Goal: Task Accomplishment & Management: Use online tool/utility

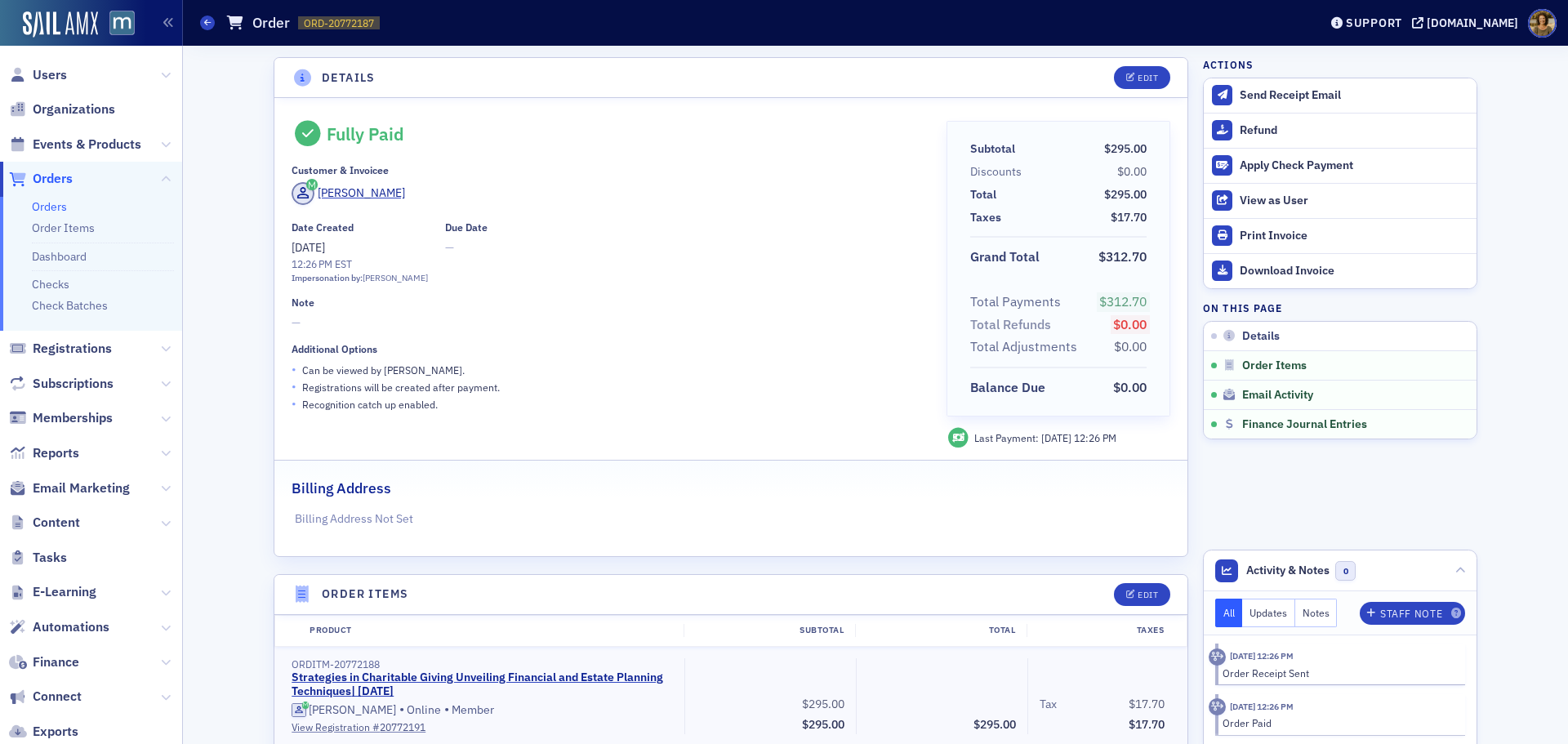
scroll to position [669, 0]
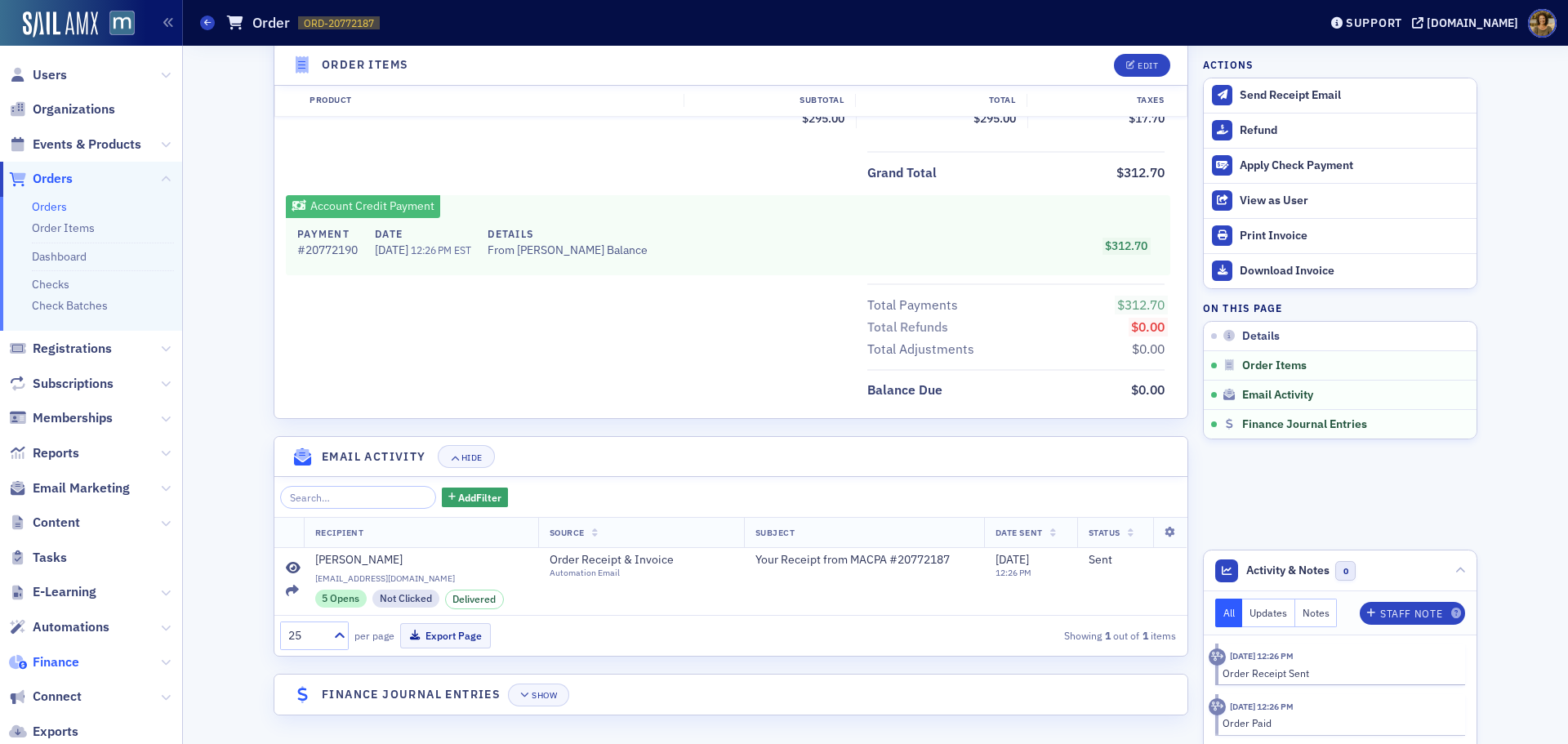
click at [39, 667] on span "Finance" at bounding box center [56, 661] width 46 height 18
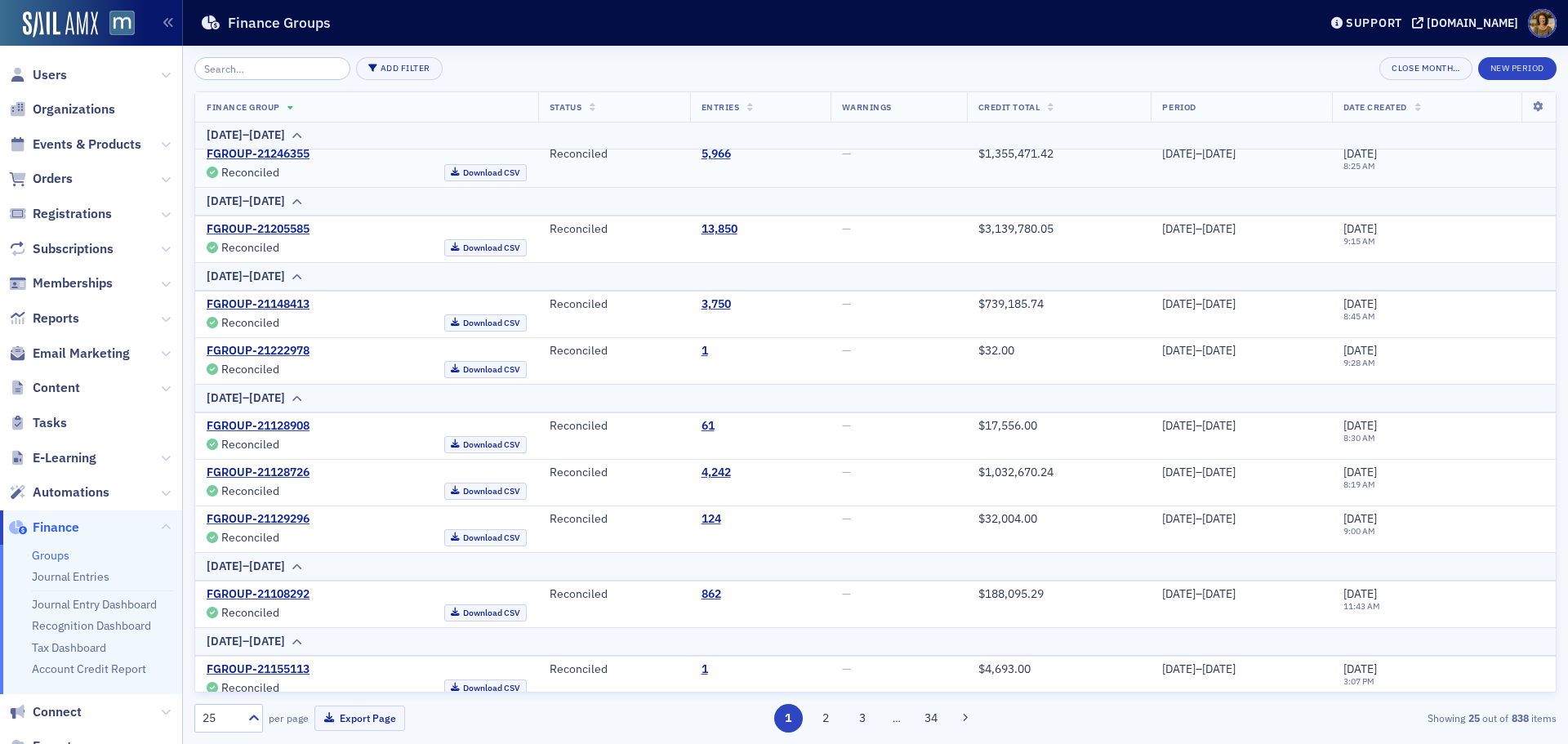
scroll to position [245, 0]
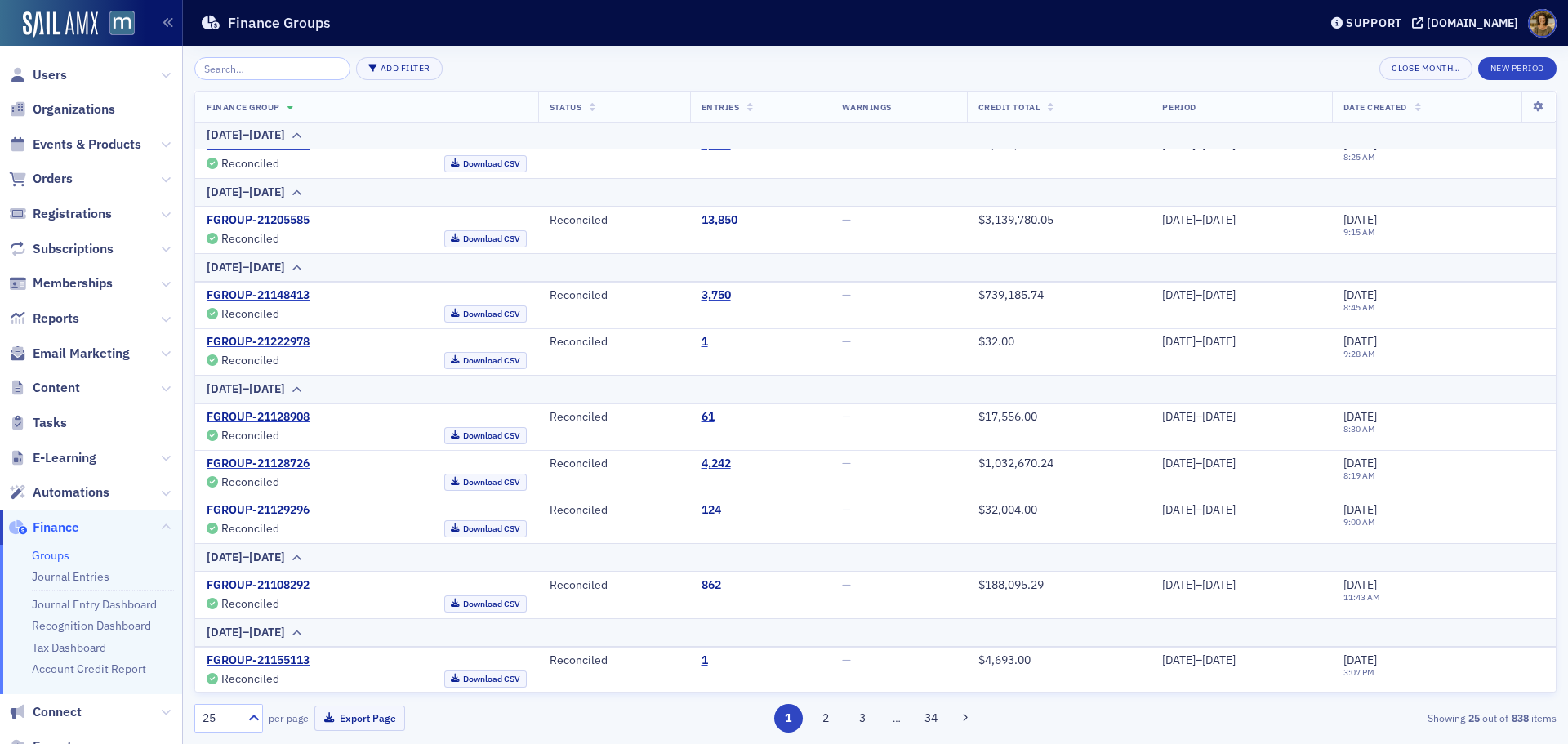
drag, startPoint x: 850, startPoint y: 715, endPoint x: 869, endPoint y: 702, distance: 23.0
click at [850, 715] on button "3" at bounding box center [863, 719] width 29 height 29
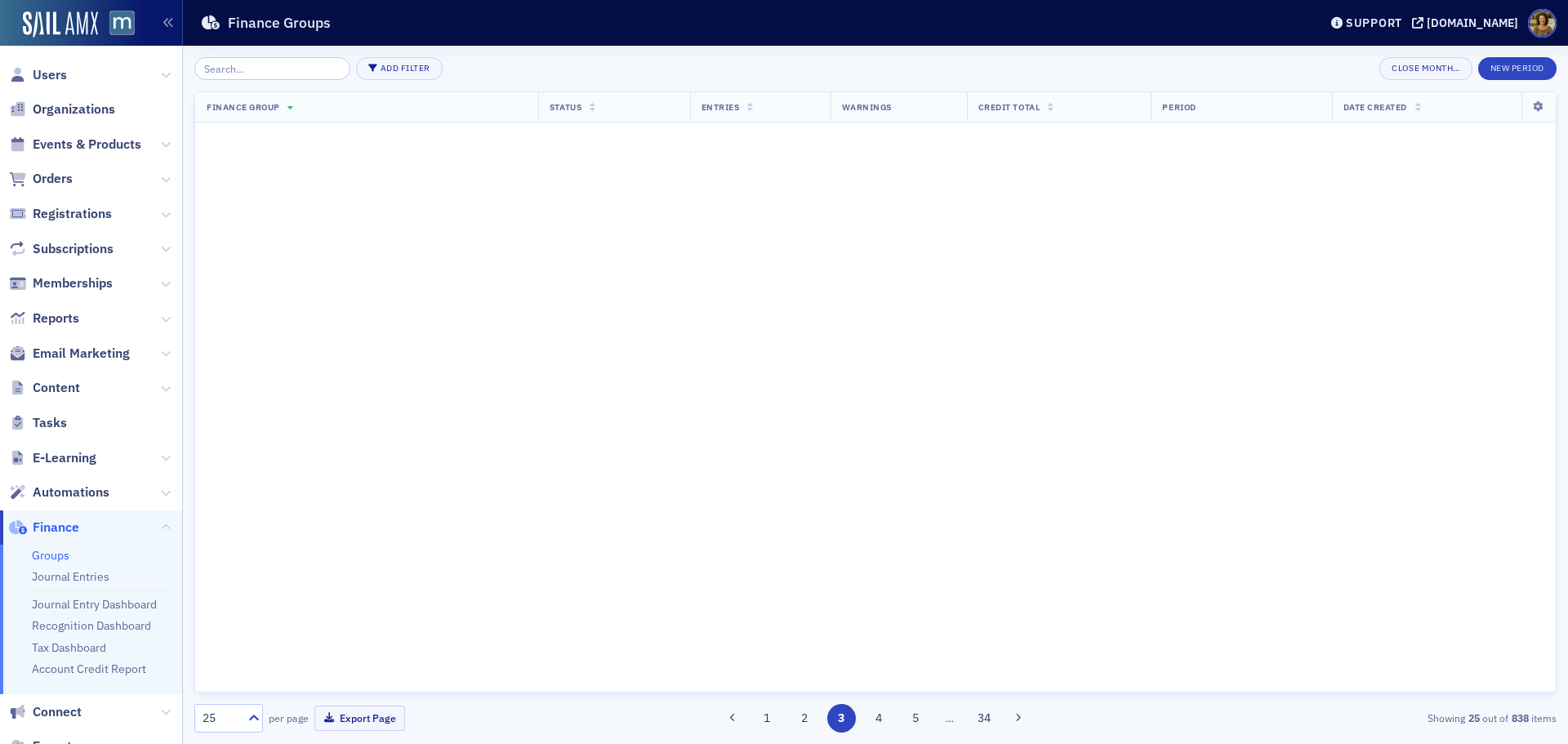
scroll to position [0, 0]
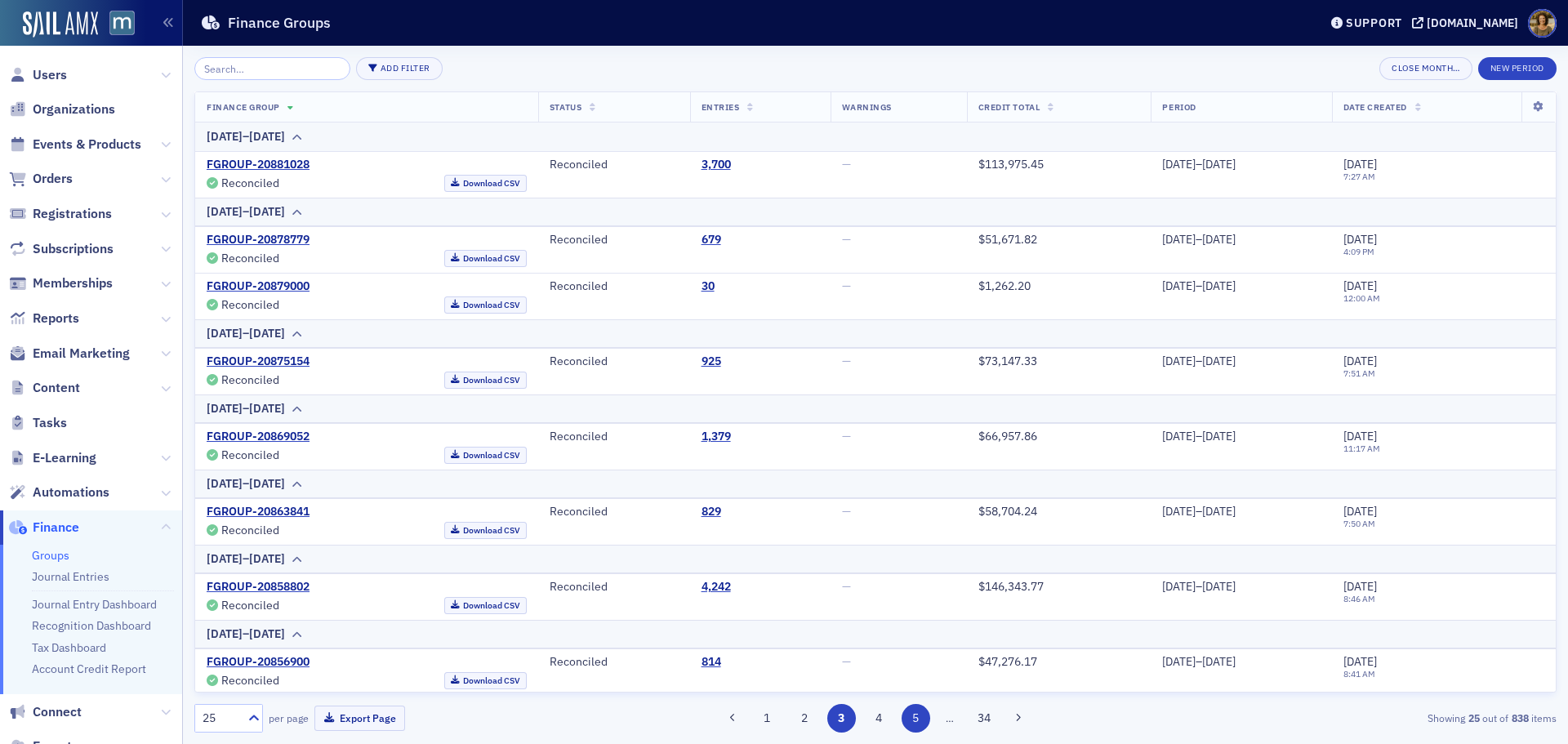
click at [909, 719] on button "5" at bounding box center [916, 719] width 29 height 29
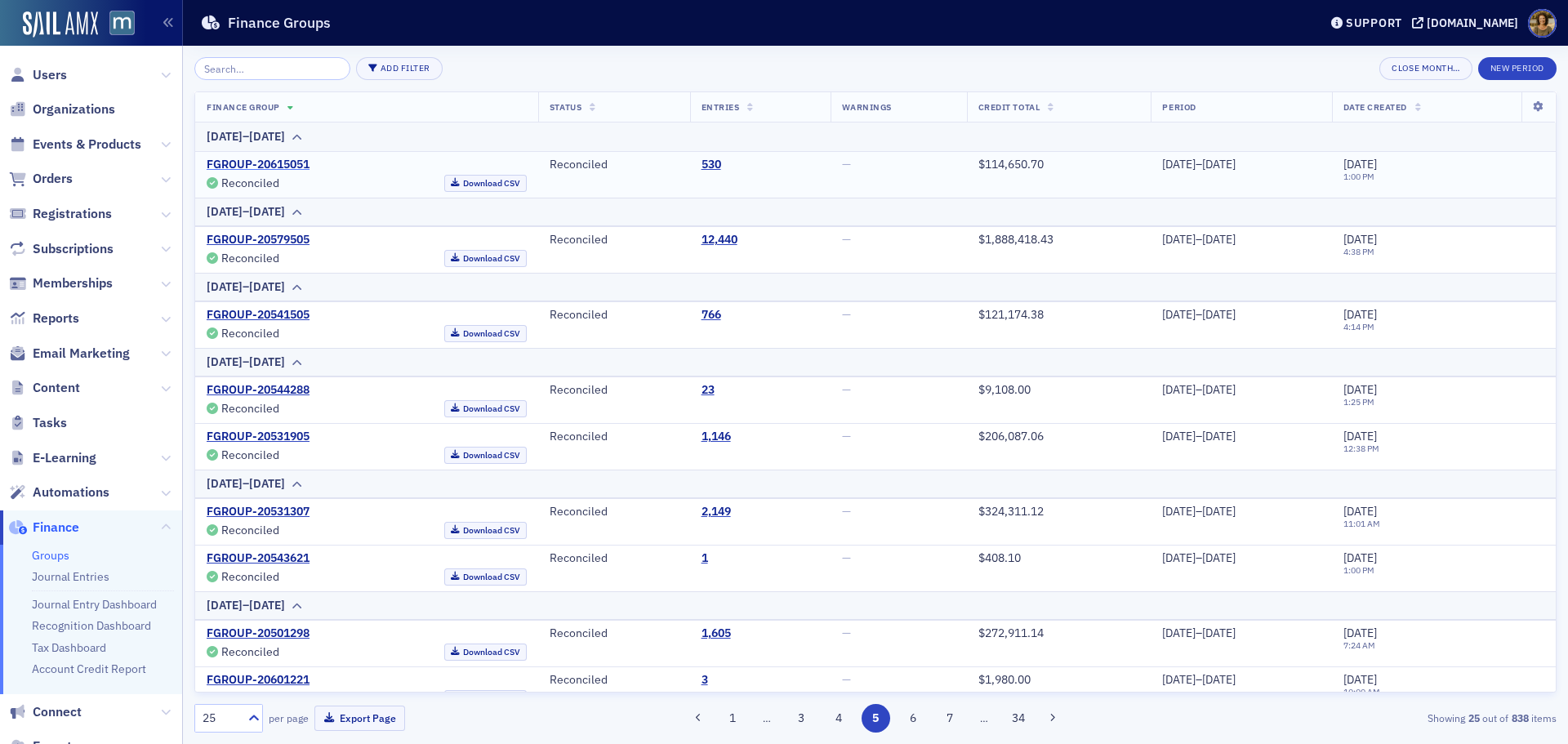
click at [271, 164] on link "FGROUP-20615051" at bounding box center [258, 164] width 103 height 14
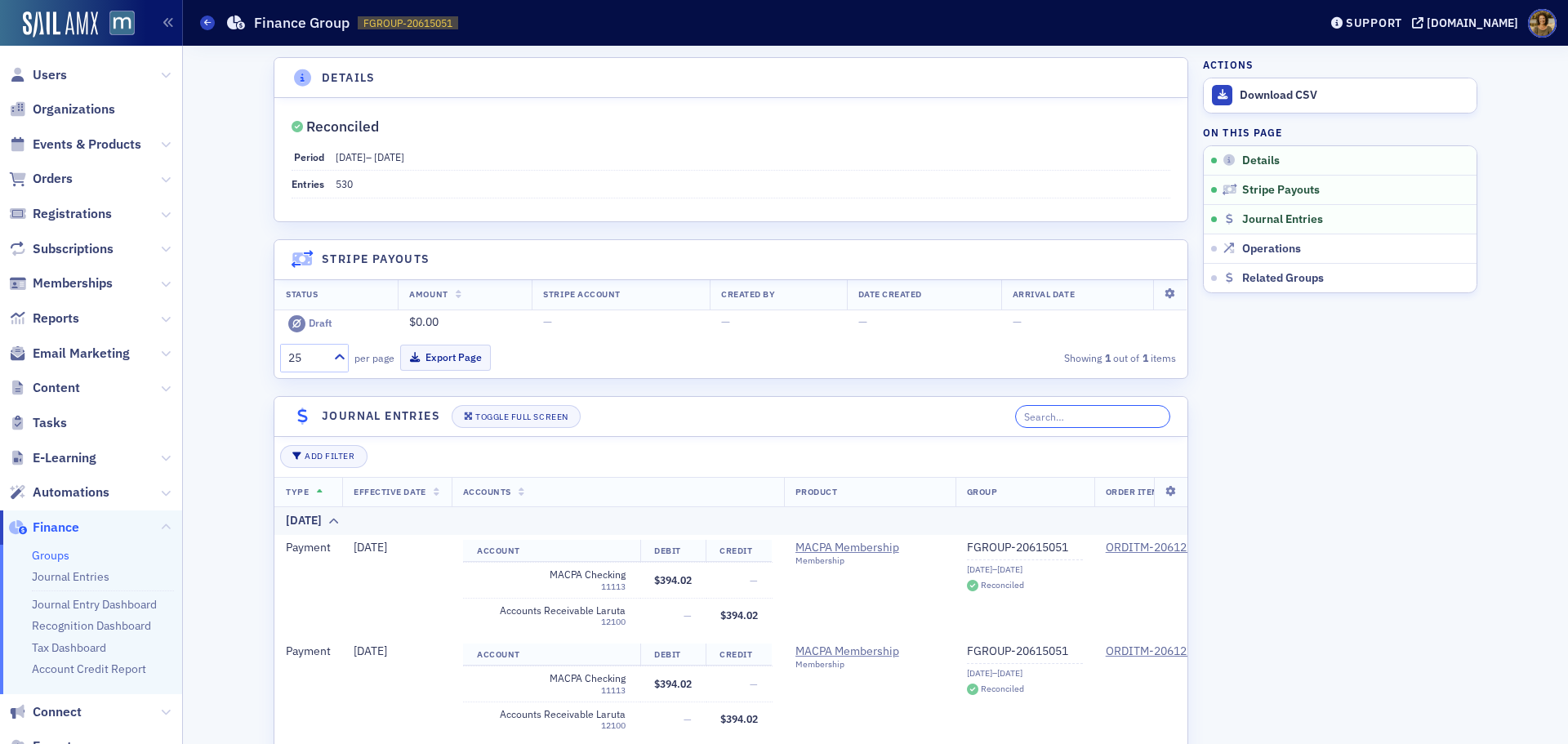
click at [1094, 416] on input "search" at bounding box center [1092, 416] width 156 height 23
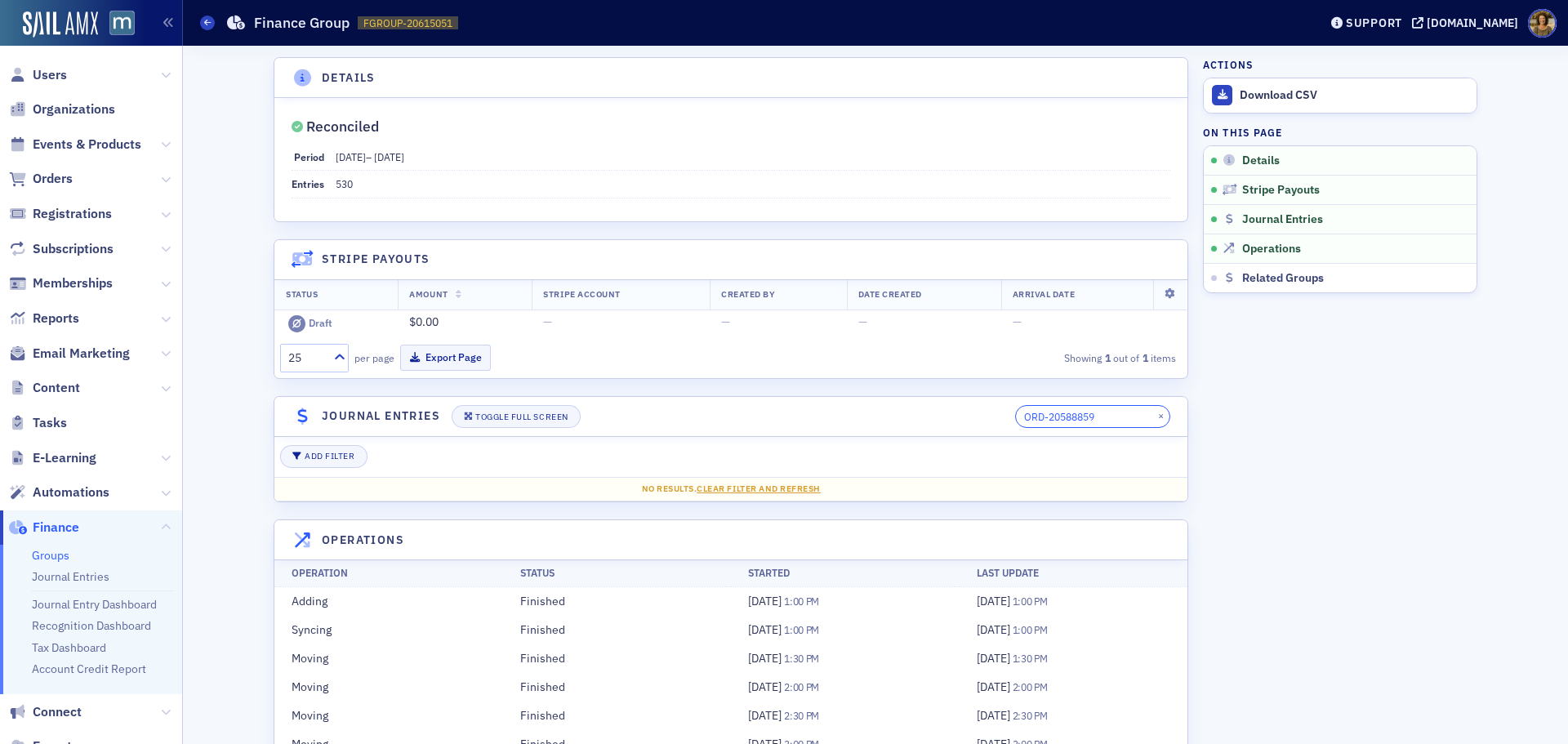
drag, startPoint x: 1115, startPoint y: 423, endPoint x: 1063, endPoint y: 431, distance: 52.6
click at [1063, 431] on header "Journal Entries Toggle Full Screen ORD-20588859 ×" at bounding box center [730, 417] width 913 height 40
type input "ORD-20828195"
click at [1155, 413] on button "×" at bounding box center [1160, 415] width 14 height 14
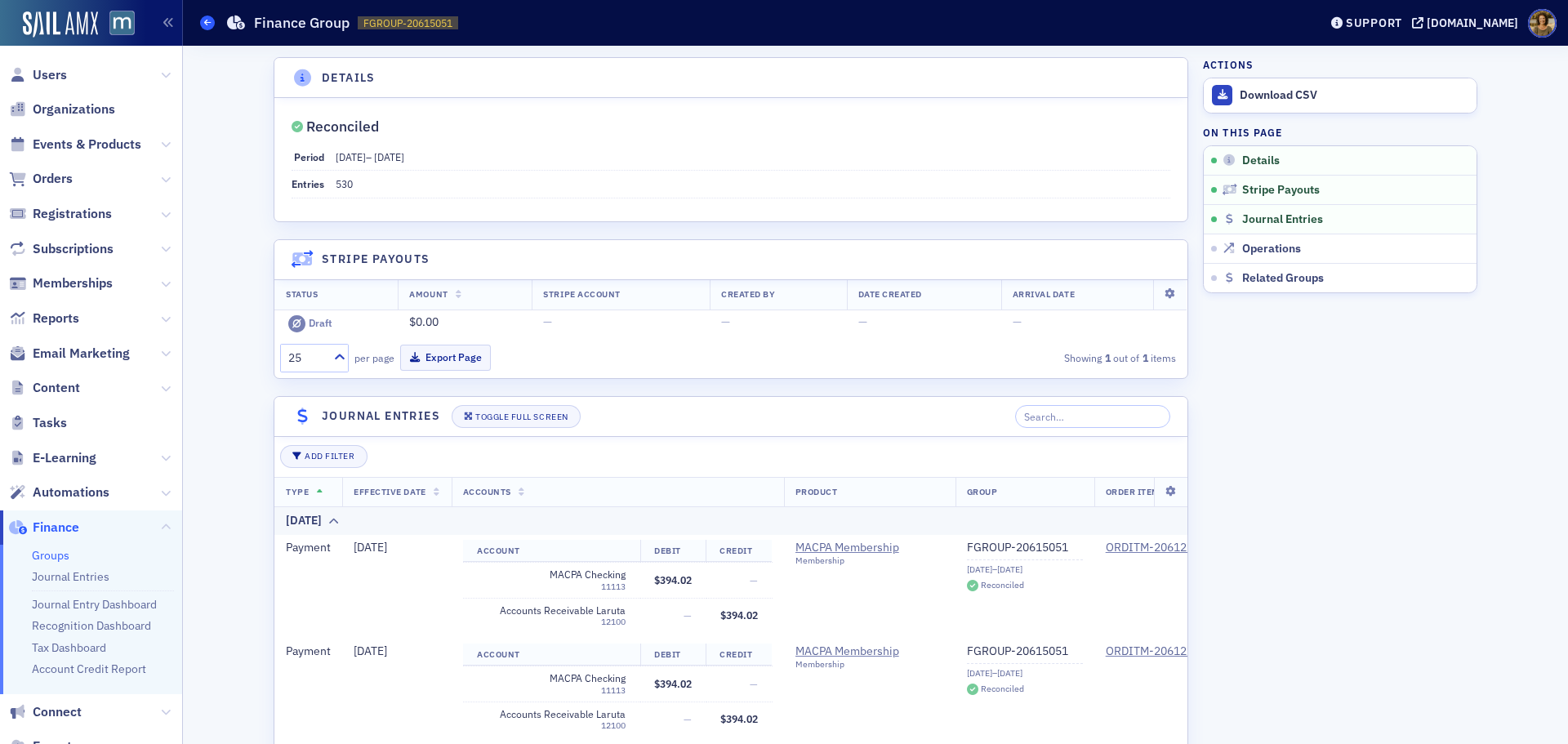
click at [211, 23] on icon at bounding box center [207, 22] width 7 height 8
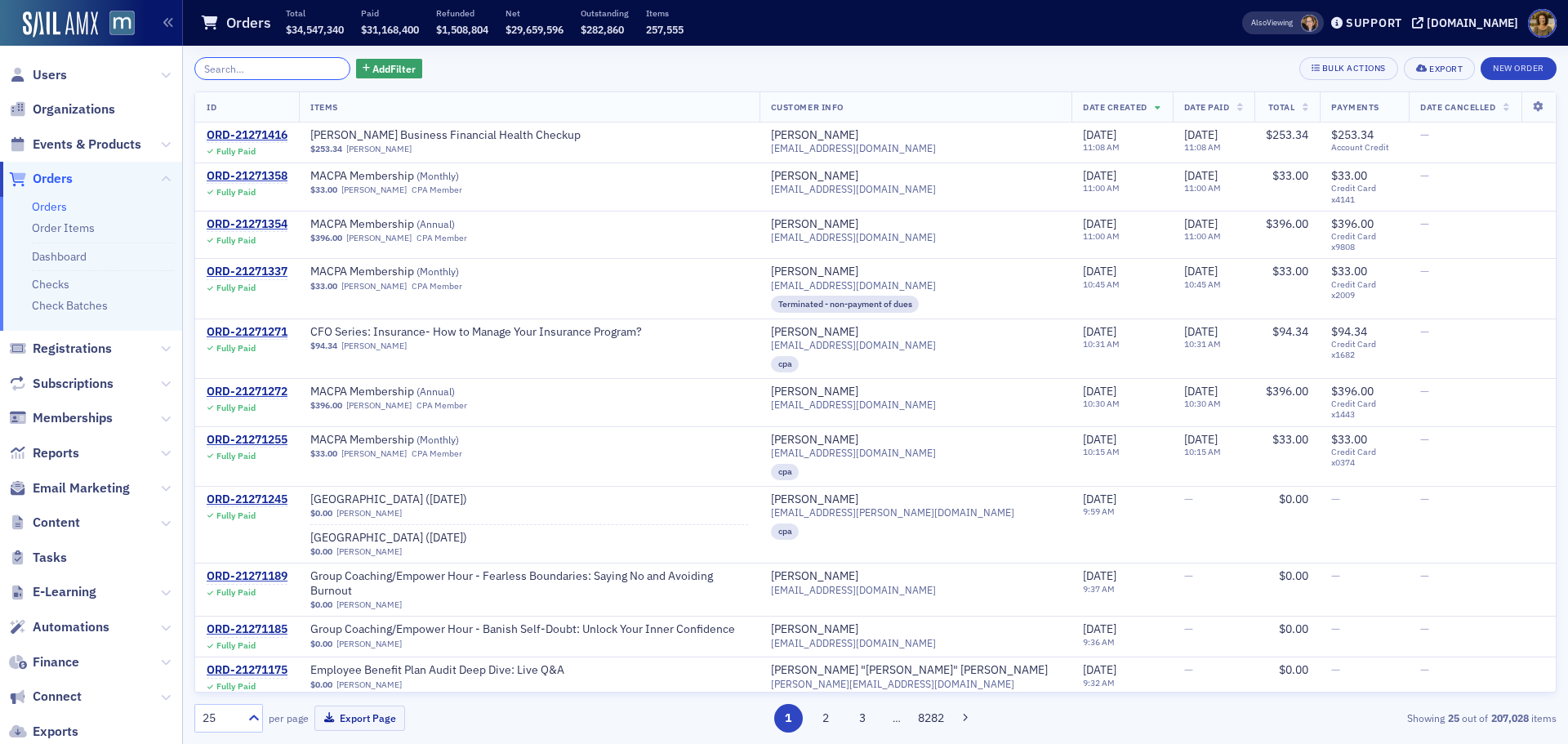
paste input "ORD-20828195"
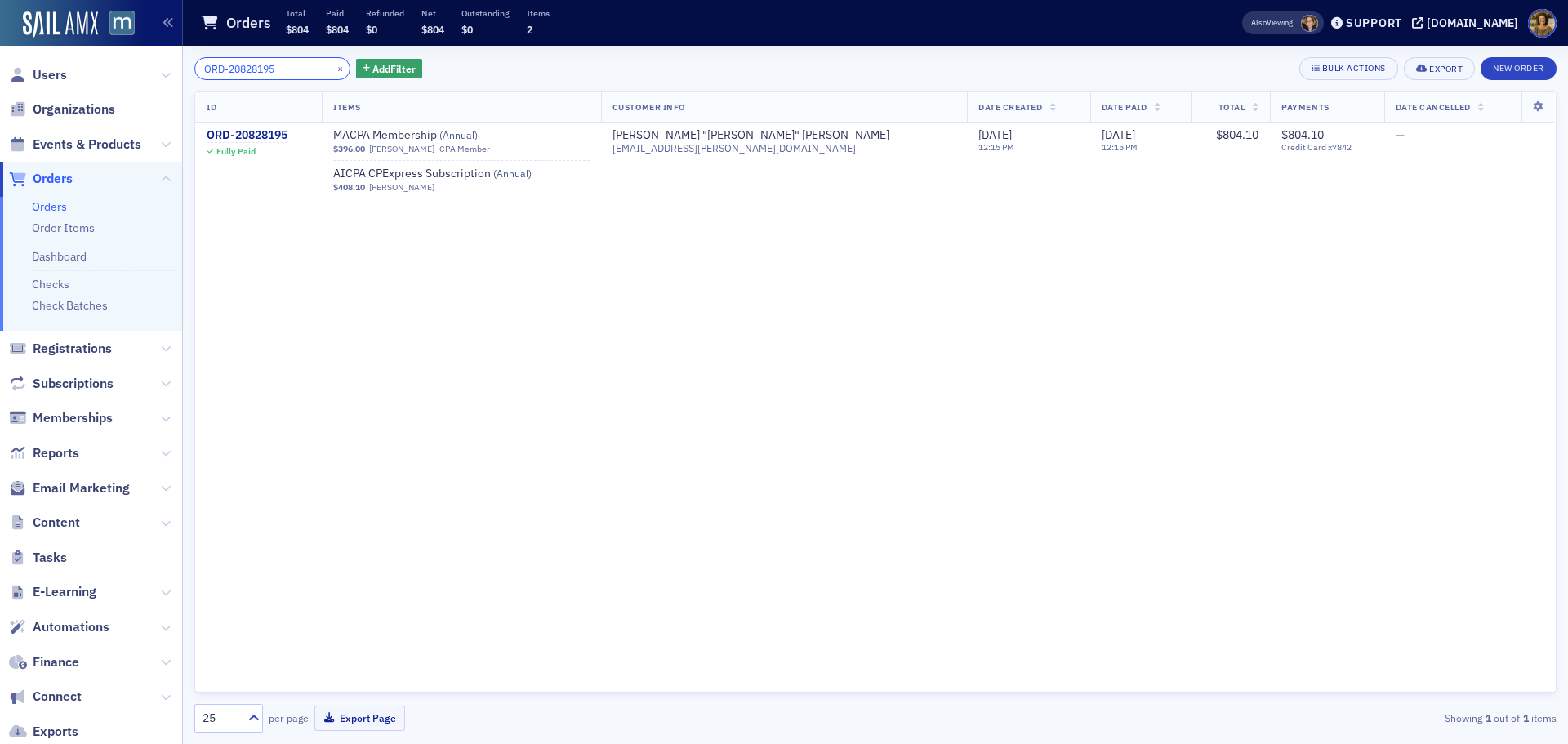
type input "ORD-20828195"
click at [267, 138] on div "ORD-20828195" at bounding box center [247, 135] width 81 height 14
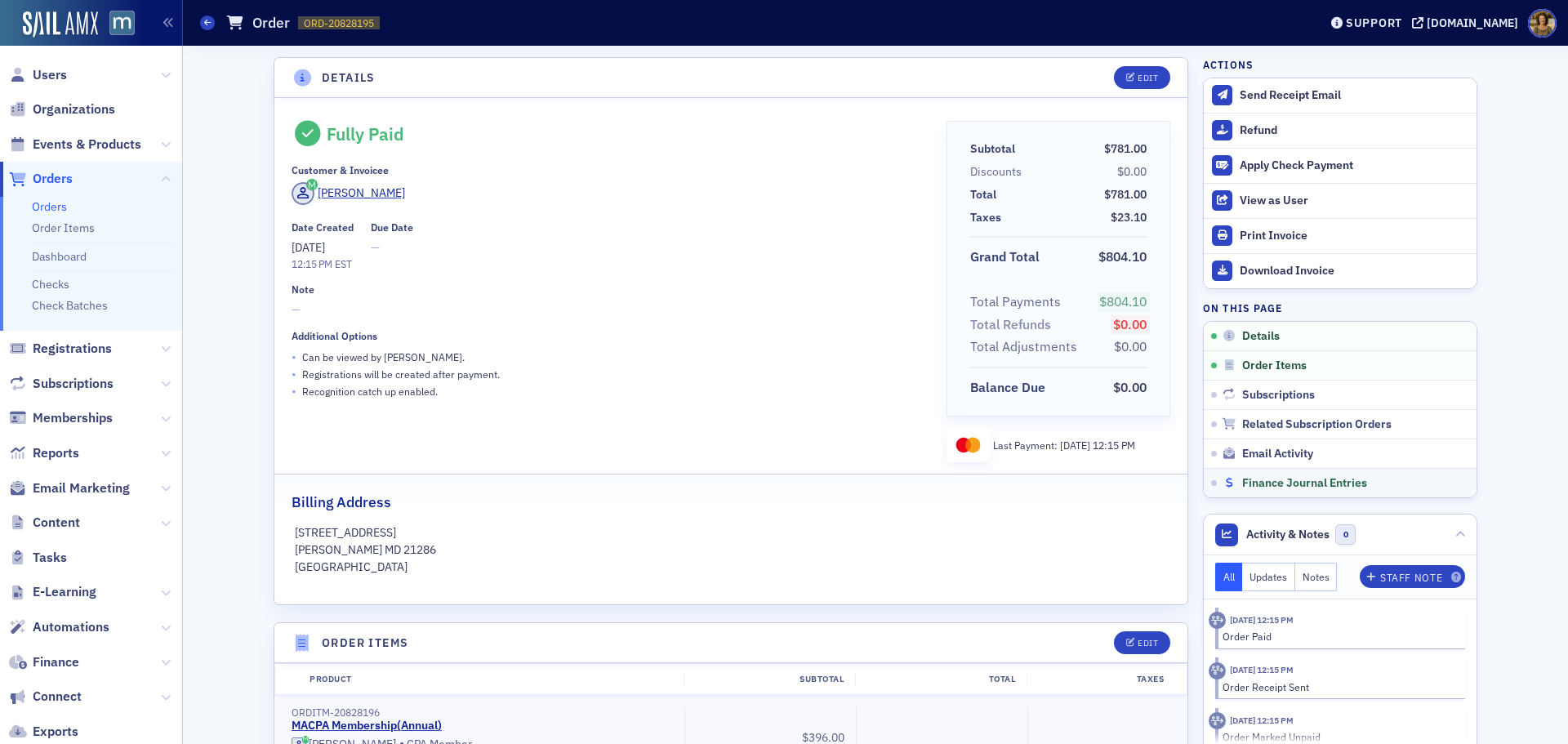
drag, startPoint x: 1251, startPoint y: 483, endPoint x: 1053, endPoint y: 483, distance: 198.0
click at [1251, 483] on span "Finance Journal Entries" at bounding box center [1305, 483] width 125 height 14
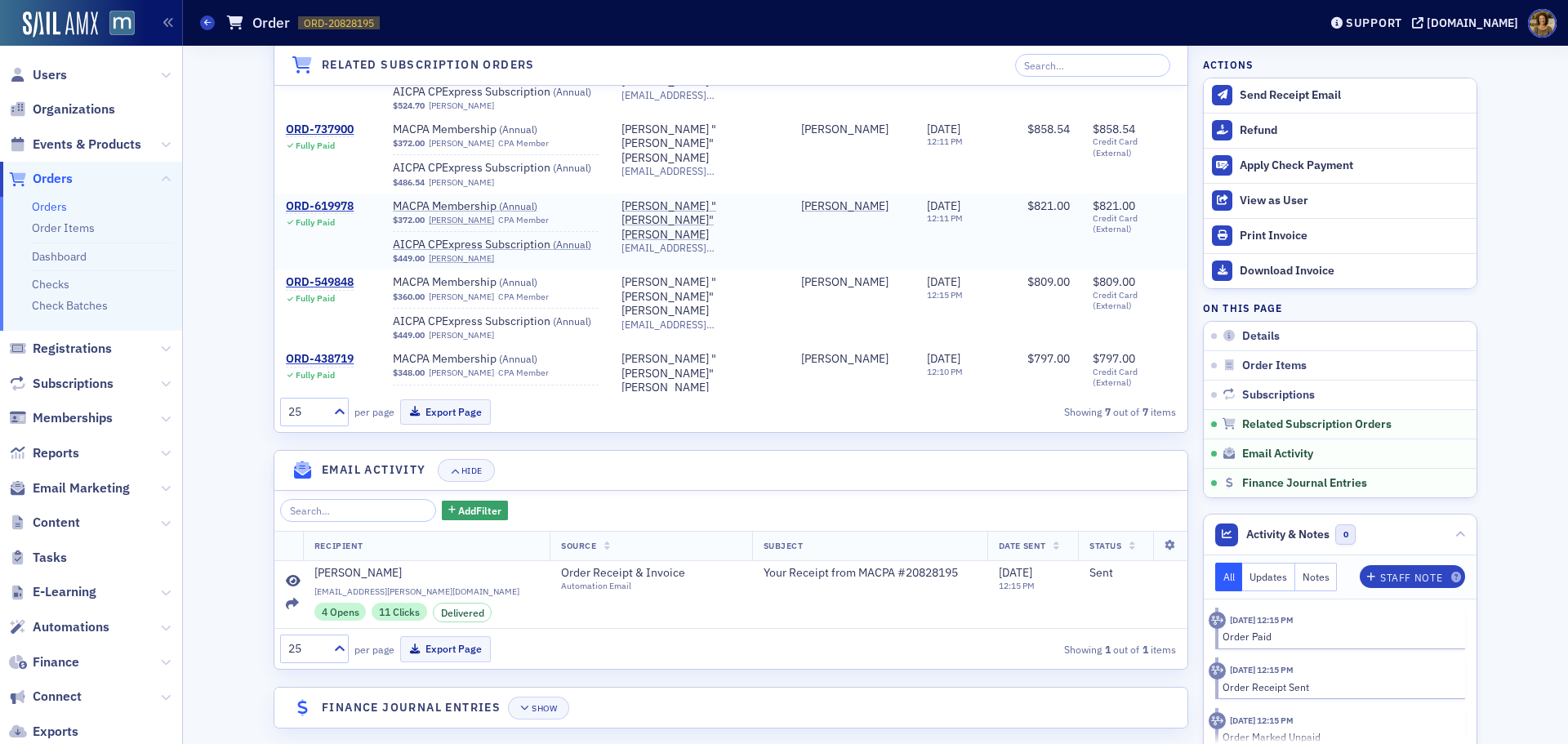
scroll to position [1569, 0]
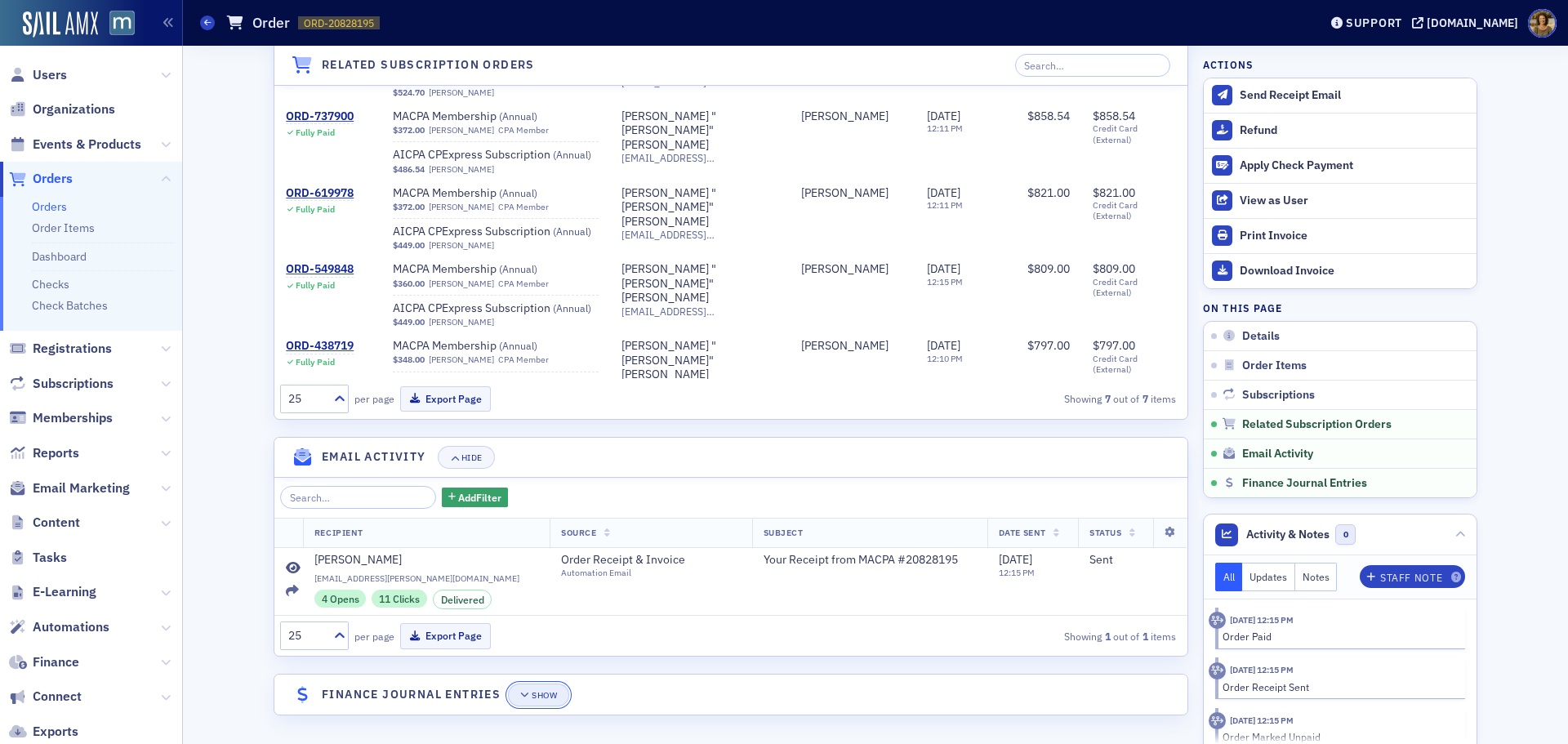
click at [526, 703] on button "Show" at bounding box center [538, 694] width 62 height 23
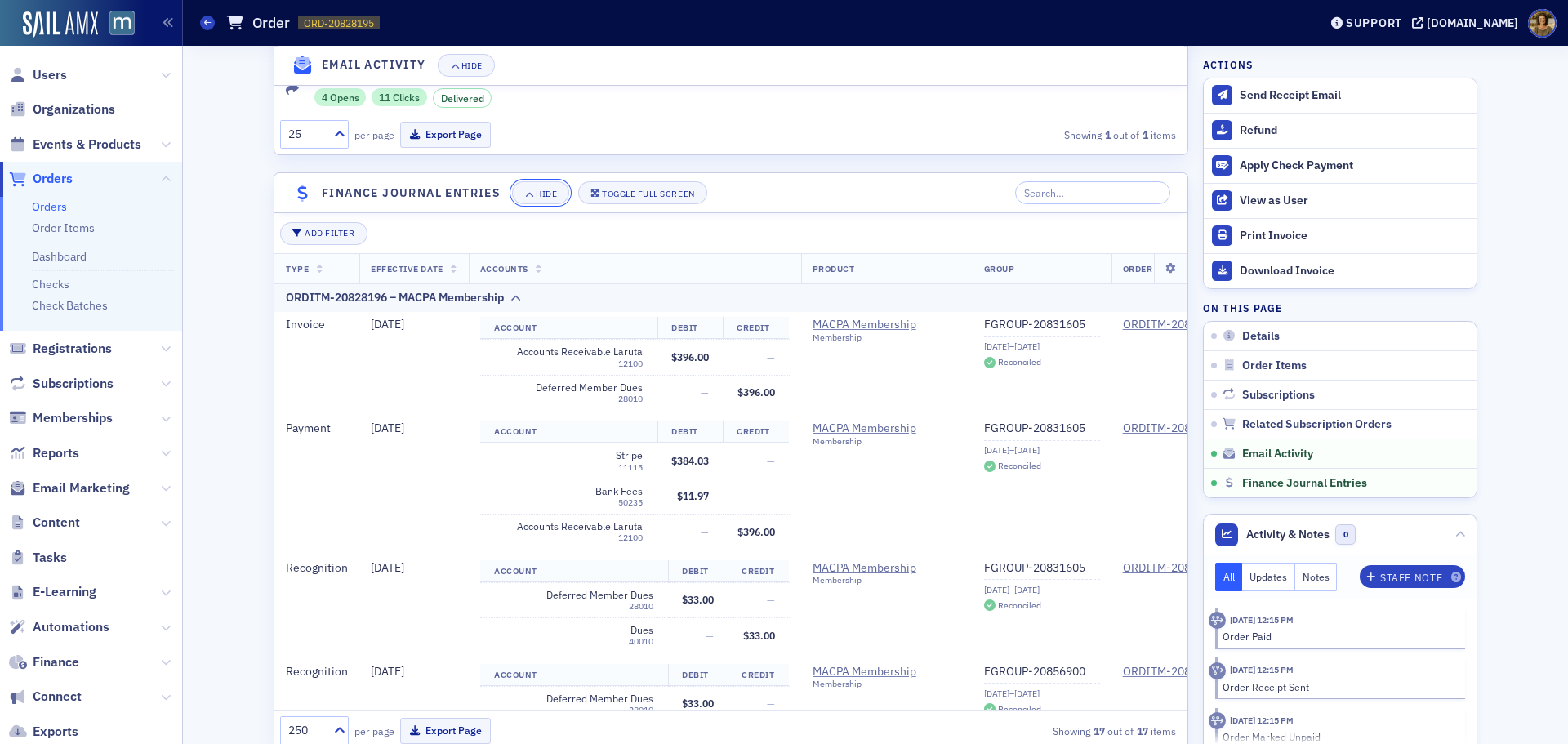
scroll to position [2059, 0]
click at [1086, 435] on link "FGROUP-20831605" at bounding box center [1042, 428] width 116 height 14
click at [203, 21] on span at bounding box center [207, 22] width 14 height 14
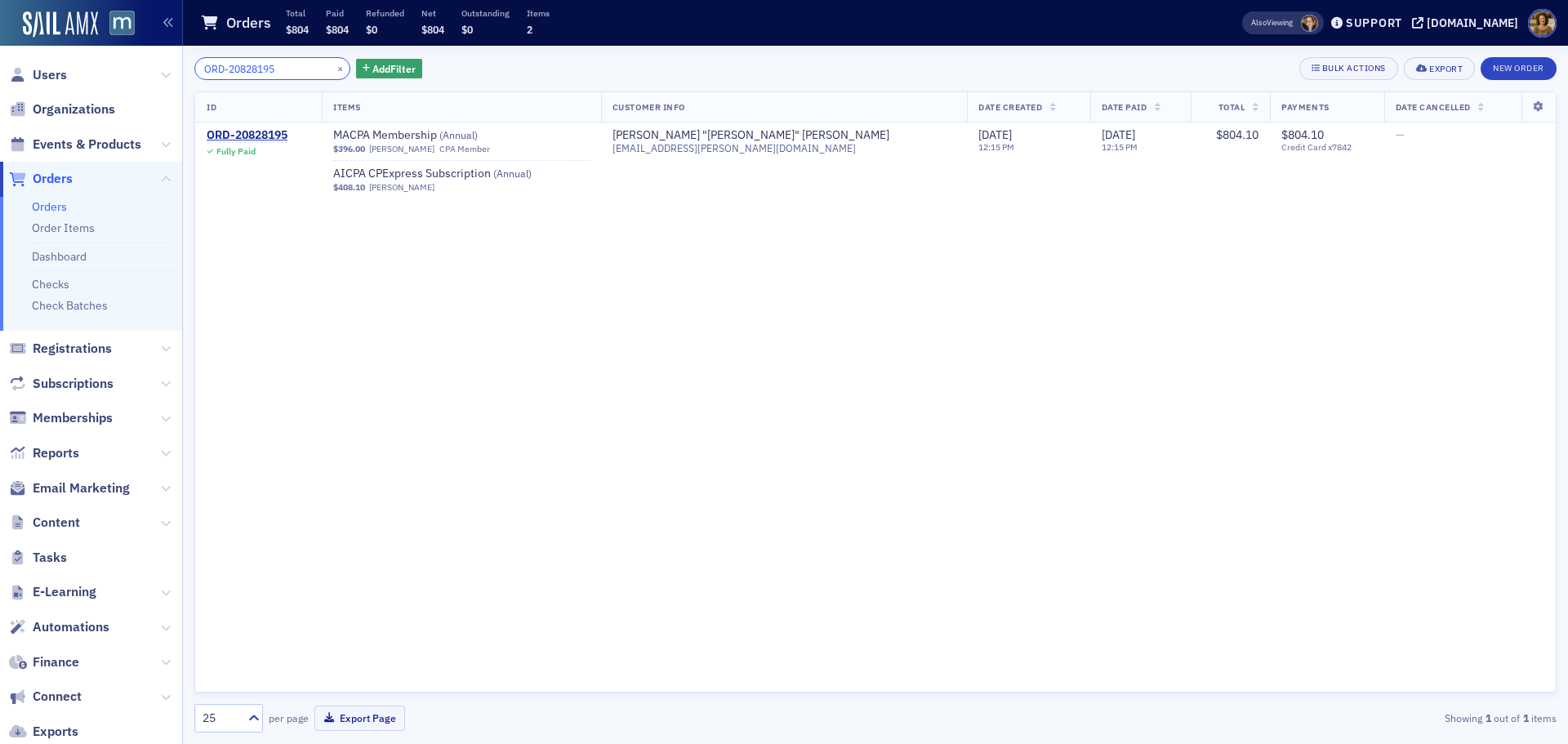
drag, startPoint x: 283, startPoint y: 73, endPoint x: 177, endPoint y: 84, distance: 106.6
click at [177, 84] on div "Users Organizations Events & Products Orders Orders Order Items Dashboard Check…" at bounding box center [784, 372] width 1568 height 744
paste input "69401"
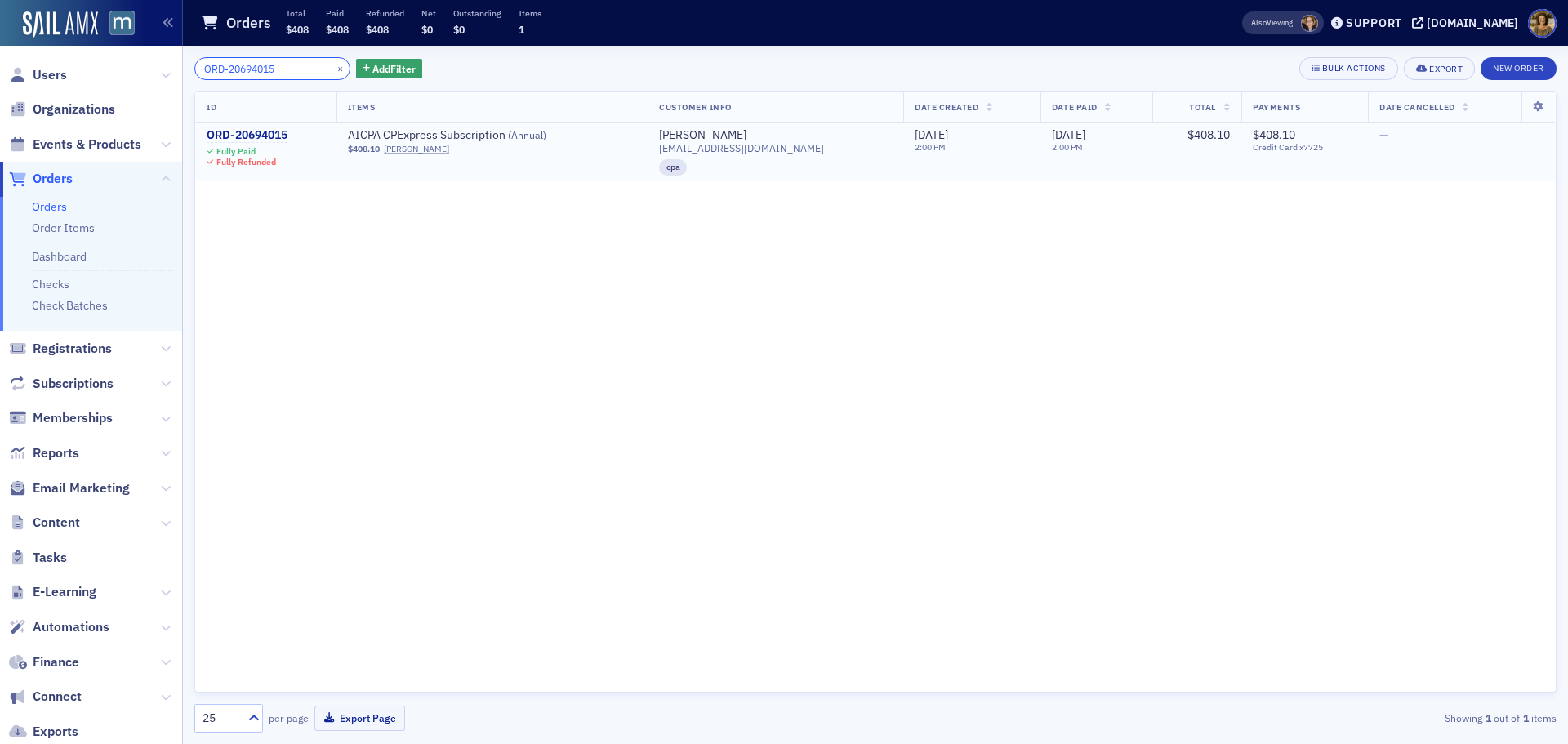
type input "ORD-20694015"
click at [272, 137] on div "ORD-20694015" at bounding box center [247, 135] width 81 height 14
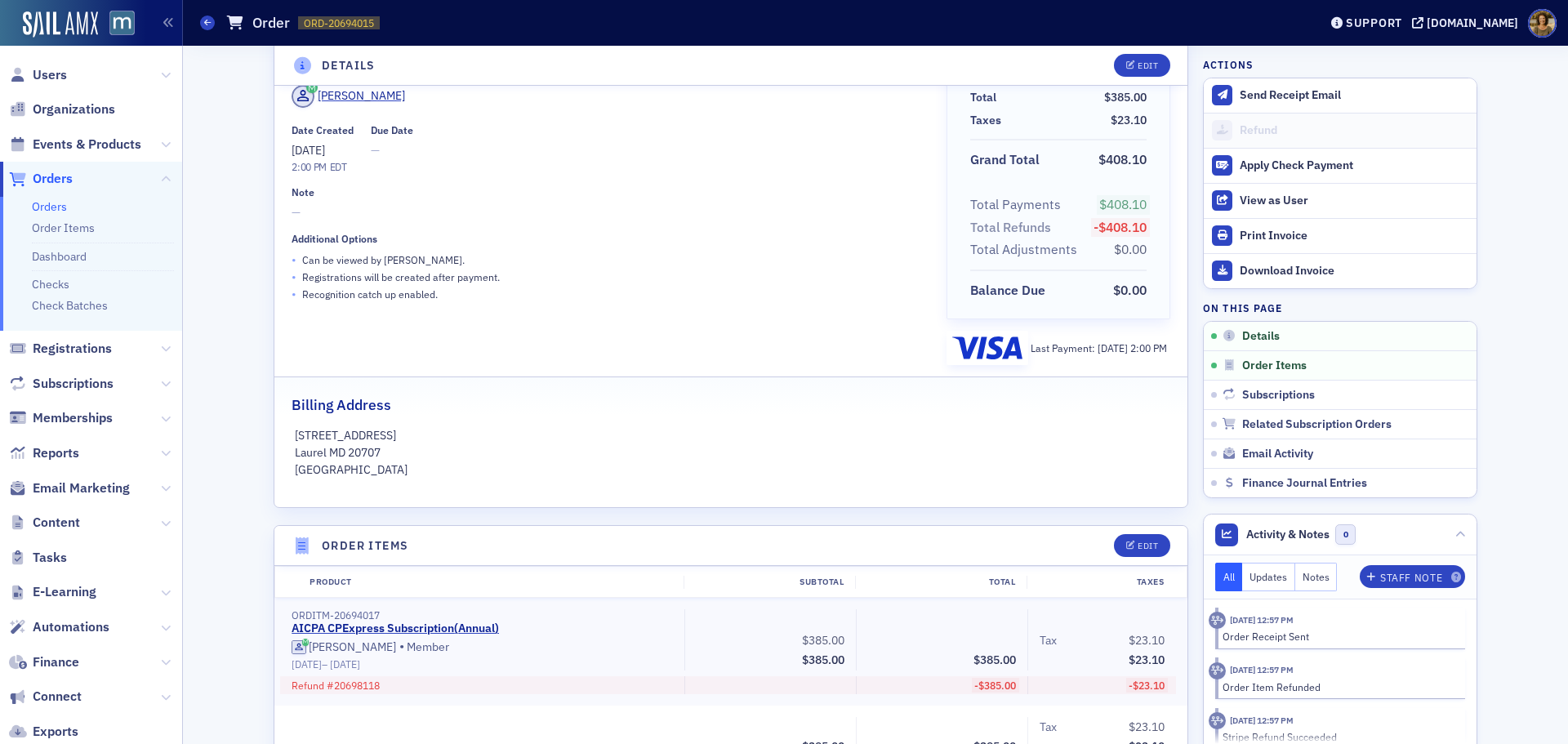
scroll to position [245, 0]
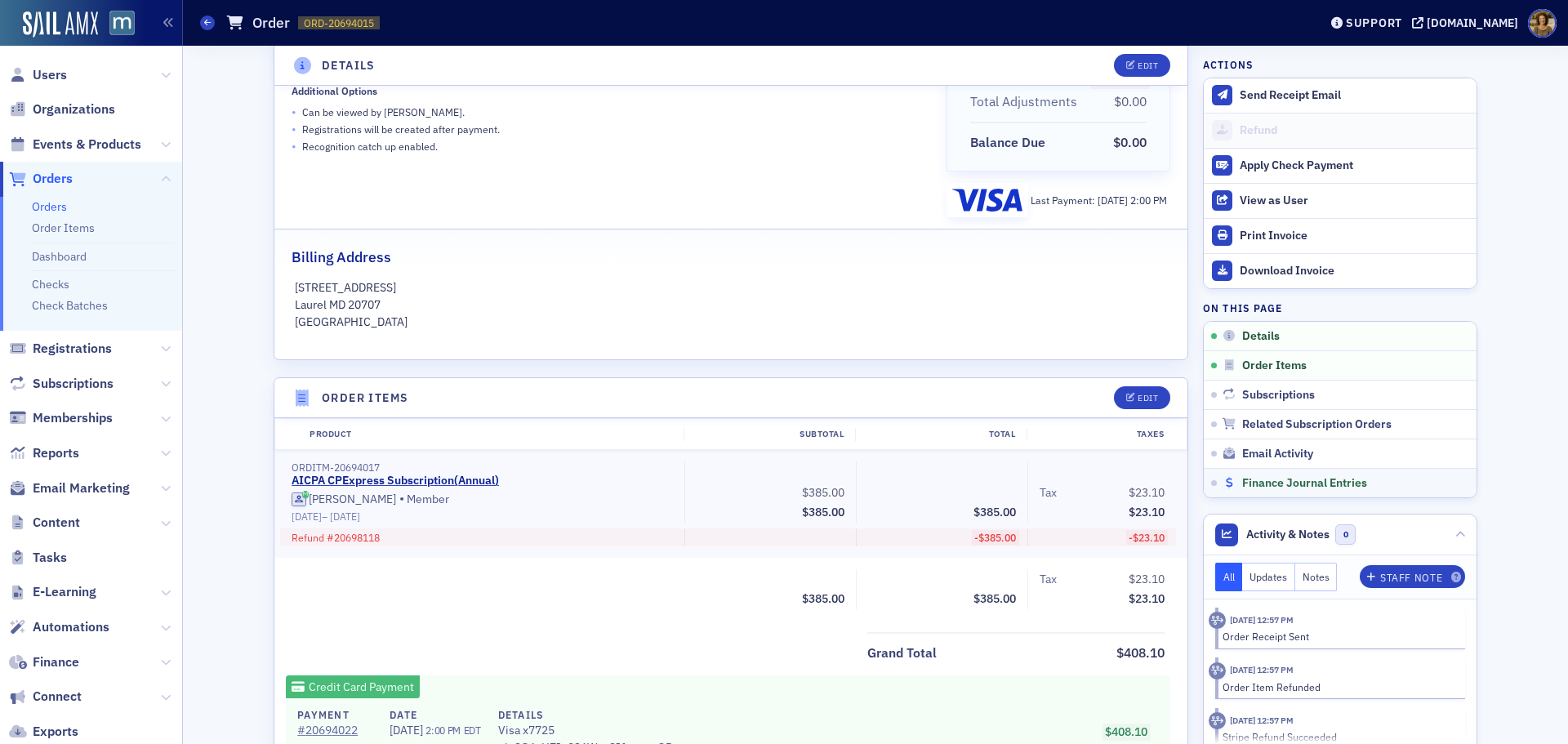
click at [1322, 477] on span "Finance Journal Entries" at bounding box center [1305, 483] width 125 height 14
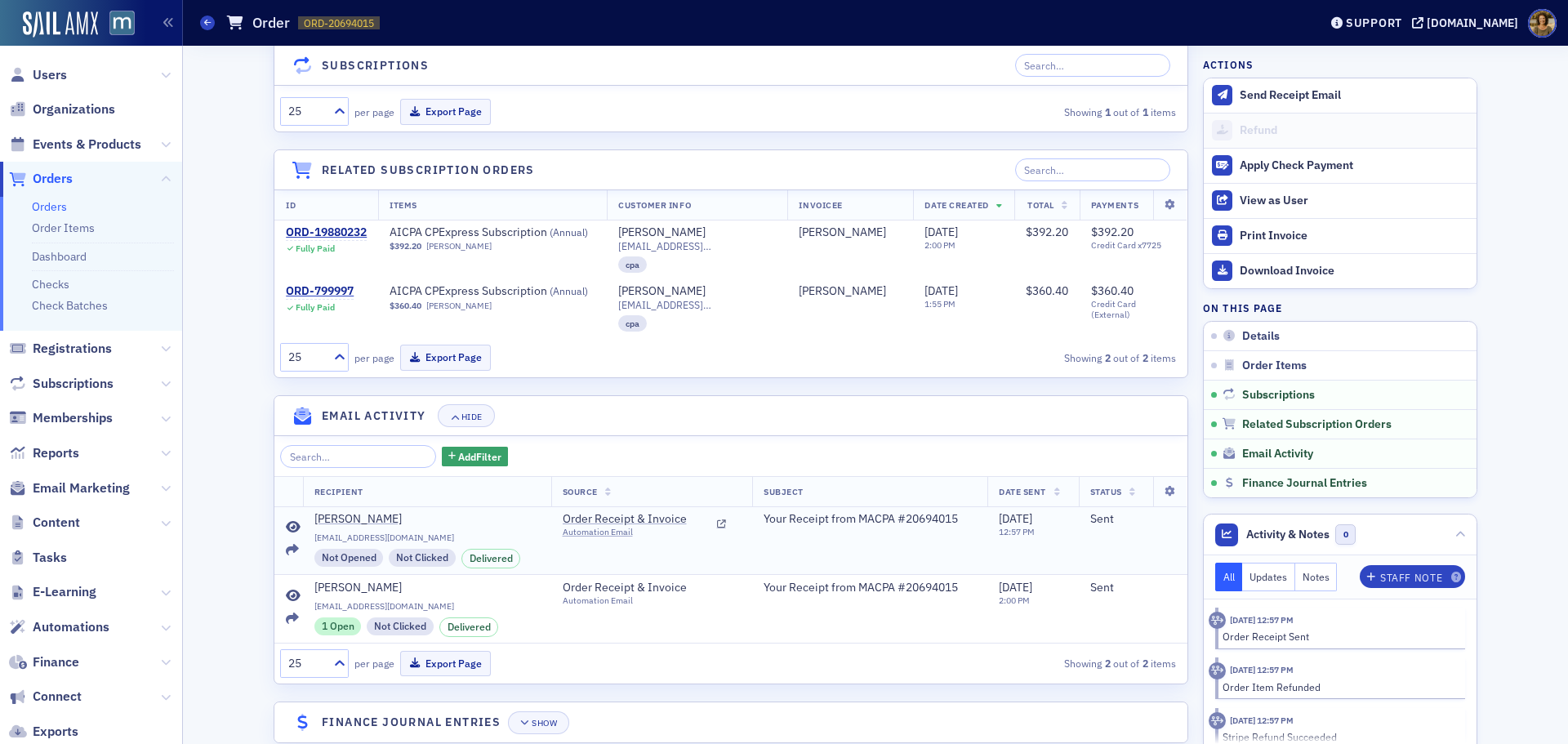
scroll to position [1408, 0]
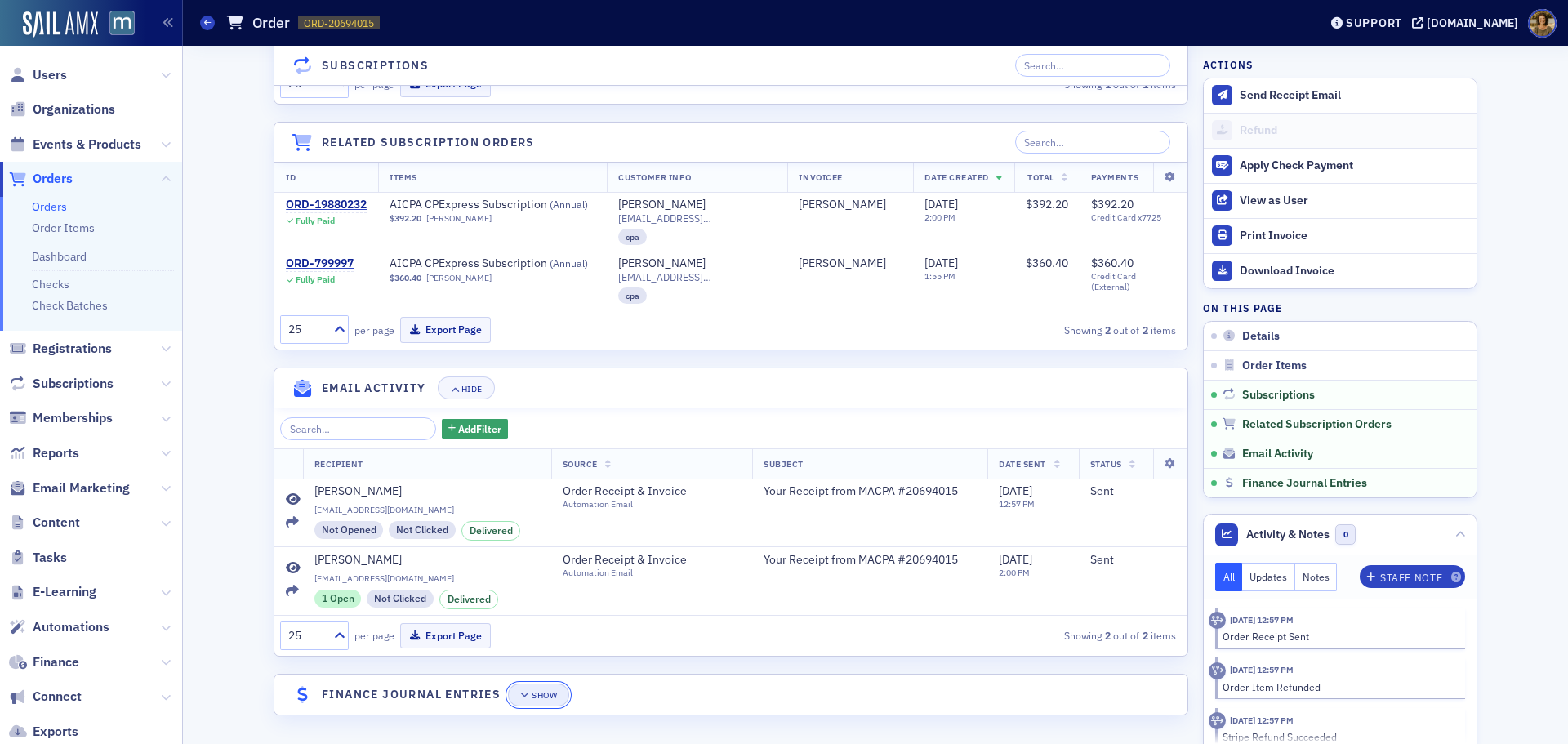
click at [524, 691] on icon "button" at bounding box center [525, 695] width 10 height 9
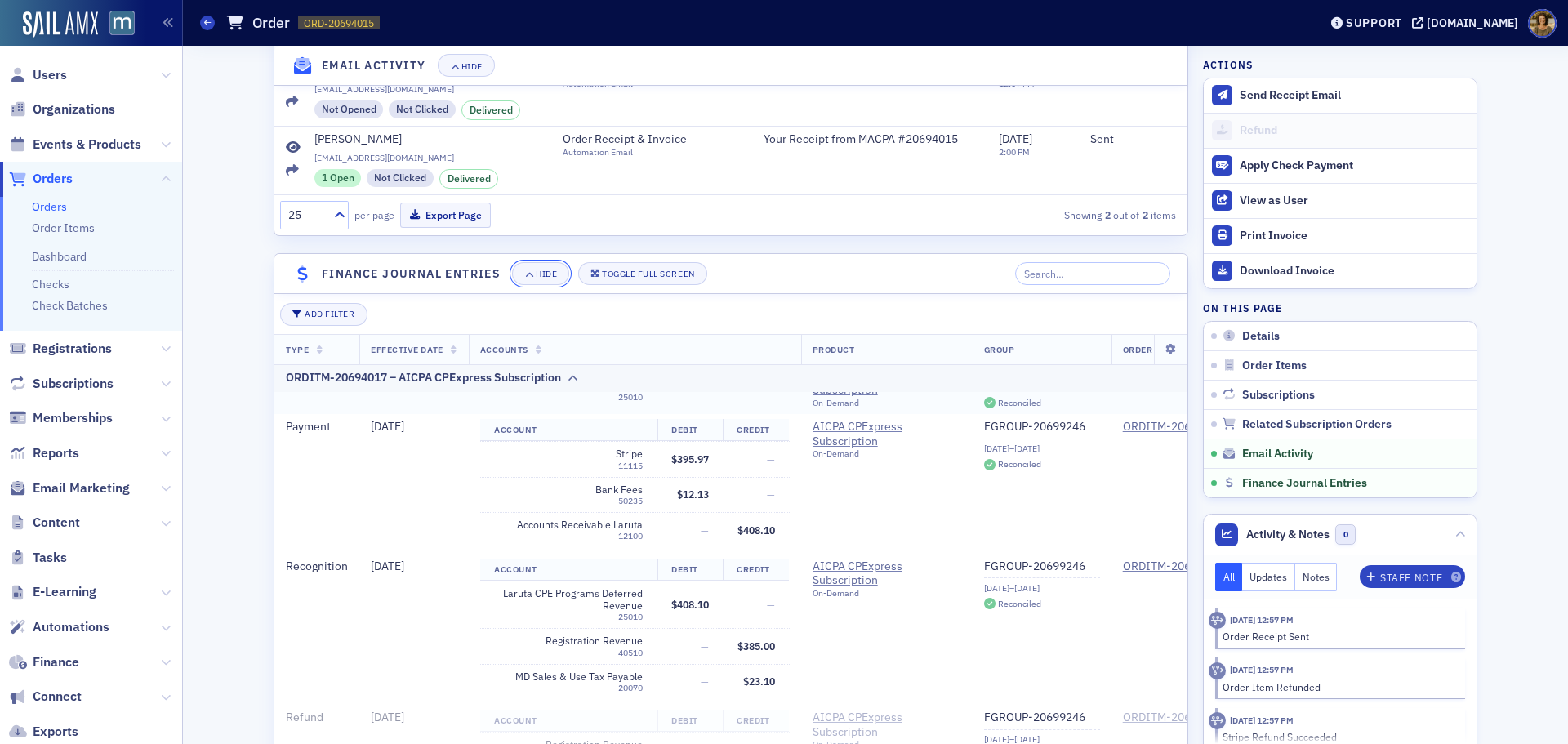
scroll to position [84, 0]
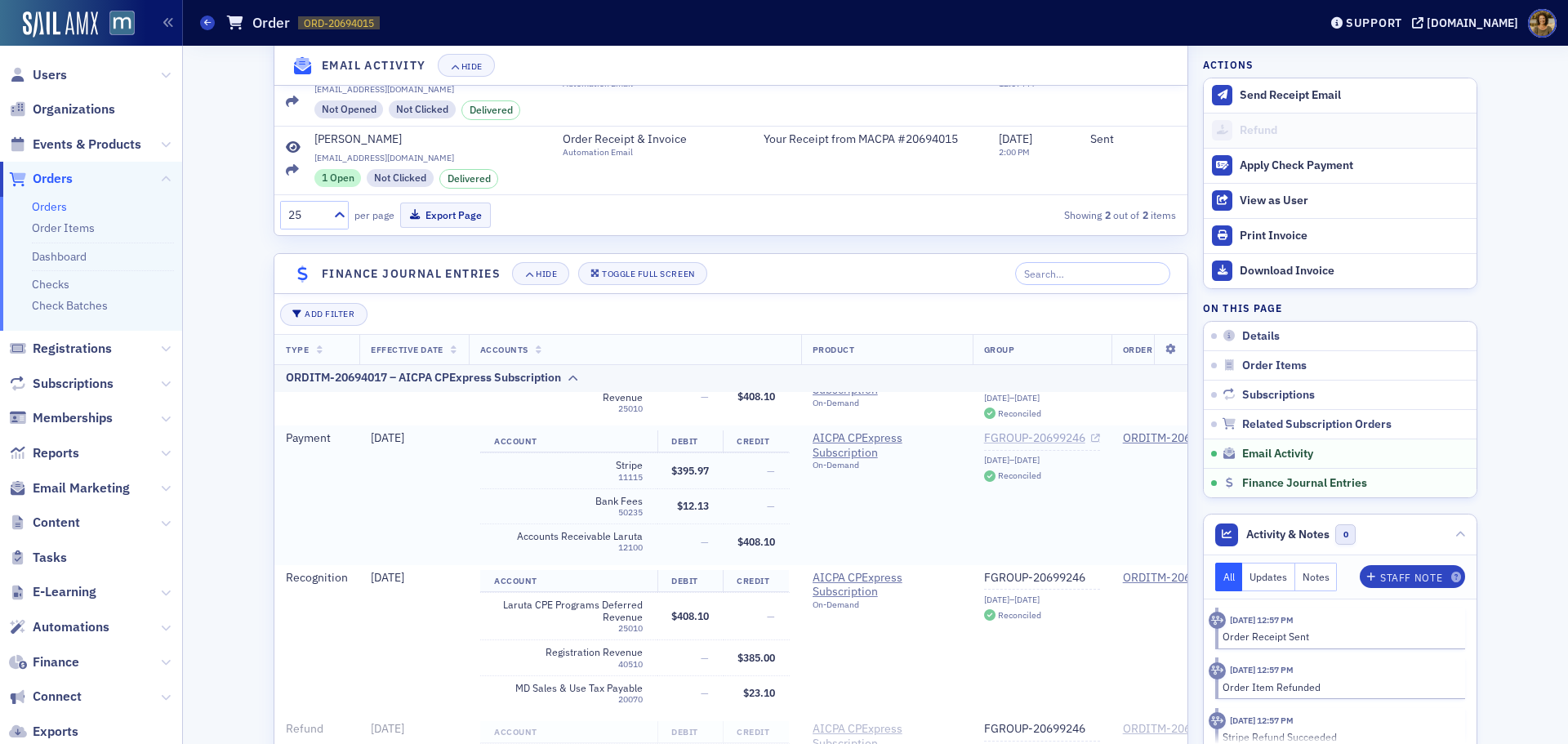
click at [1042, 446] on link "FGROUP-20699246" at bounding box center [1042, 438] width 116 height 14
click at [203, 27] on span at bounding box center [207, 22] width 14 height 14
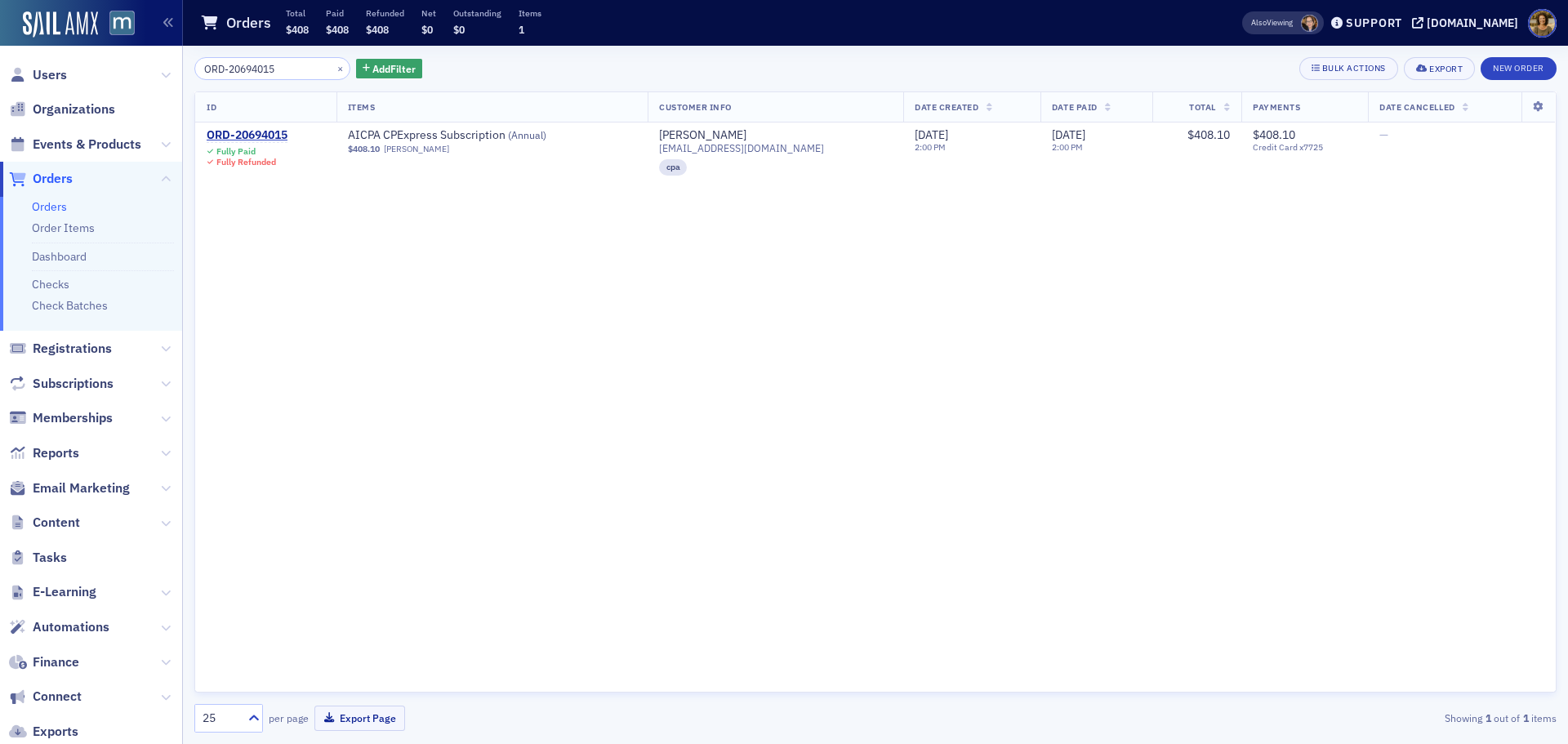
drag, startPoint x: 282, startPoint y: 65, endPoint x: 197, endPoint y: 65, distance: 85.0
click at [197, 65] on input "ORD-20694015" at bounding box center [272, 68] width 156 height 23
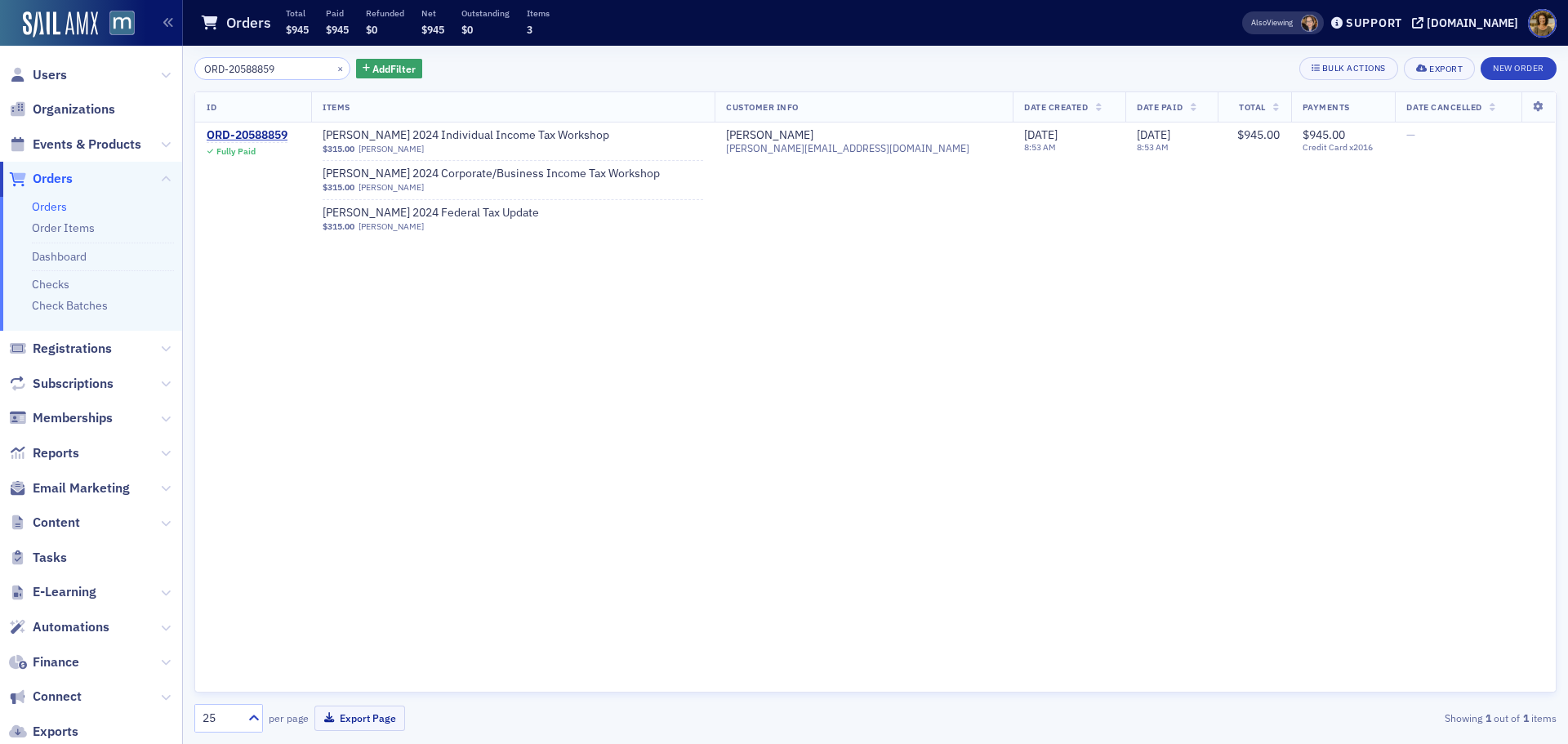
type input "ORD-20588859"
click at [270, 134] on div "ORD-20588859" at bounding box center [247, 135] width 81 height 14
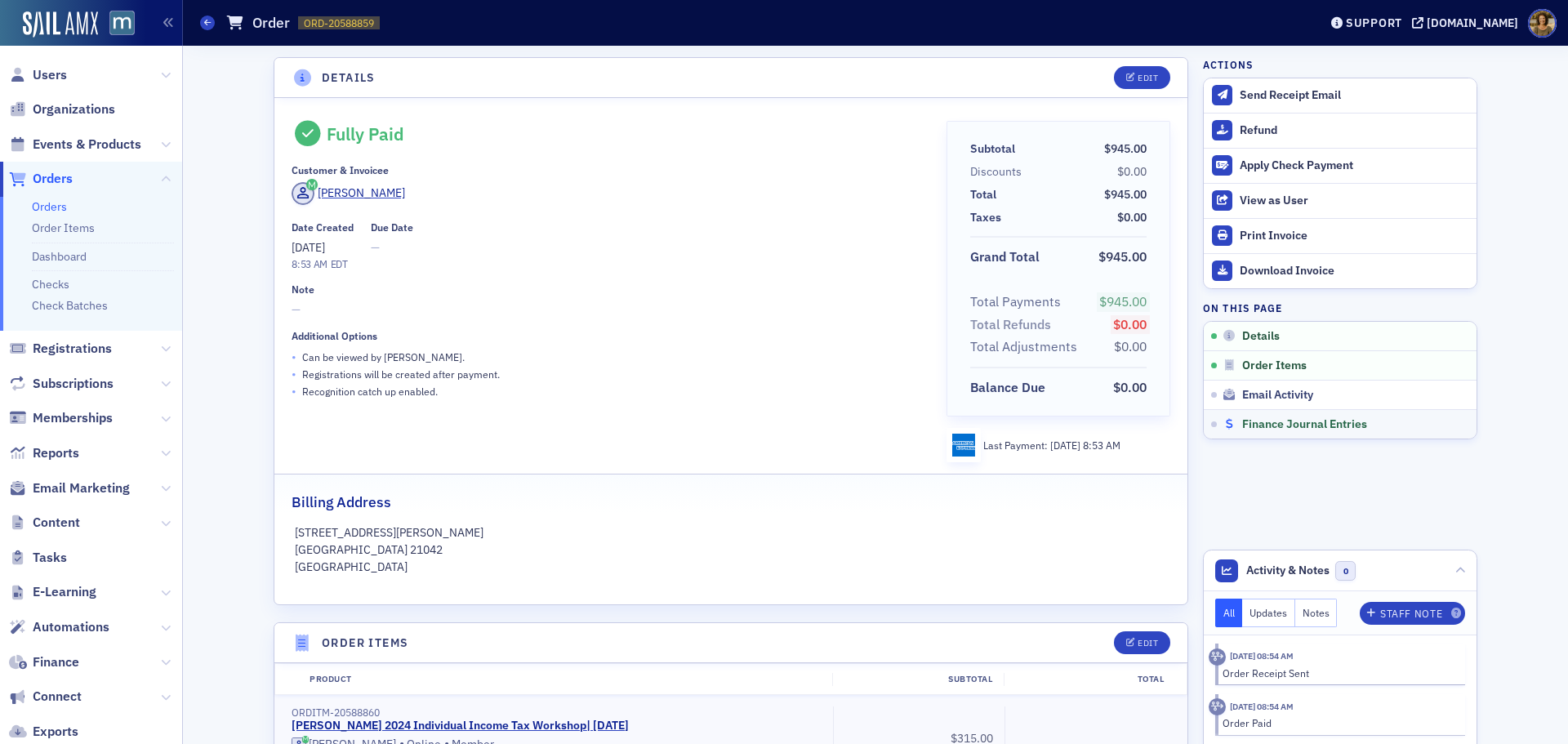
click at [1290, 425] on span "Finance Journal Entries" at bounding box center [1305, 424] width 125 height 14
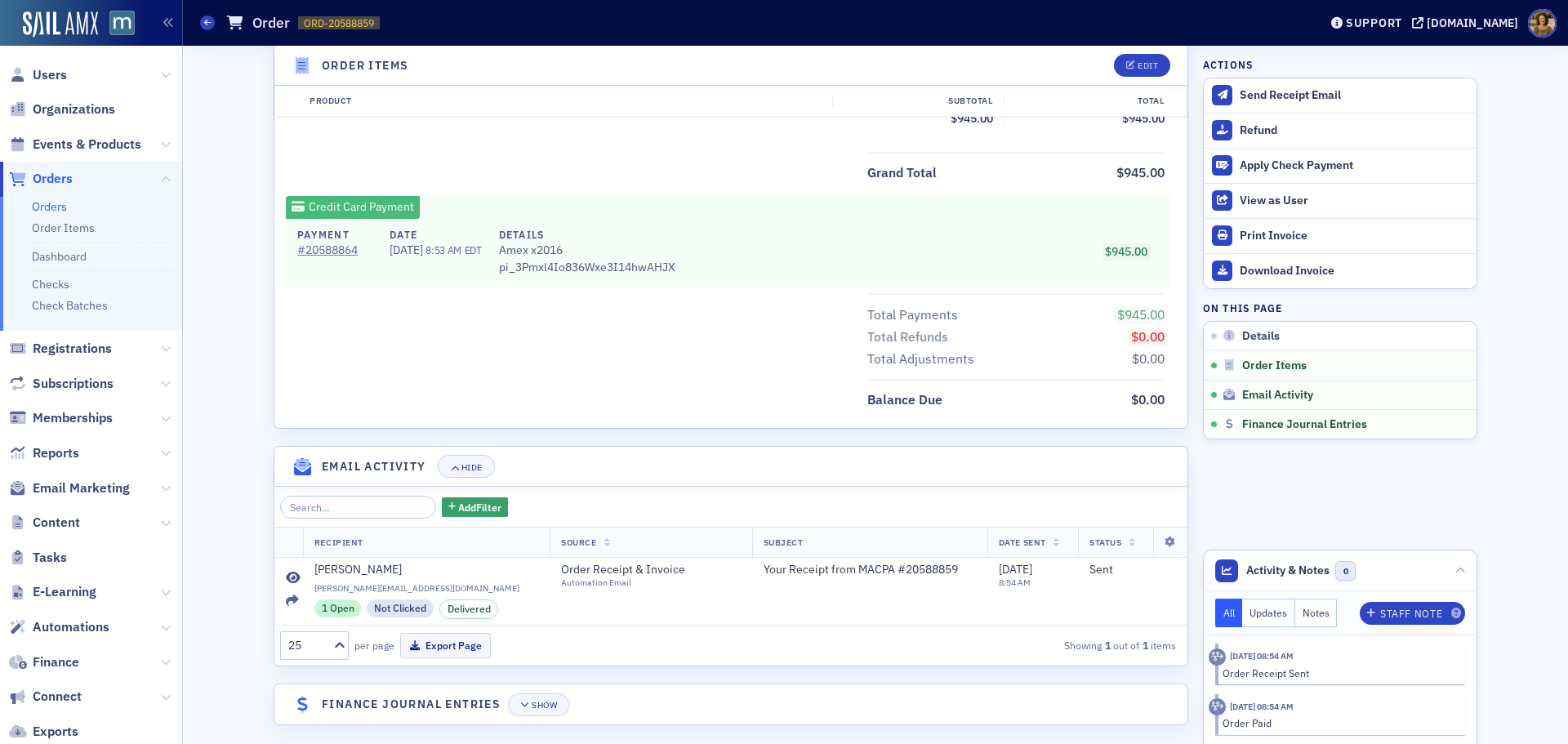
scroll to position [864, 0]
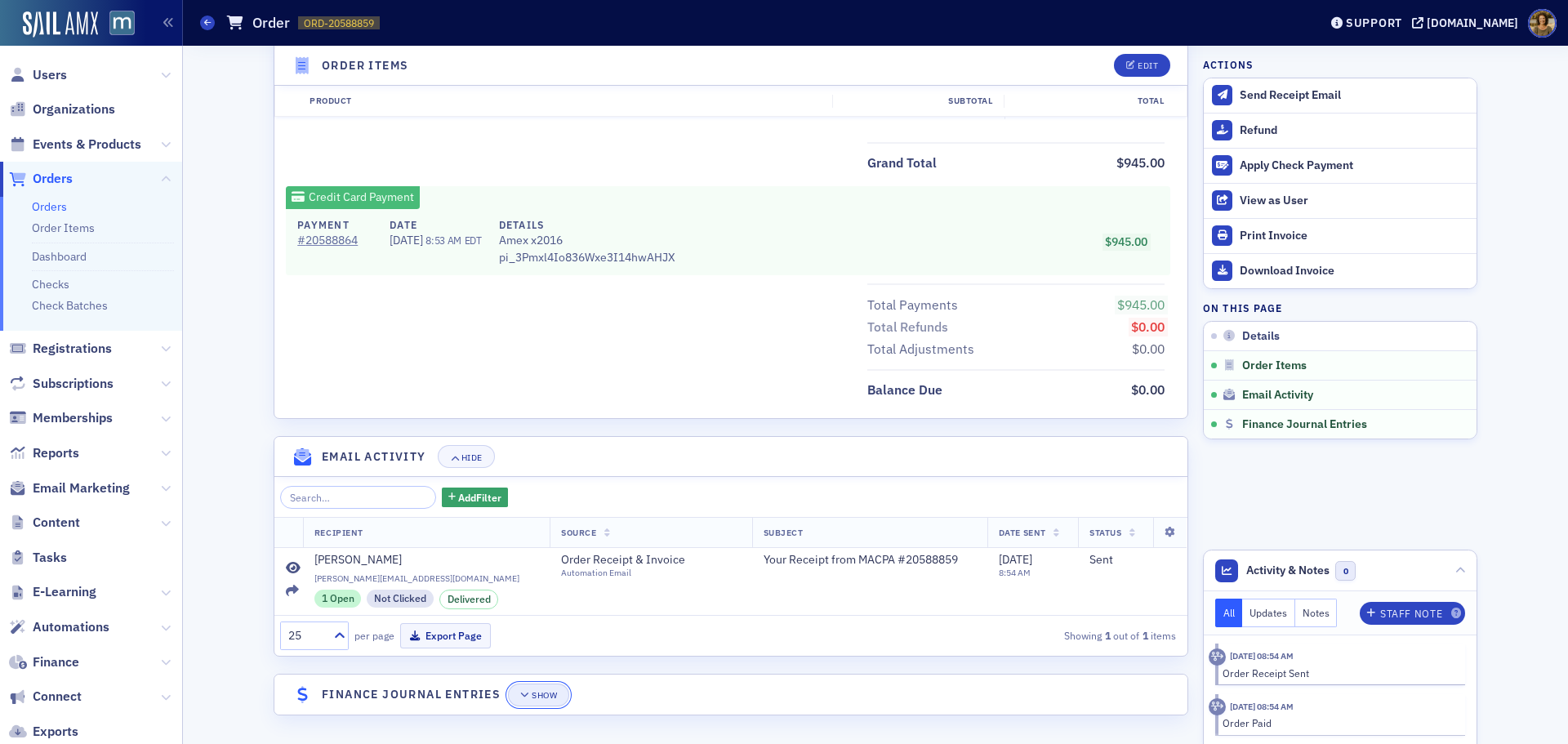
click at [531, 691] on div "Show" at bounding box center [544, 695] width 25 height 9
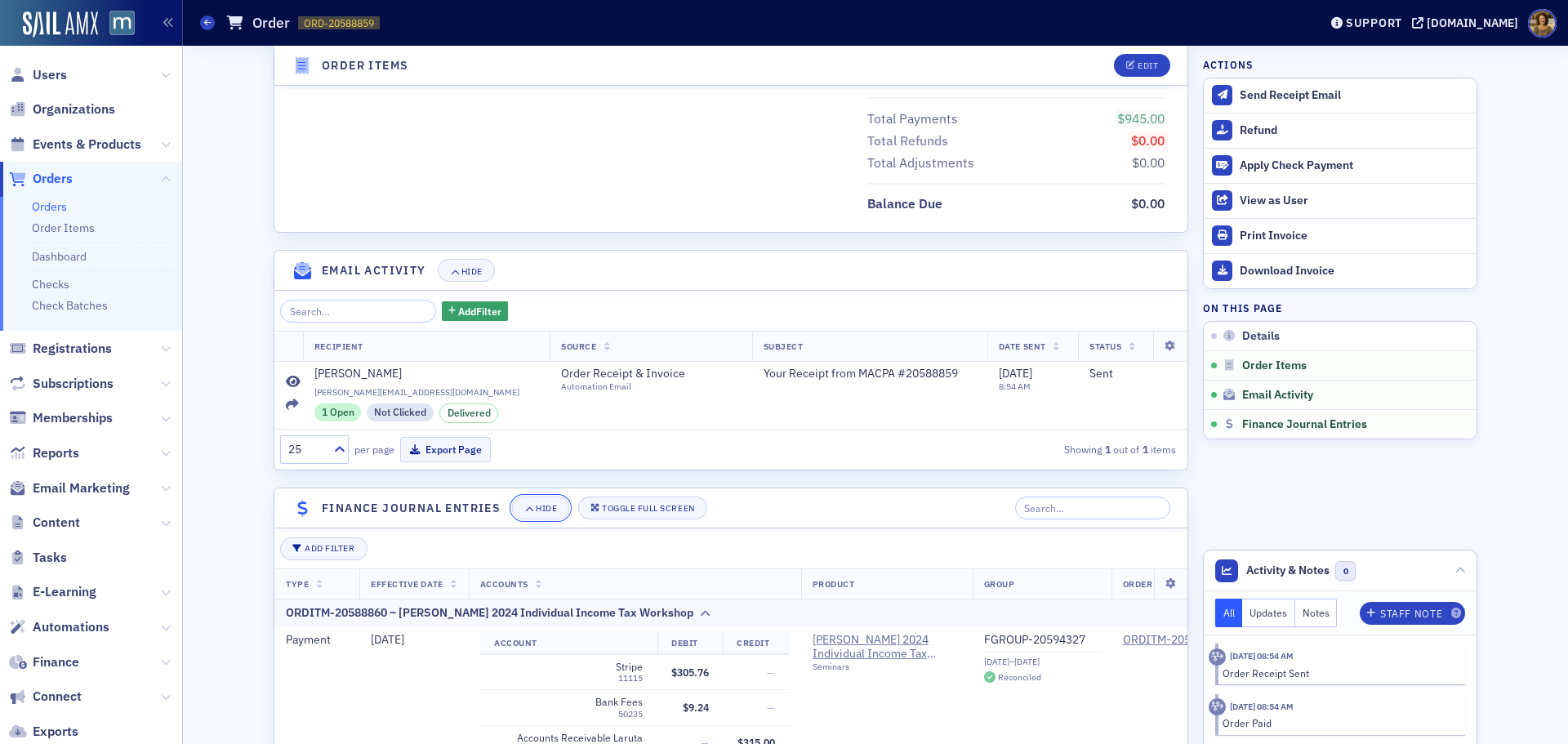
scroll to position [1109, 0]
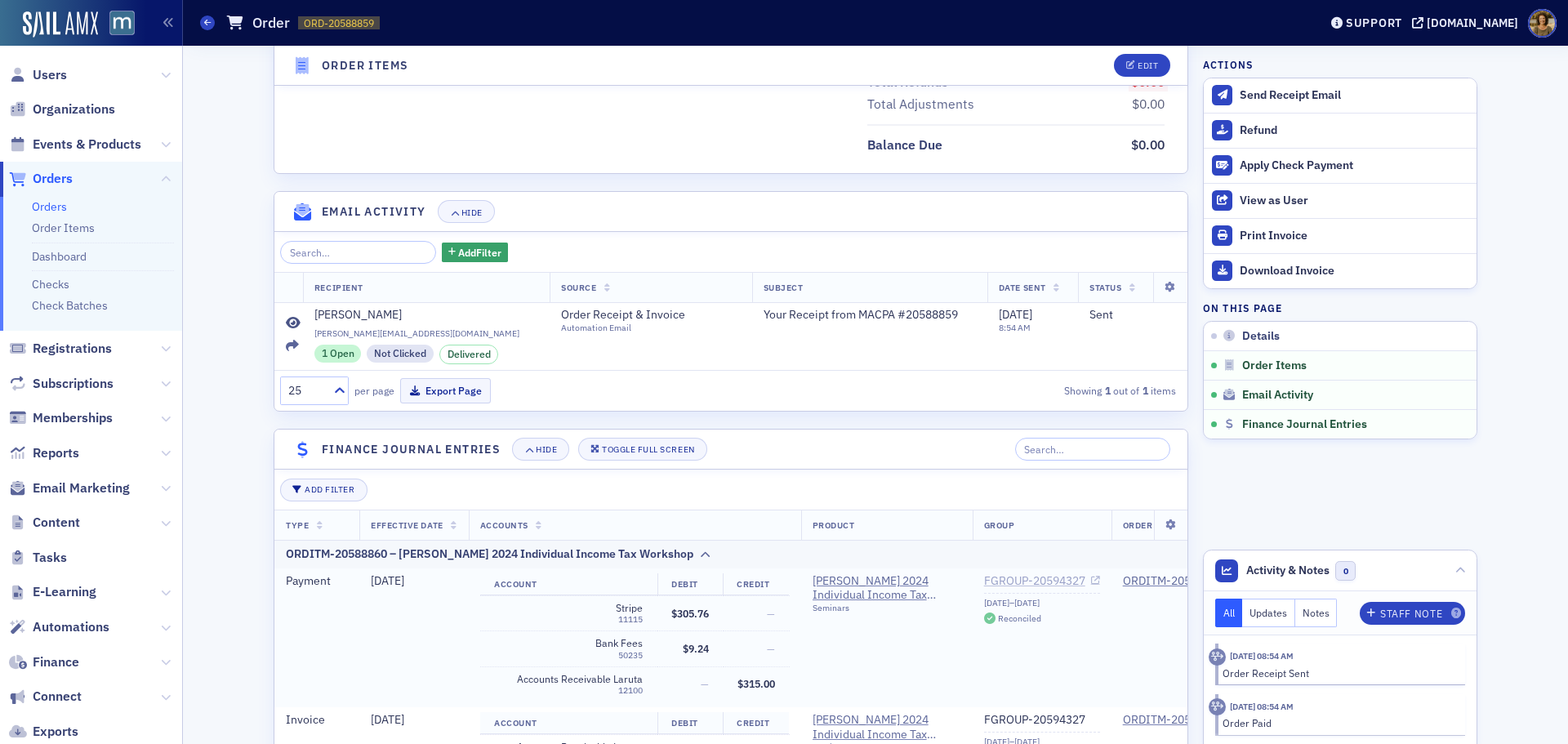
click at [1021, 580] on link "FGROUP-20594327" at bounding box center [1042, 581] width 116 height 14
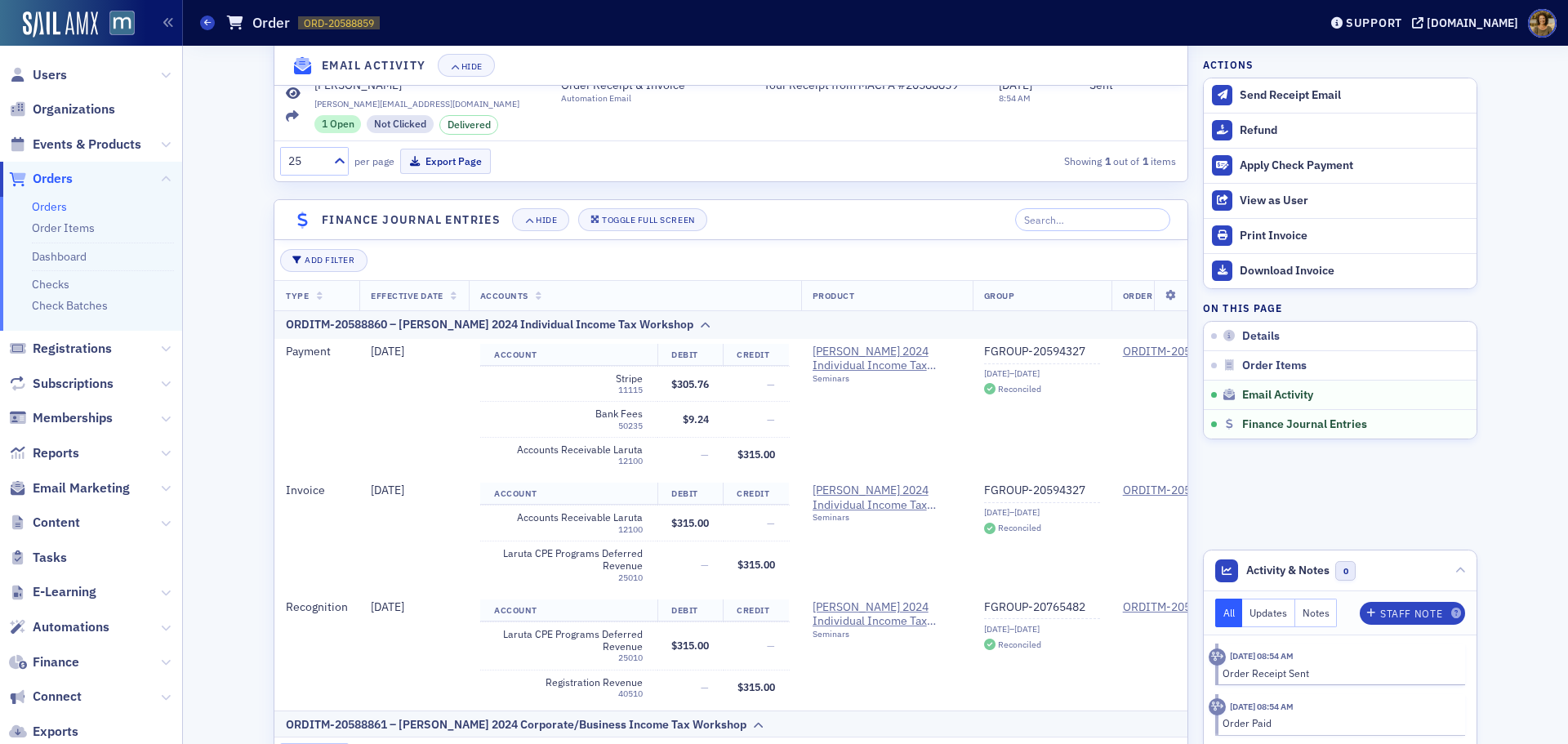
scroll to position [1354, 0]
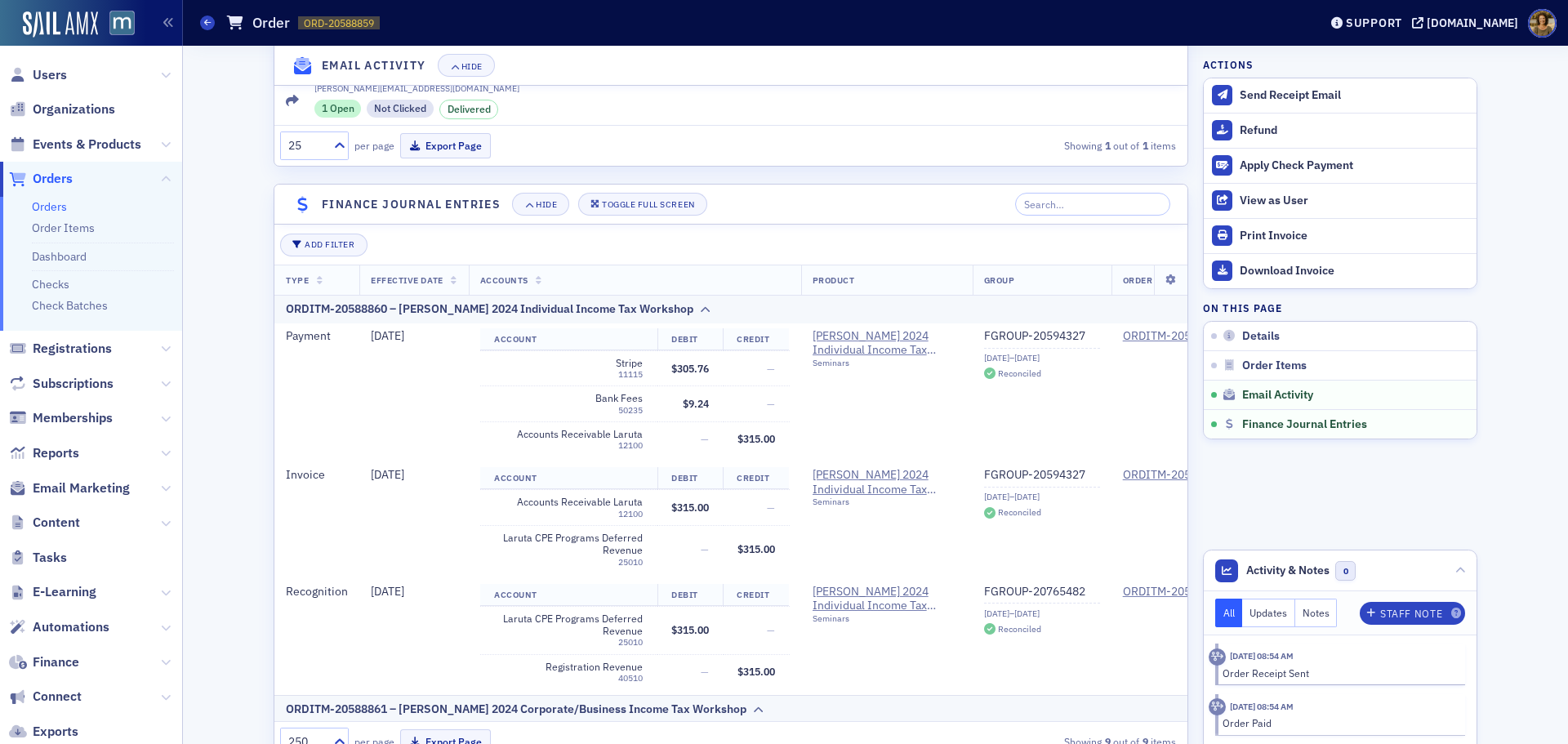
click at [210, 24] on icon at bounding box center [207, 22] width 7 height 8
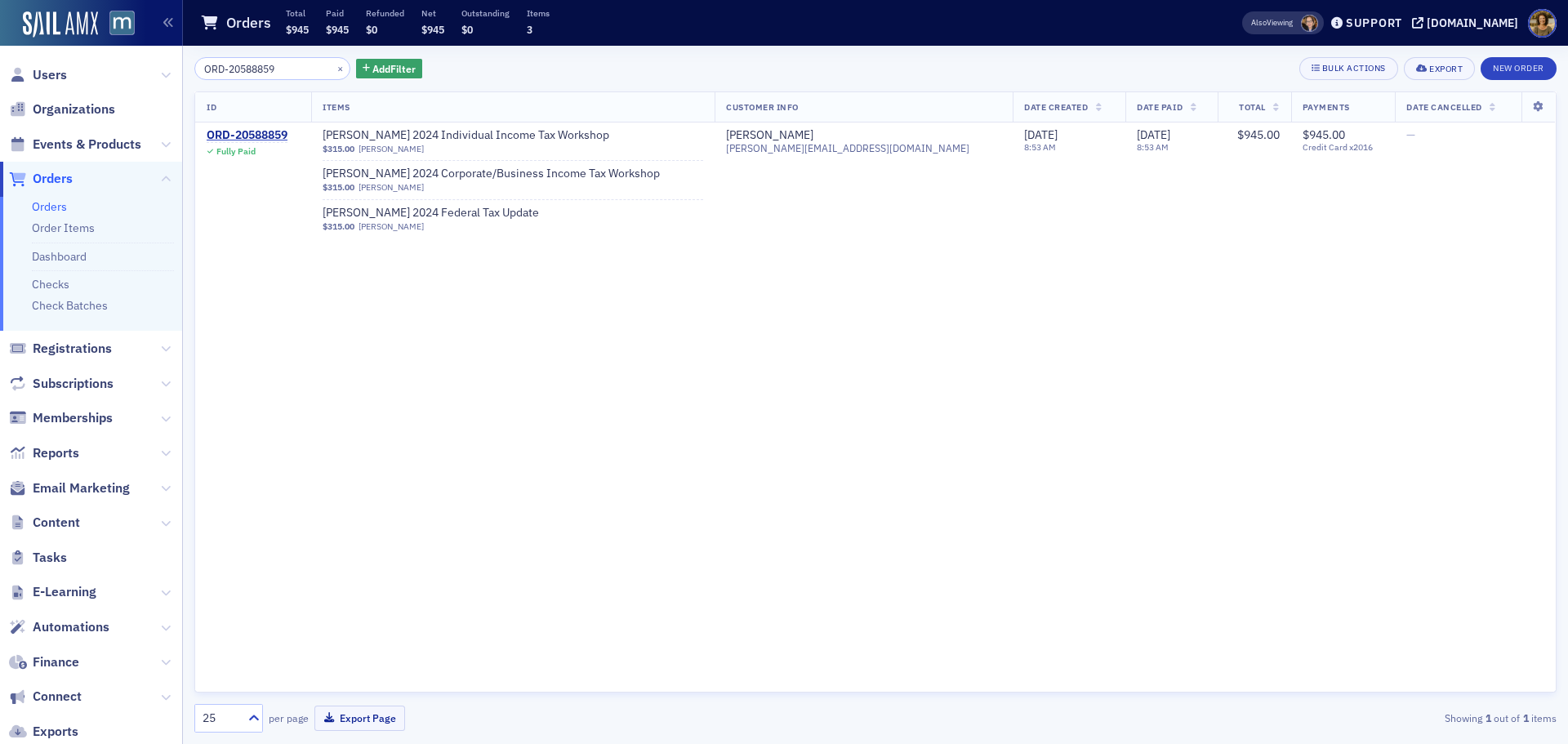
drag, startPoint x: 294, startPoint y: 69, endPoint x: 170, endPoint y: 70, distance: 124.0
click at [170, 70] on div "Users Organizations Events & Products Orders Orders Order Items Dashboard Check…" at bounding box center [784, 372] width 1568 height 744
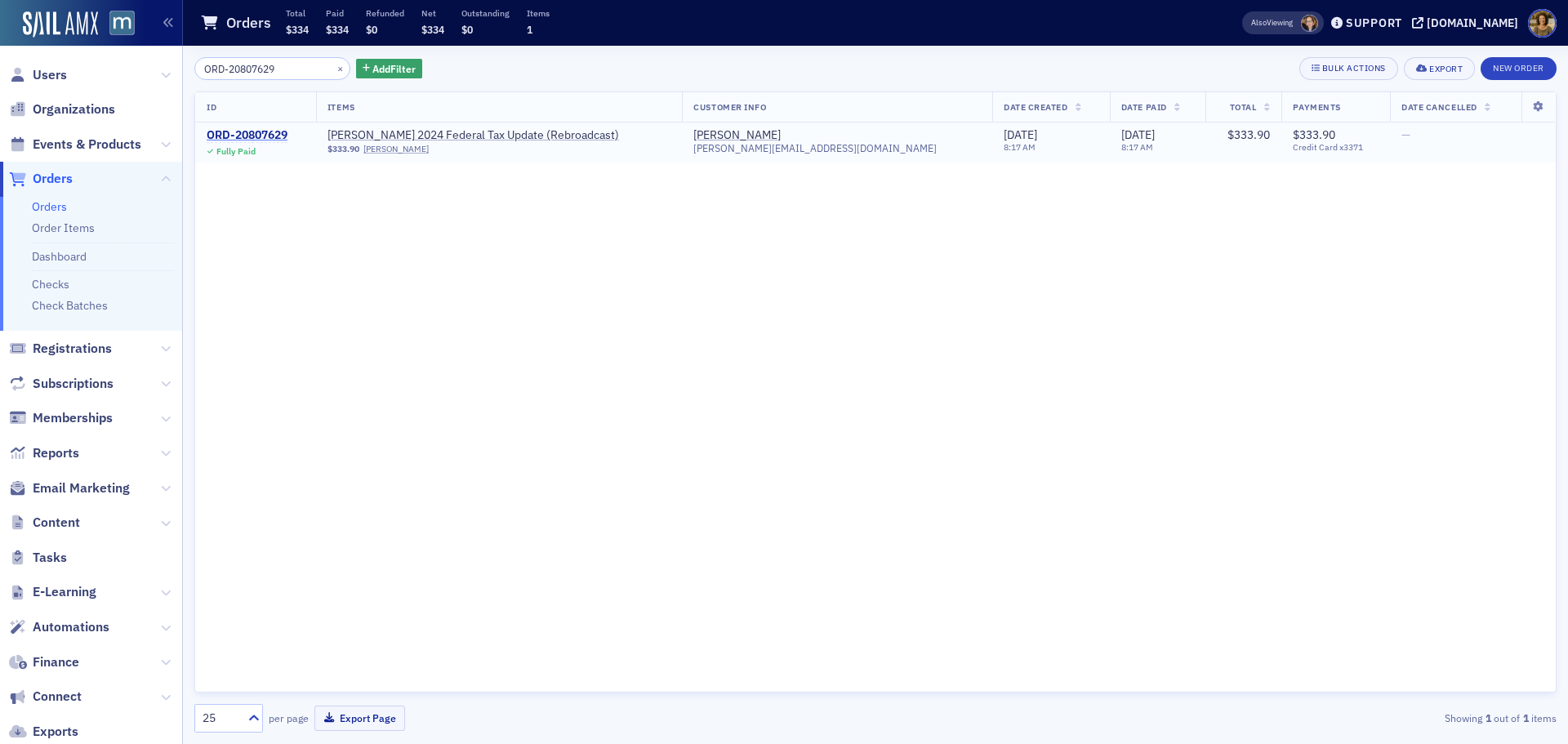
type input "ORD-20807629"
click at [252, 135] on div "ORD-20807629" at bounding box center [247, 135] width 81 height 14
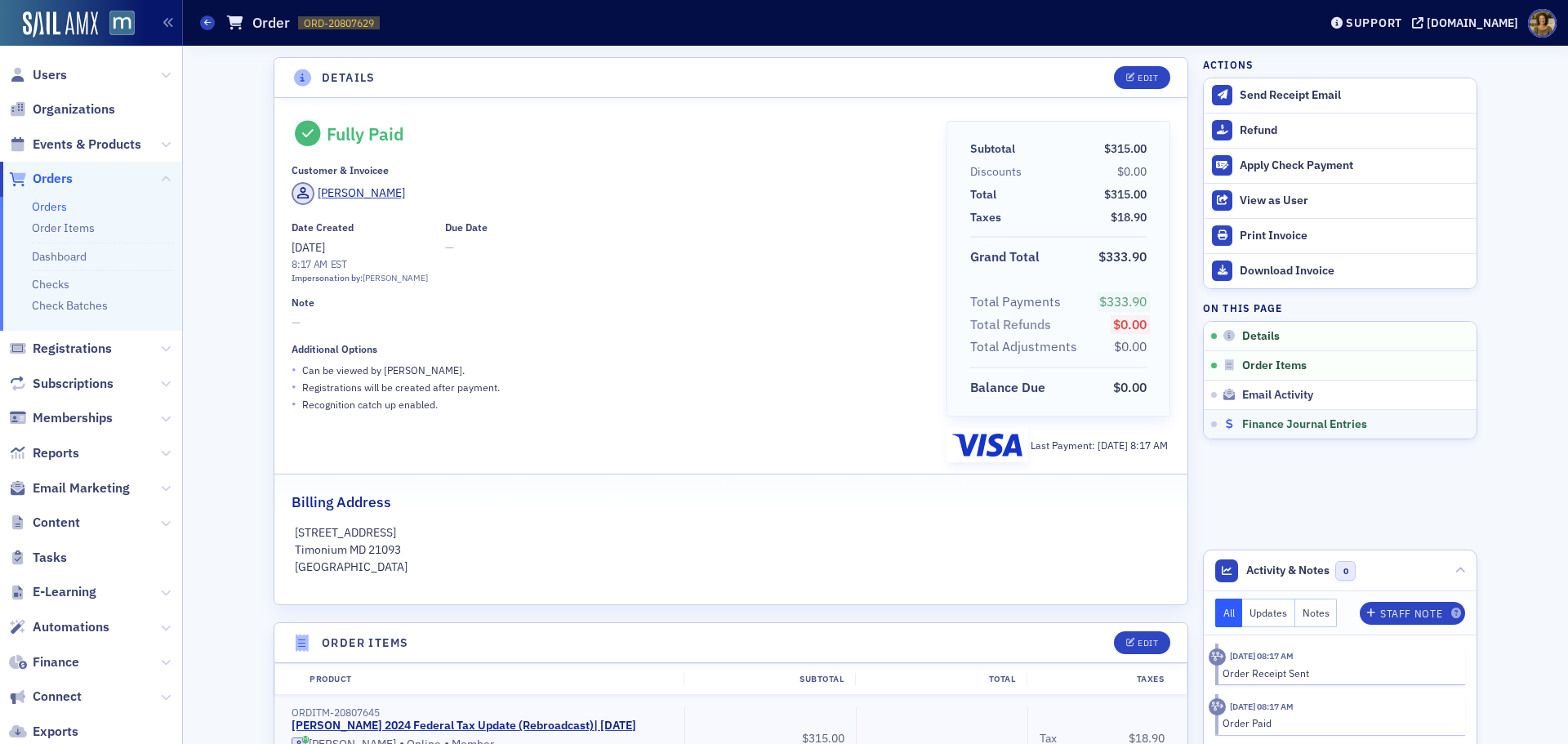
click at [1244, 422] on span "Finance Journal Entries" at bounding box center [1305, 424] width 125 height 14
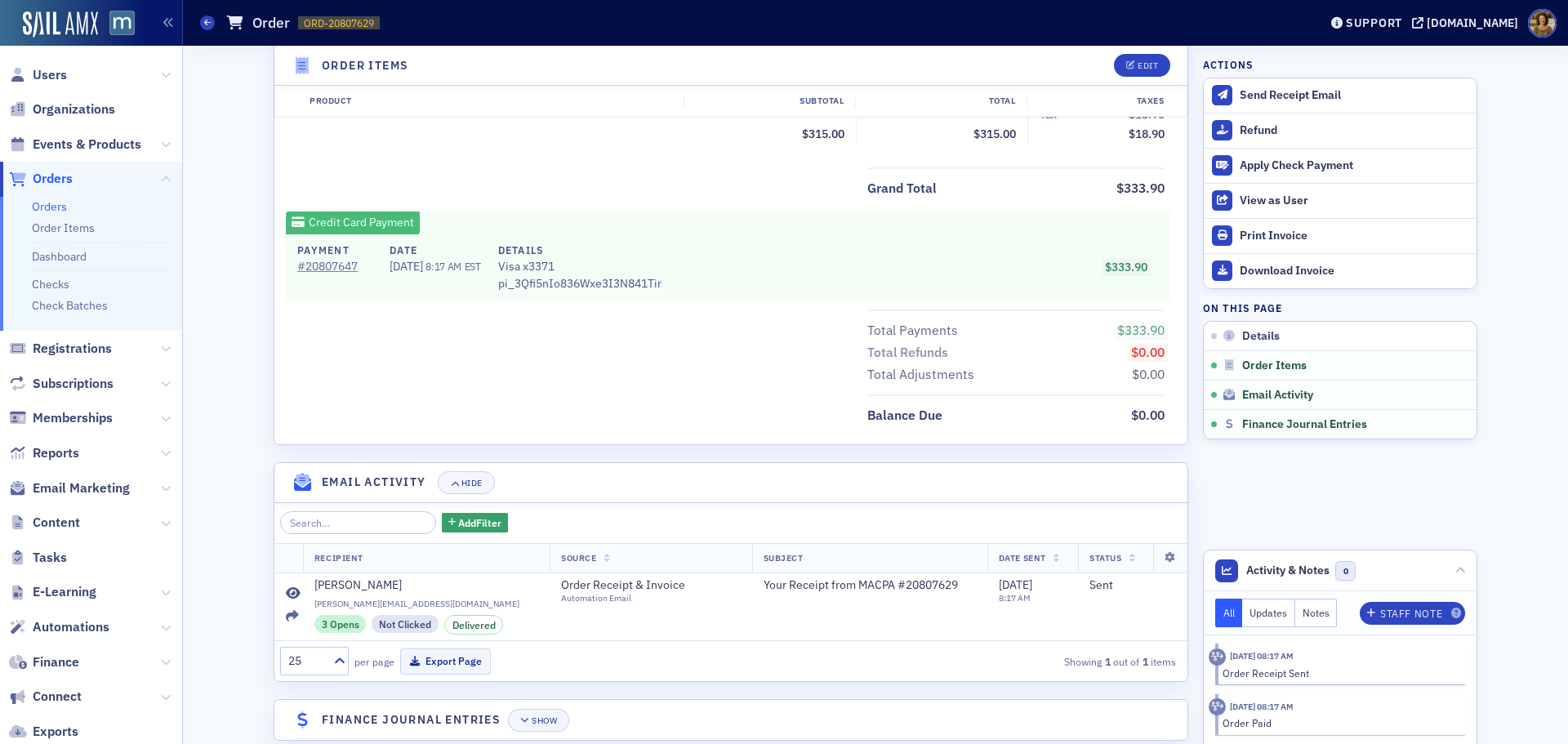
scroll to position [712, 0]
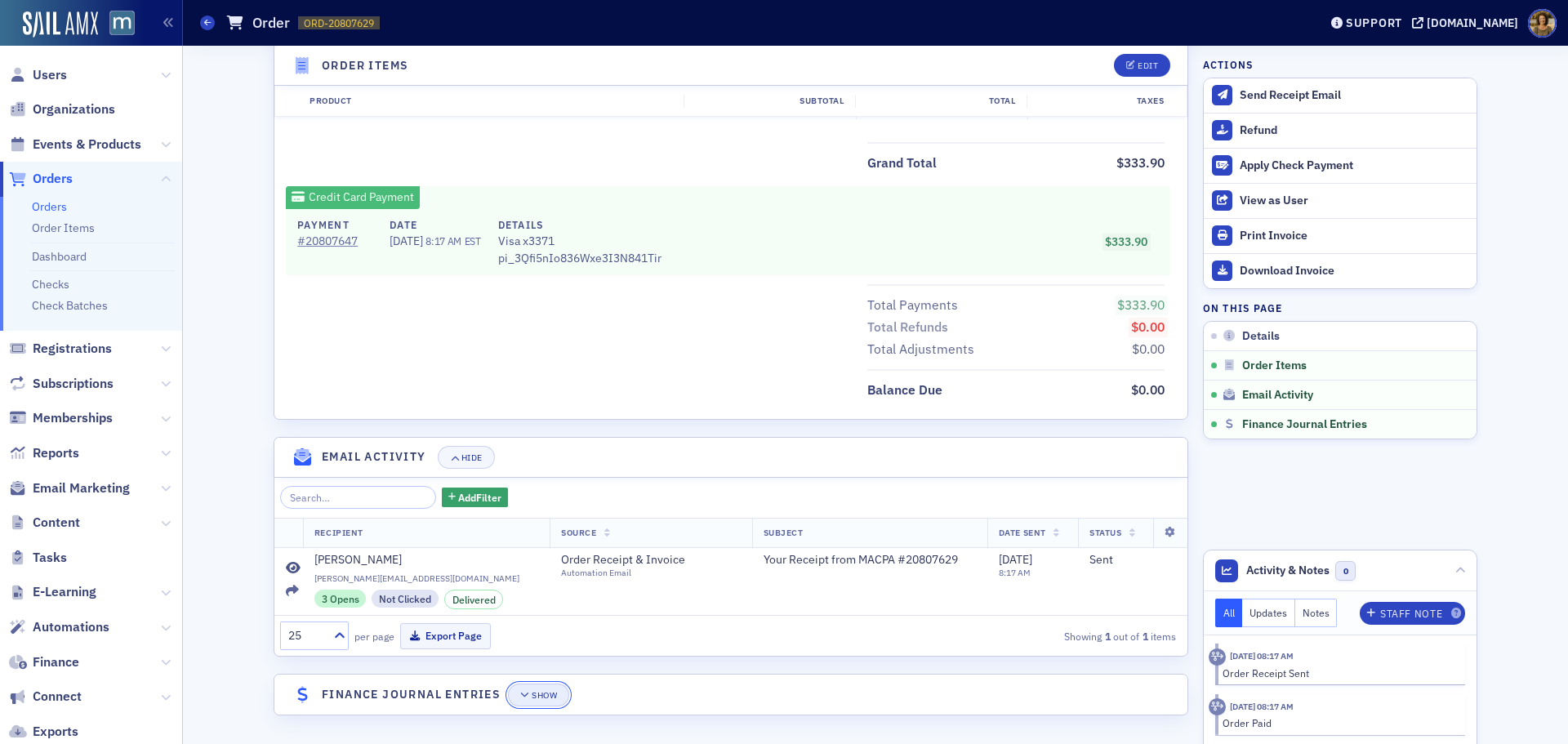
click at [531, 695] on div "Show" at bounding box center [544, 695] width 25 height 9
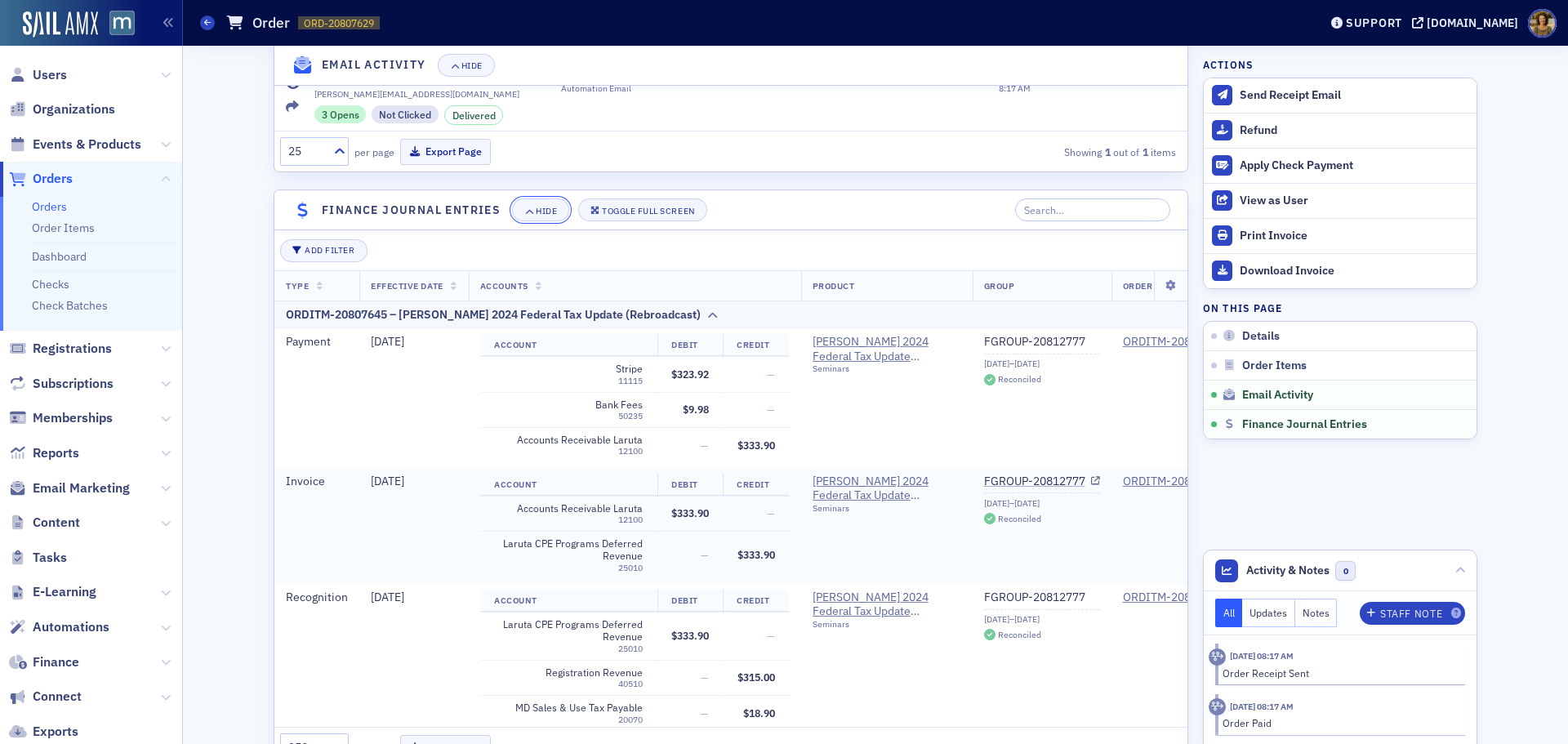
scroll to position [1202, 0]
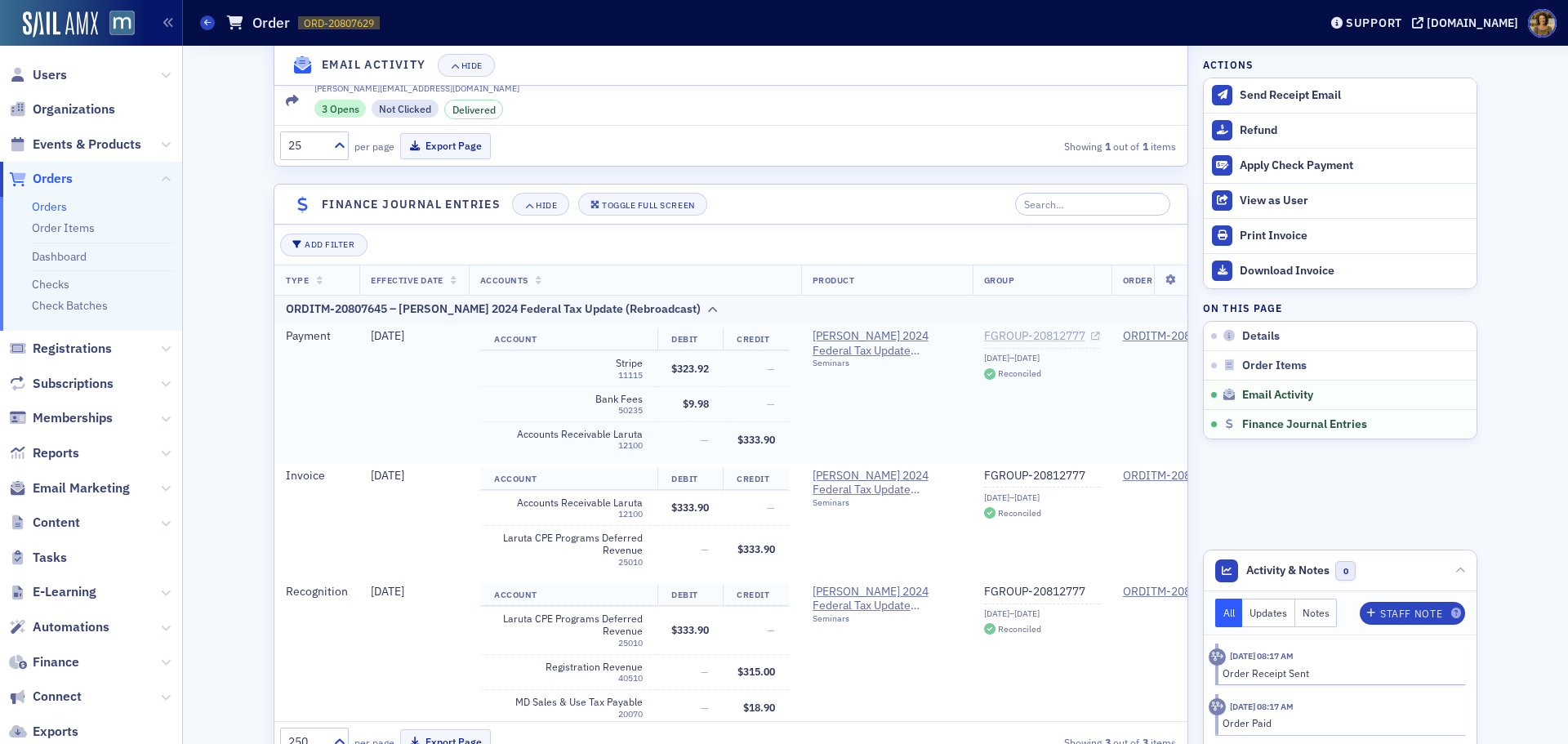
click at [1045, 337] on link "FGROUP-20812777" at bounding box center [1042, 336] width 116 height 14
click at [207, 22] on icon at bounding box center [207, 22] width 7 height 8
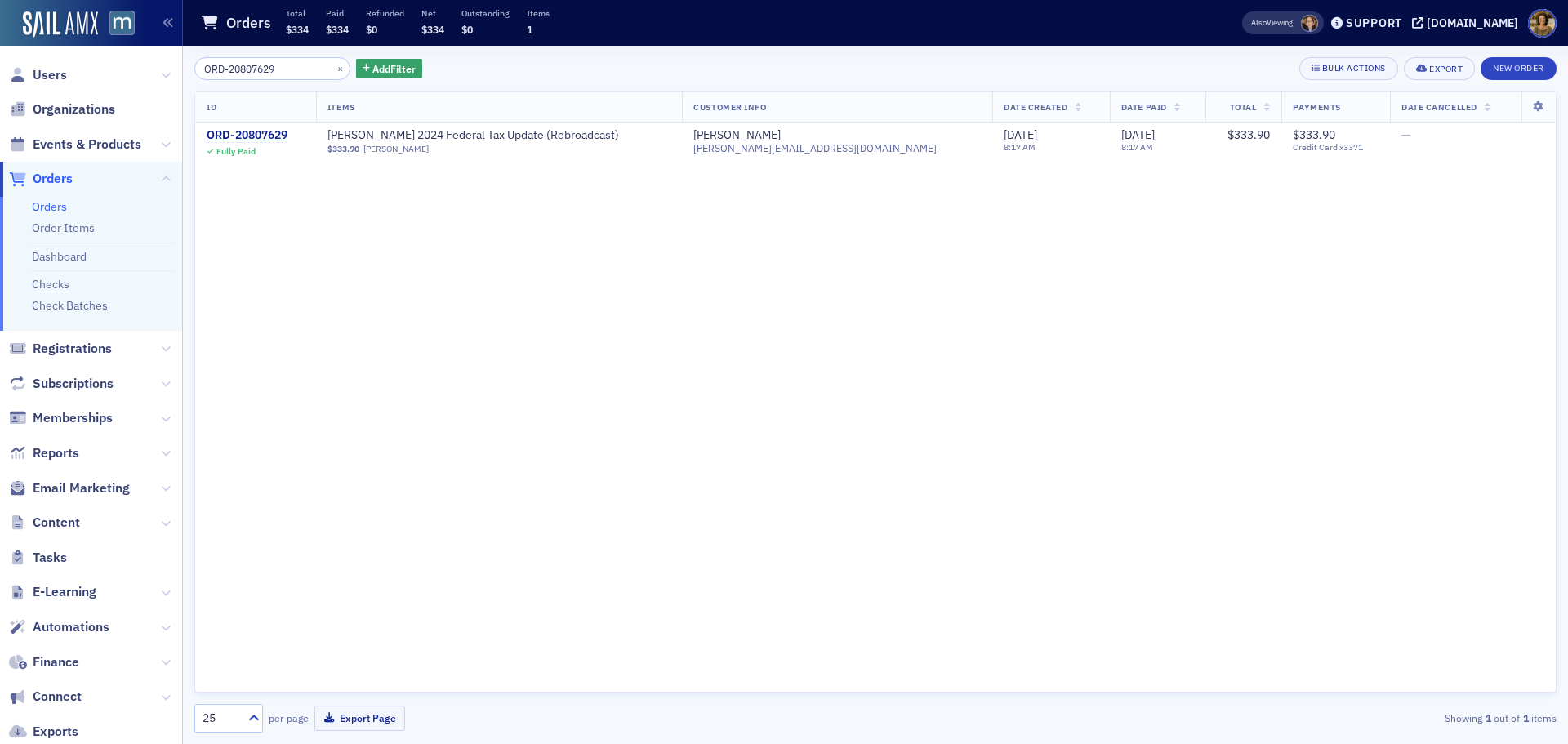
drag, startPoint x: 268, startPoint y: 63, endPoint x: 202, endPoint y: 68, distance: 66.2
click at [202, 68] on input "ORD-20807629" at bounding box center [272, 68] width 156 height 23
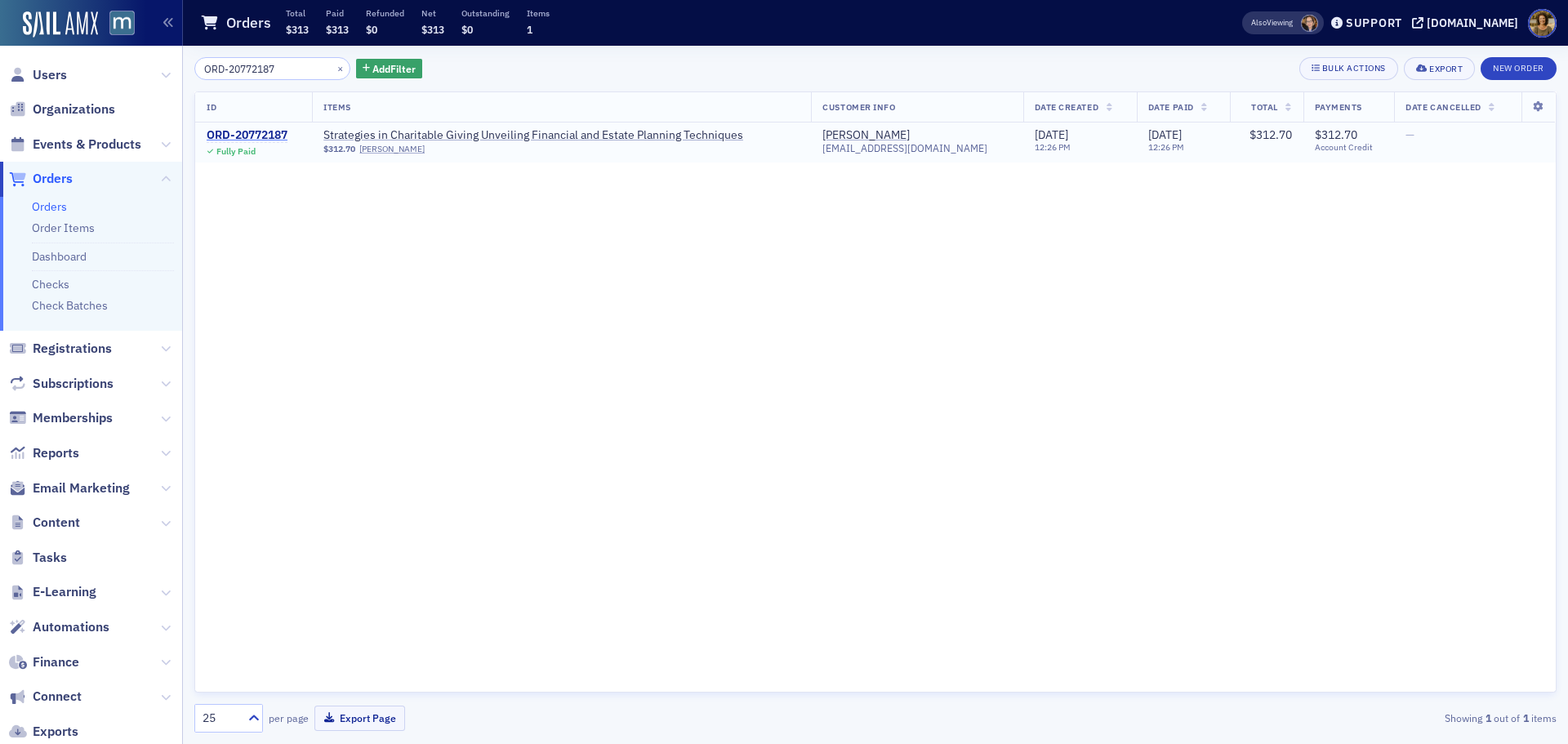
type input "ORD-20772187"
click at [240, 131] on div "ORD-20772187" at bounding box center [247, 135] width 81 height 14
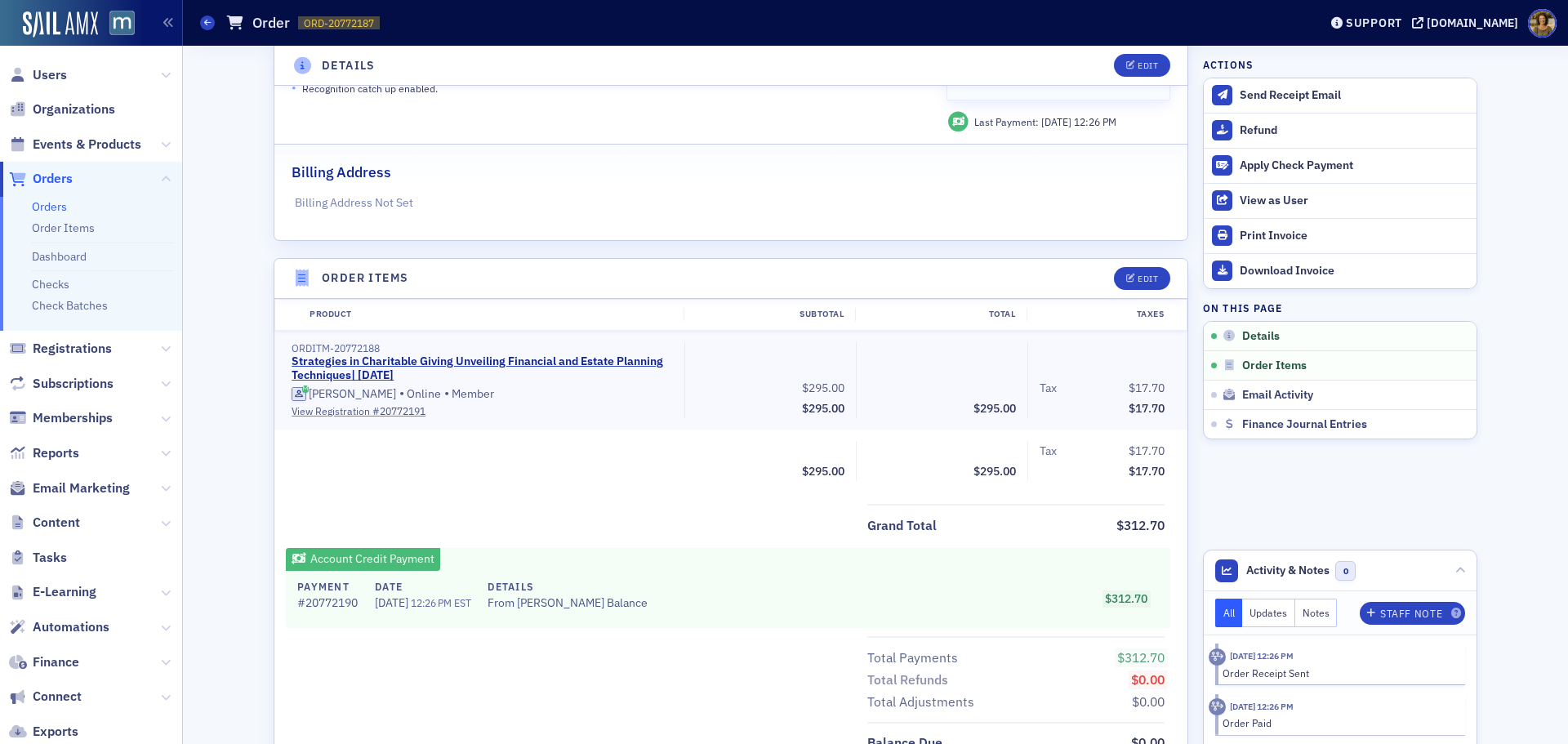
scroll to position [326, 0]
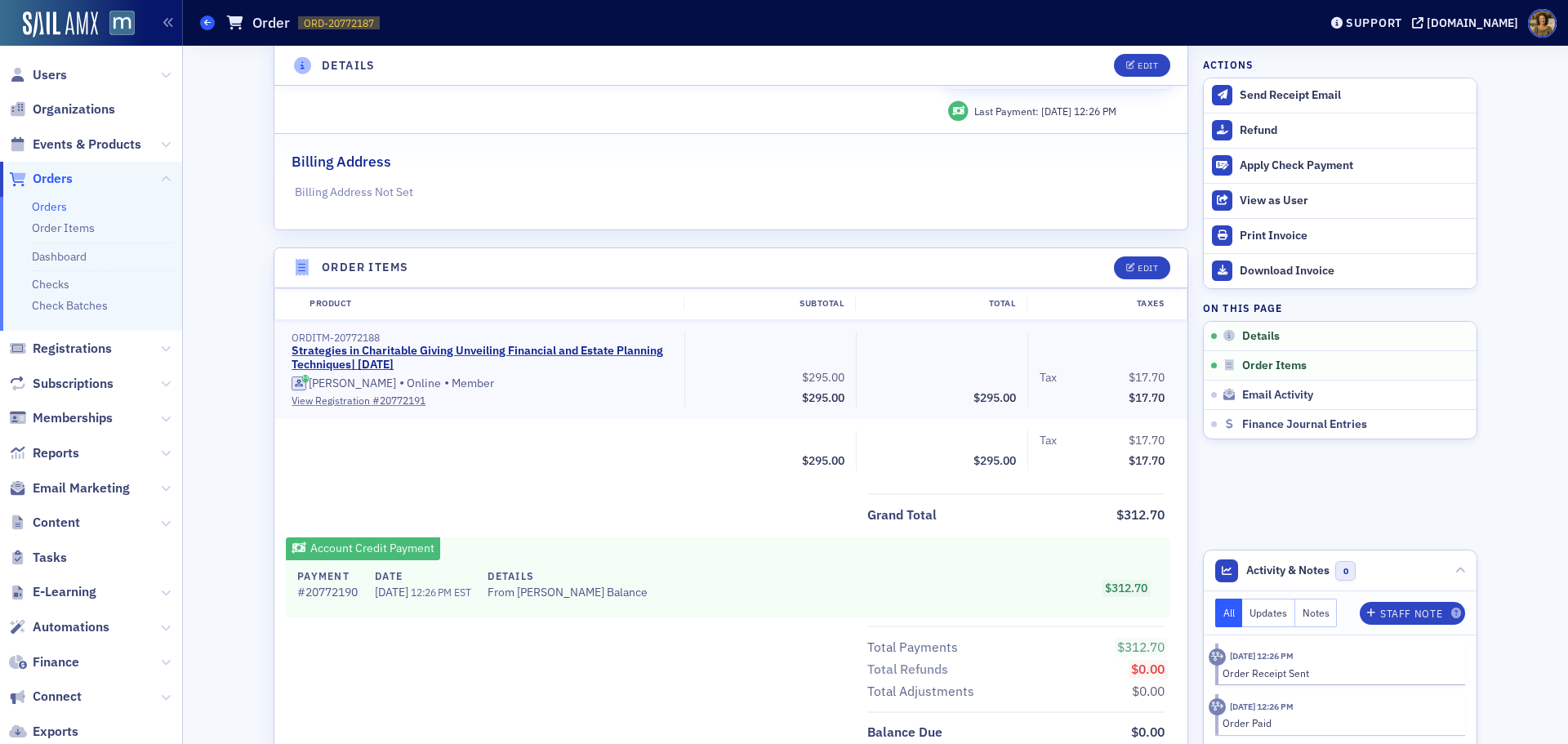
click at [209, 22] on icon at bounding box center [207, 22] width 7 height 8
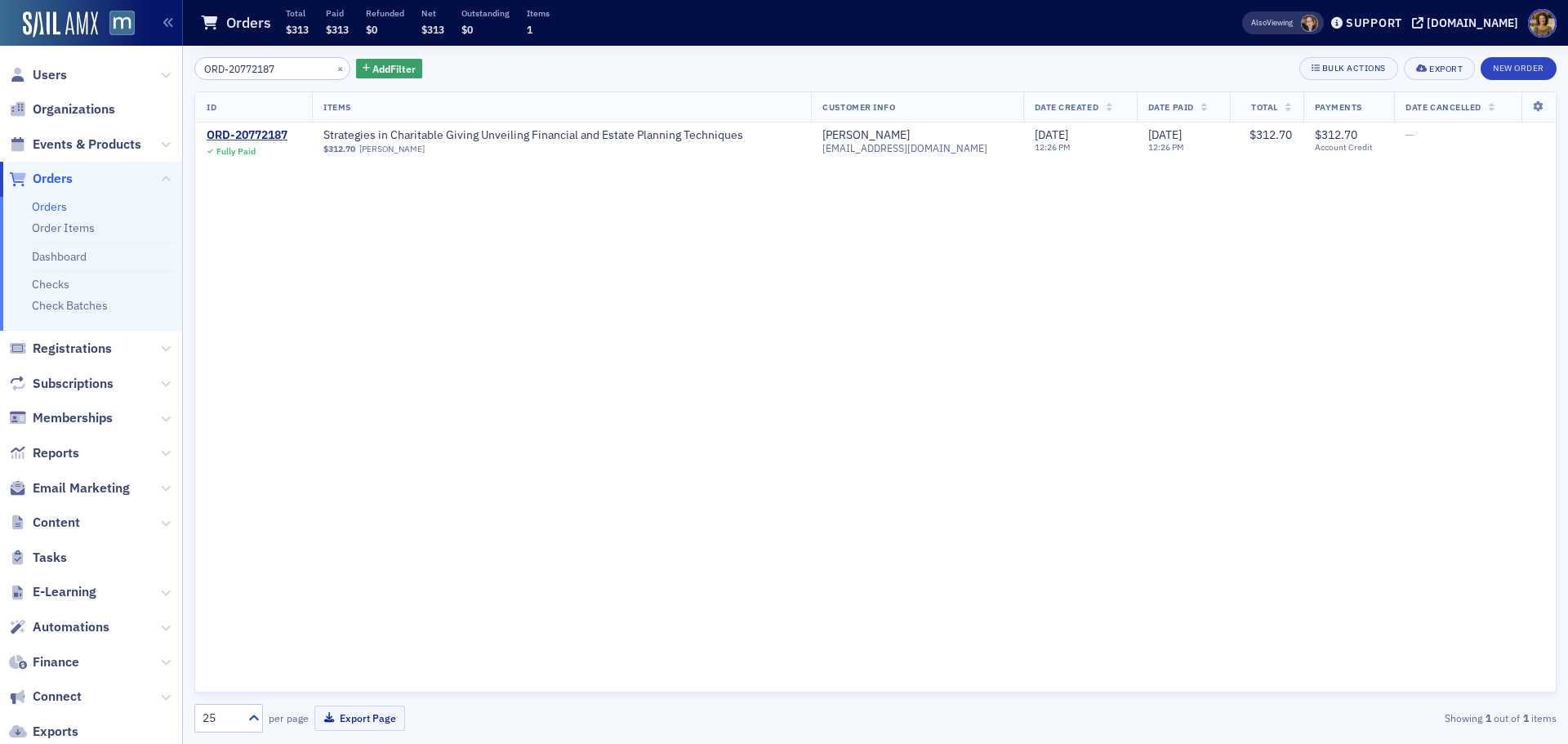
drag, startPoint x: 295, startPoint y: 72, endPoint x: 178, endPoint y: 70, distance: 117.0
click at [178, 70] on div "Users Organizations Events & Products Orders Orders Order Items Dashboard Check…" at bounding box center [784, 372] width 1568 height 744
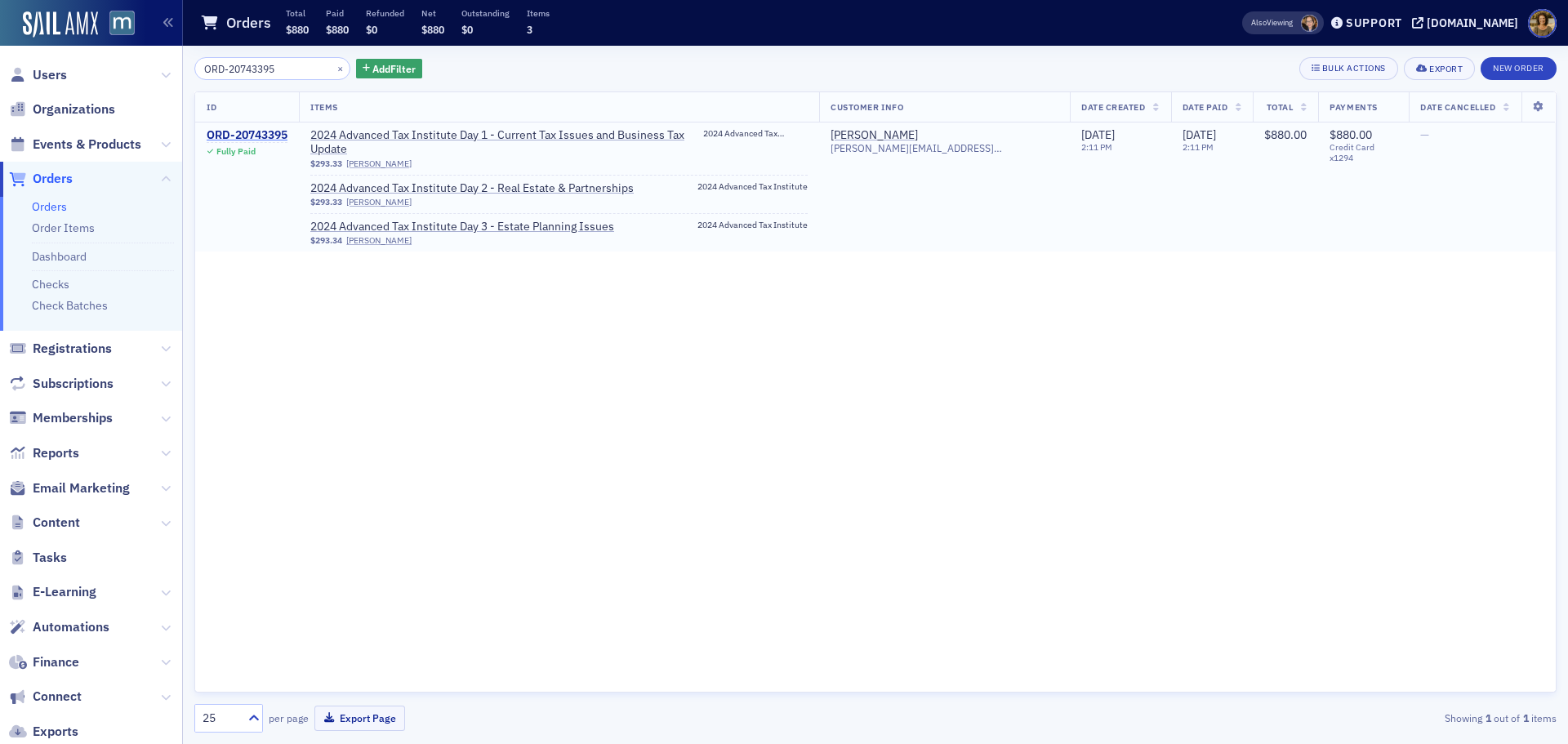
type input "ORD-20743395"
click at [271, 132] on div "ORD-20743395" at bounding box center [247, 135] width 81 height 14
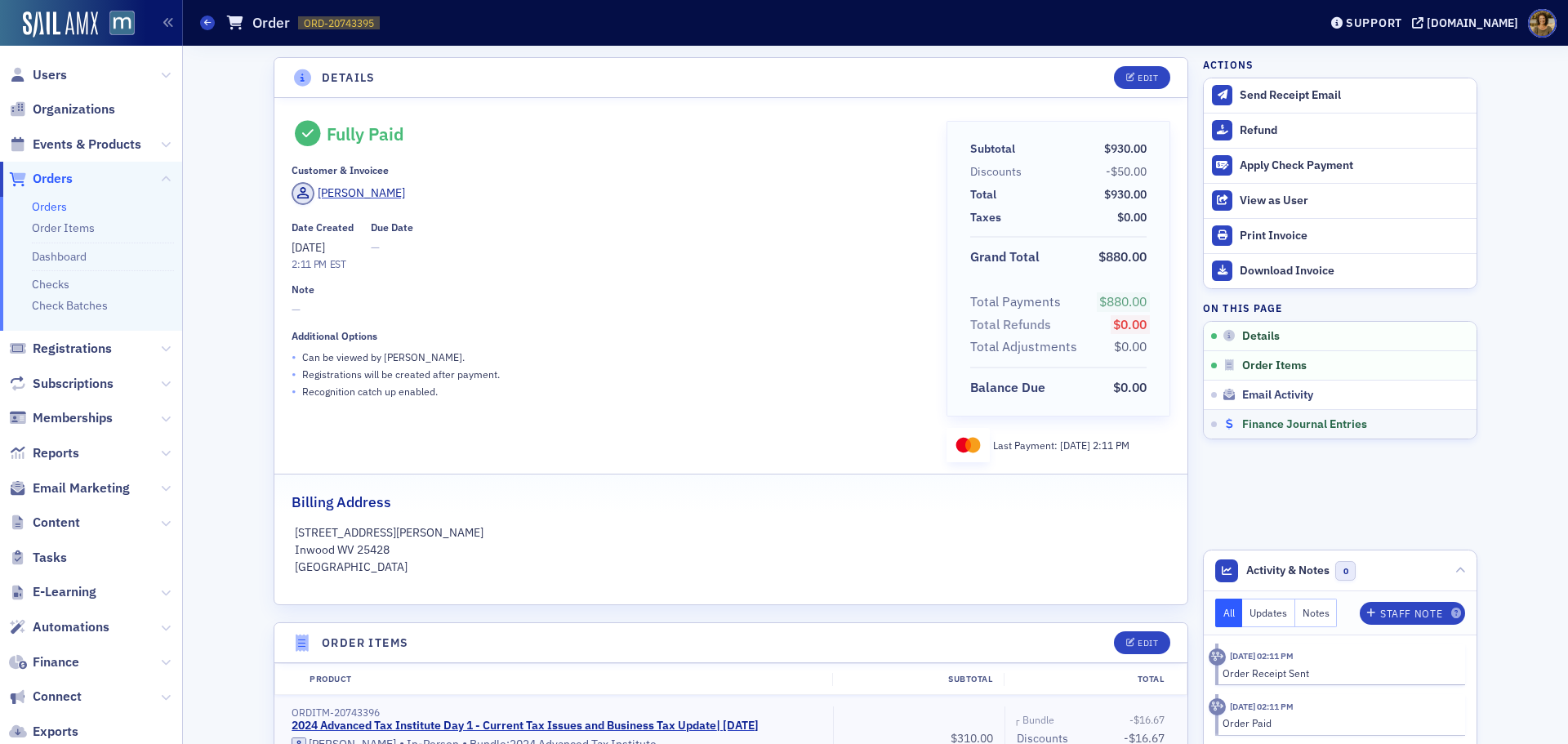
click at [1264, 419] on span "Finance Journal Entries" at bounding box center [1305, 424] width 125 height 14
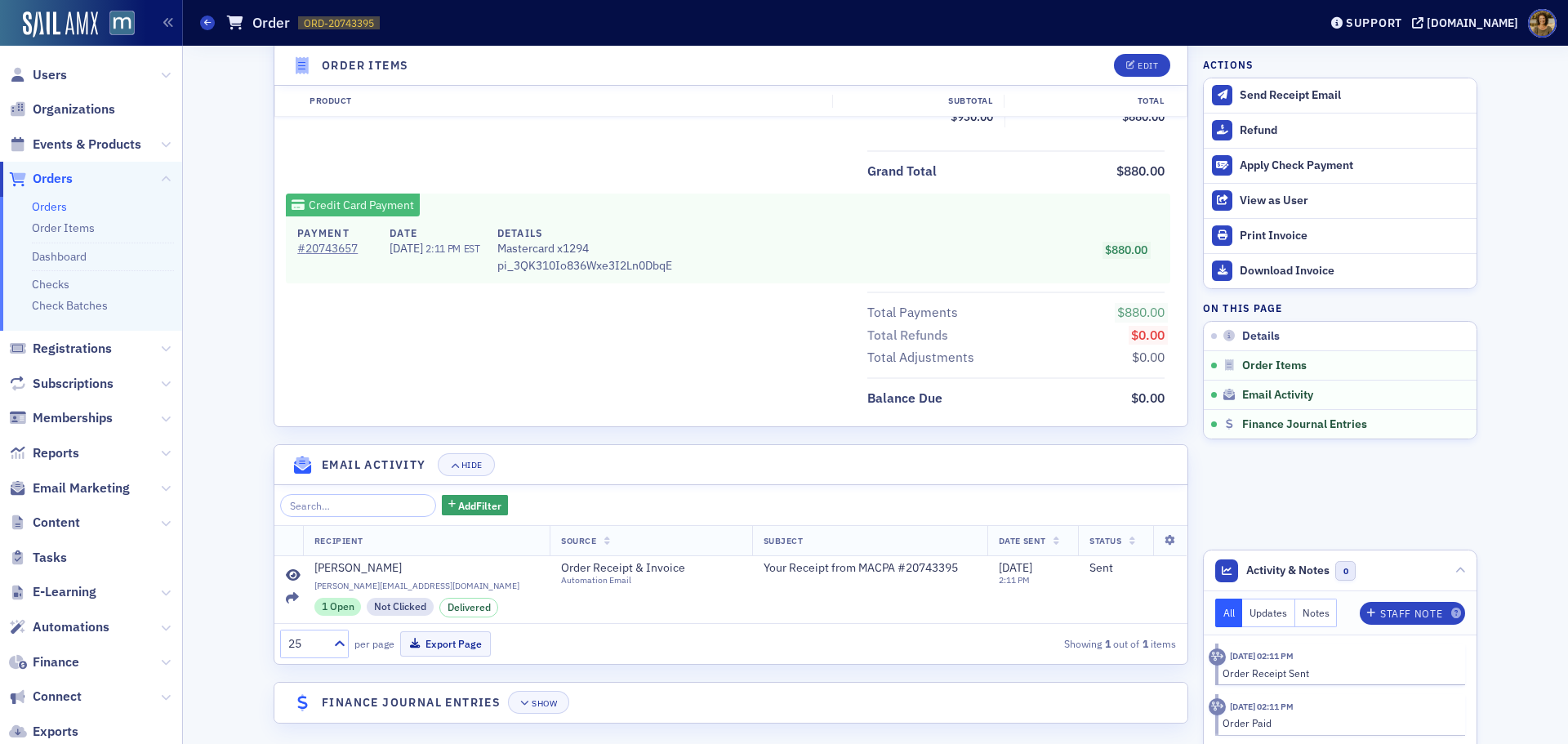
scroll to position [903, 0]
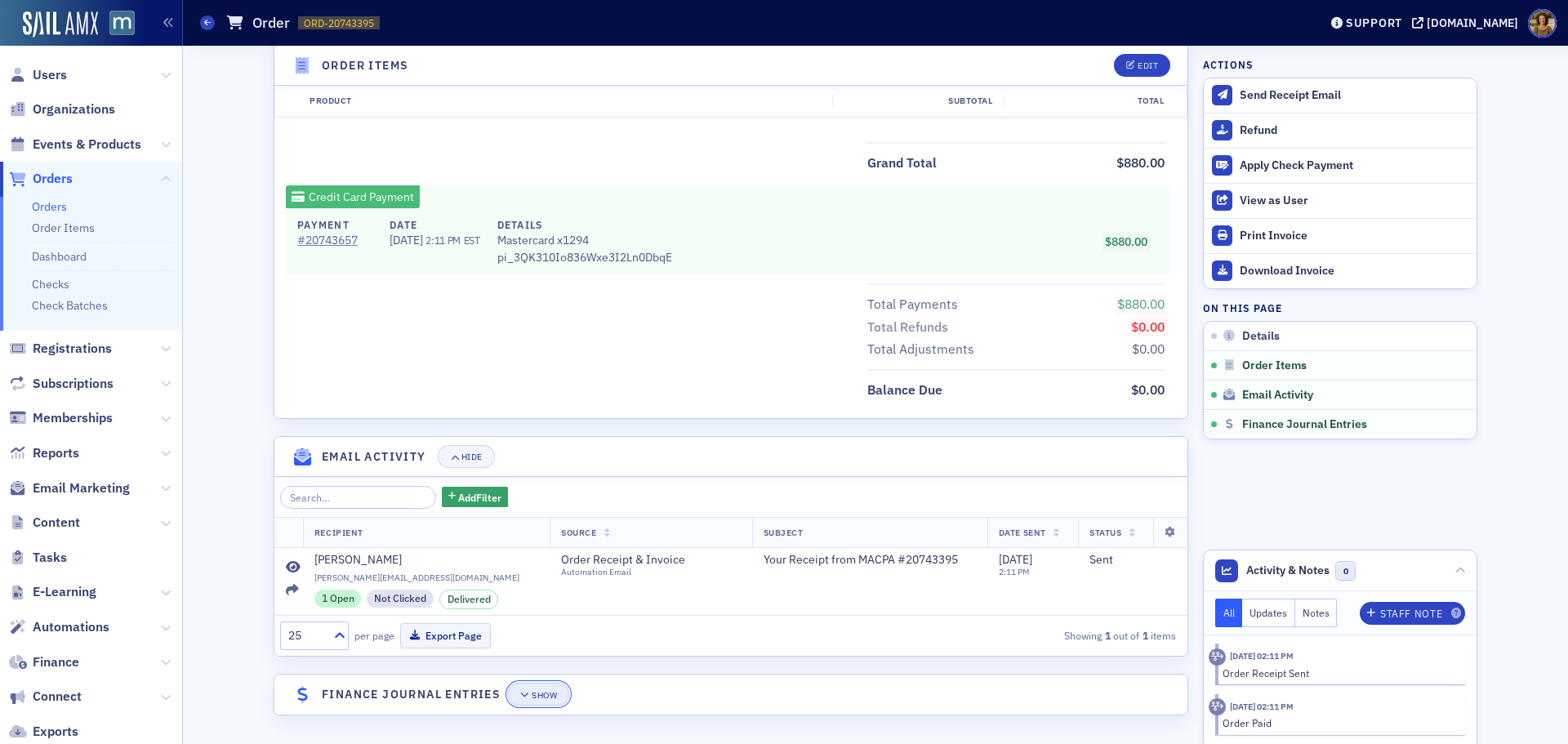
click at [536, 701] on button "Show" at bounding box center [538, 693] width 62 height 23
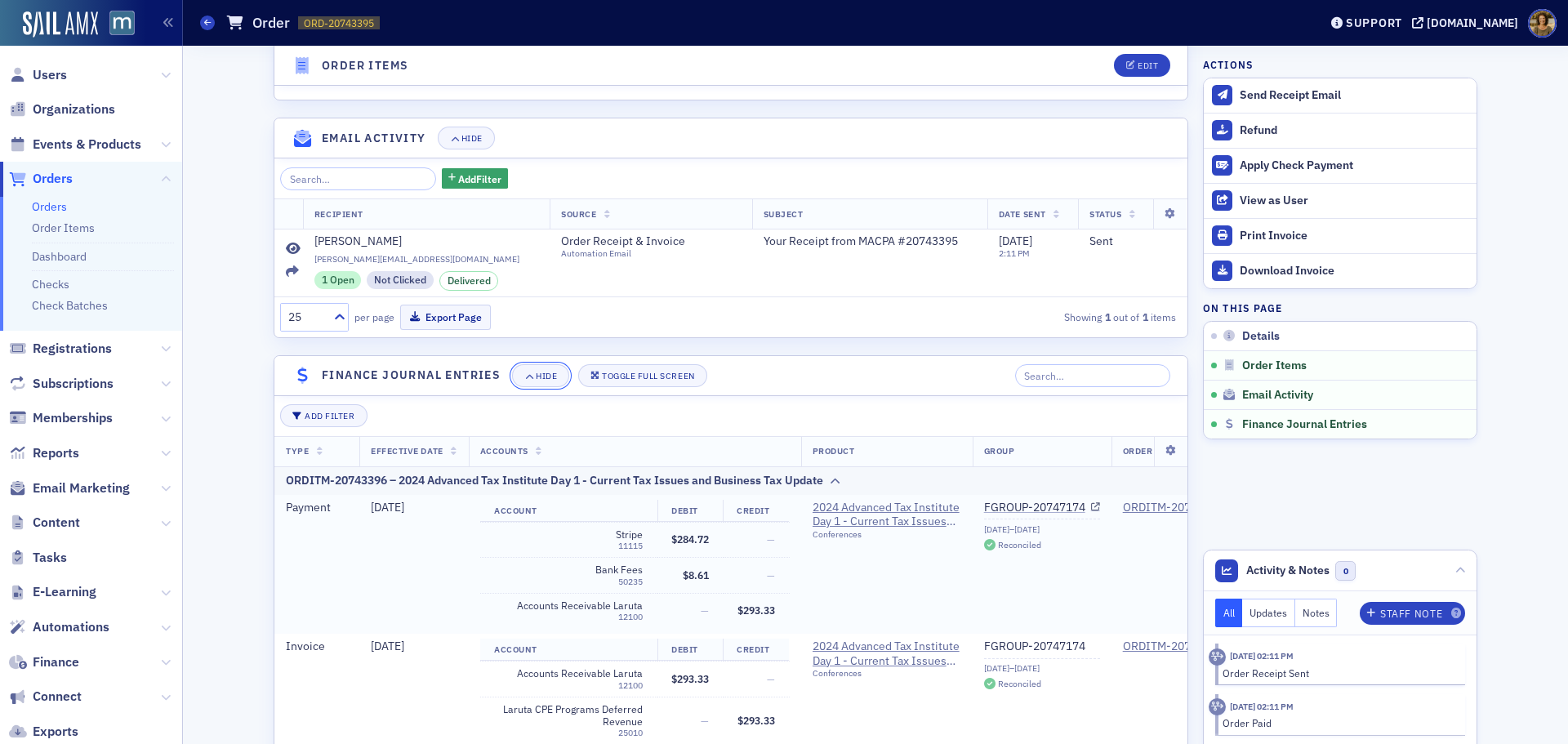
scroll to position [1229, 0]
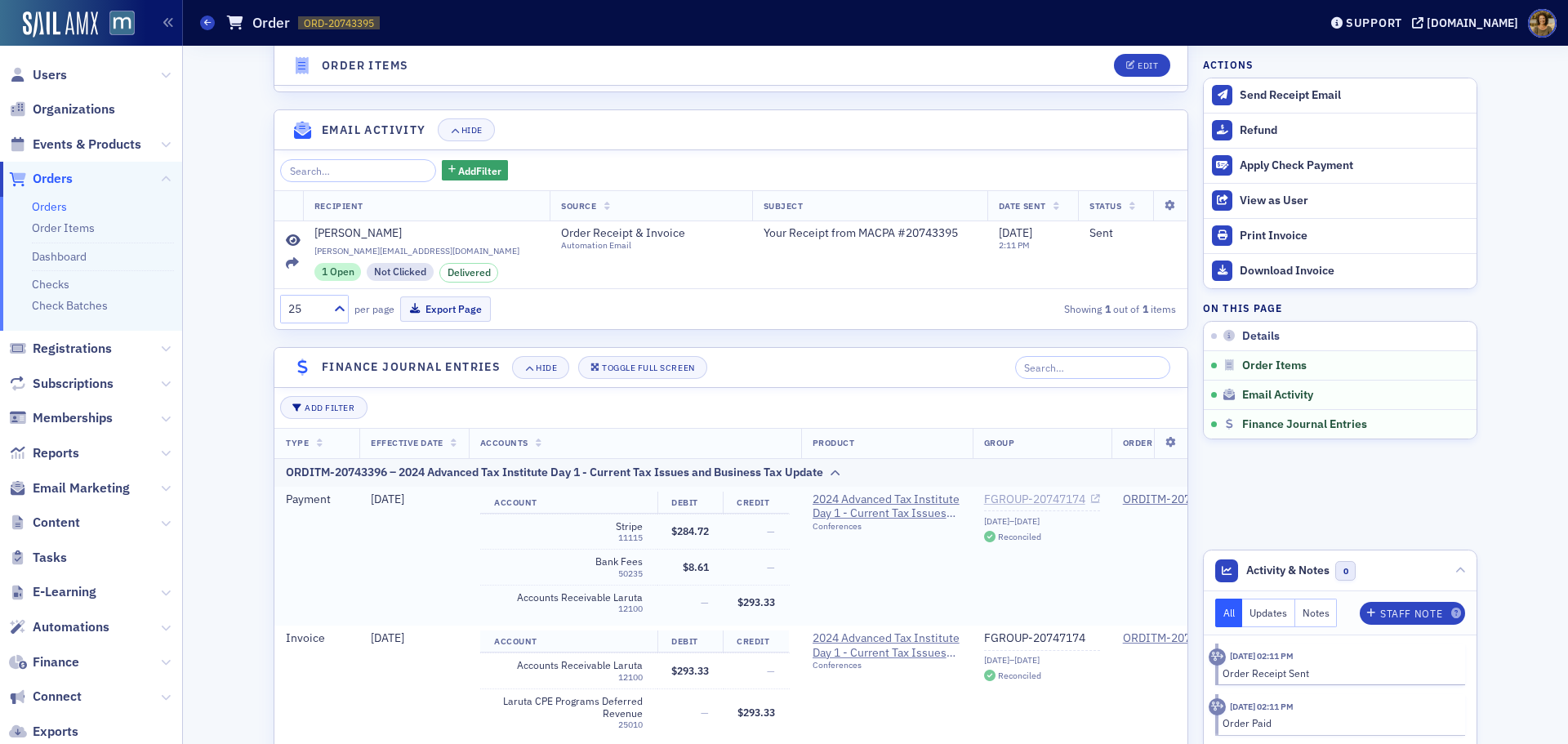
click at [1052, 499] on link "FGROUP-20747174" at bounding box center [1042, 499] width 116 height 14
click at [207, 19] on icon at bounding box center [207, 22] width 7 height 8
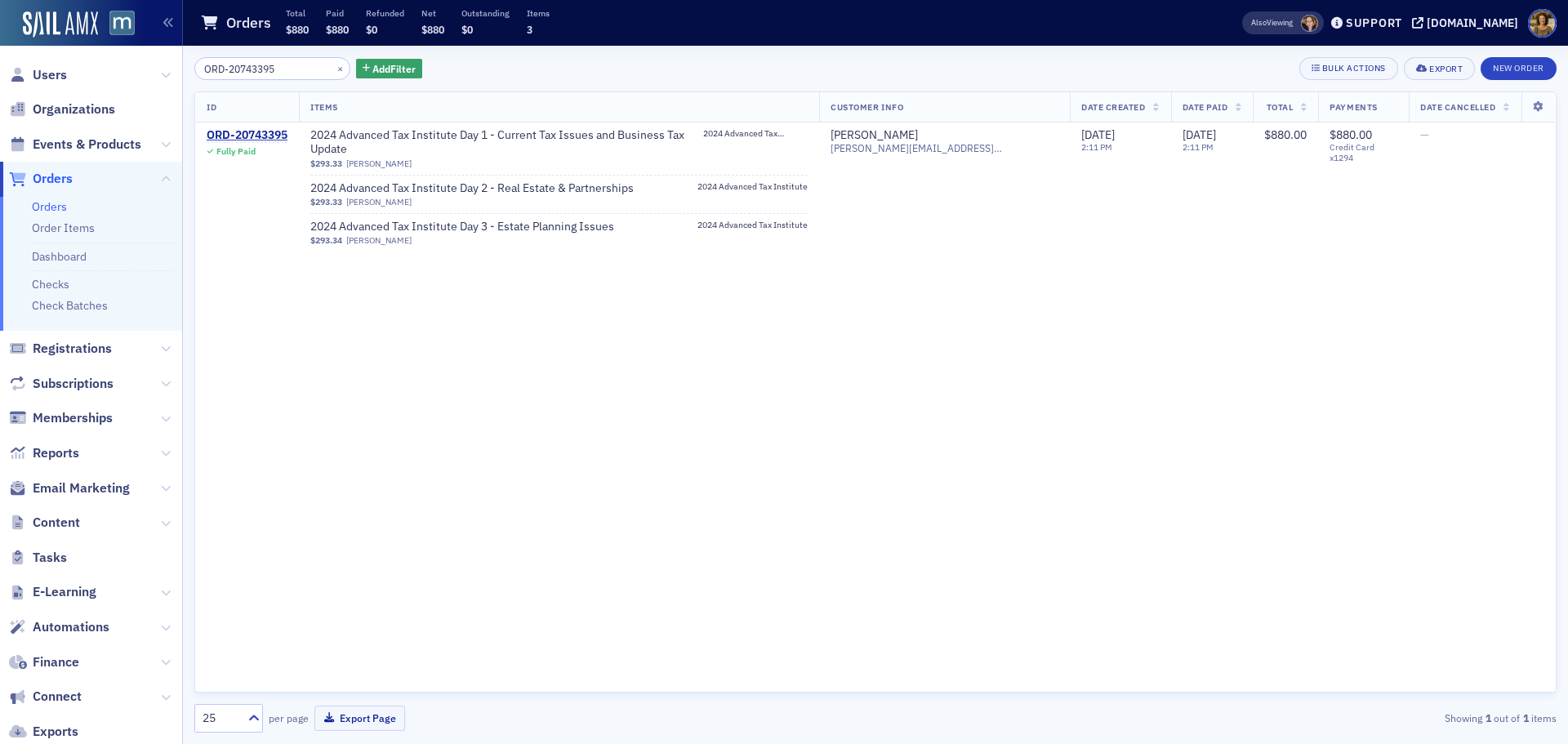
drag, startPoint x: 297, startPoint y: 67, endPoint x: 139, endPoint y: 75, distance: 158.2
click at [139, 75] on div "Users Organizations Events & Products Orders Orders Order Items Dashboard Check…" at bounding box center [784, 372] width 1568 height 744
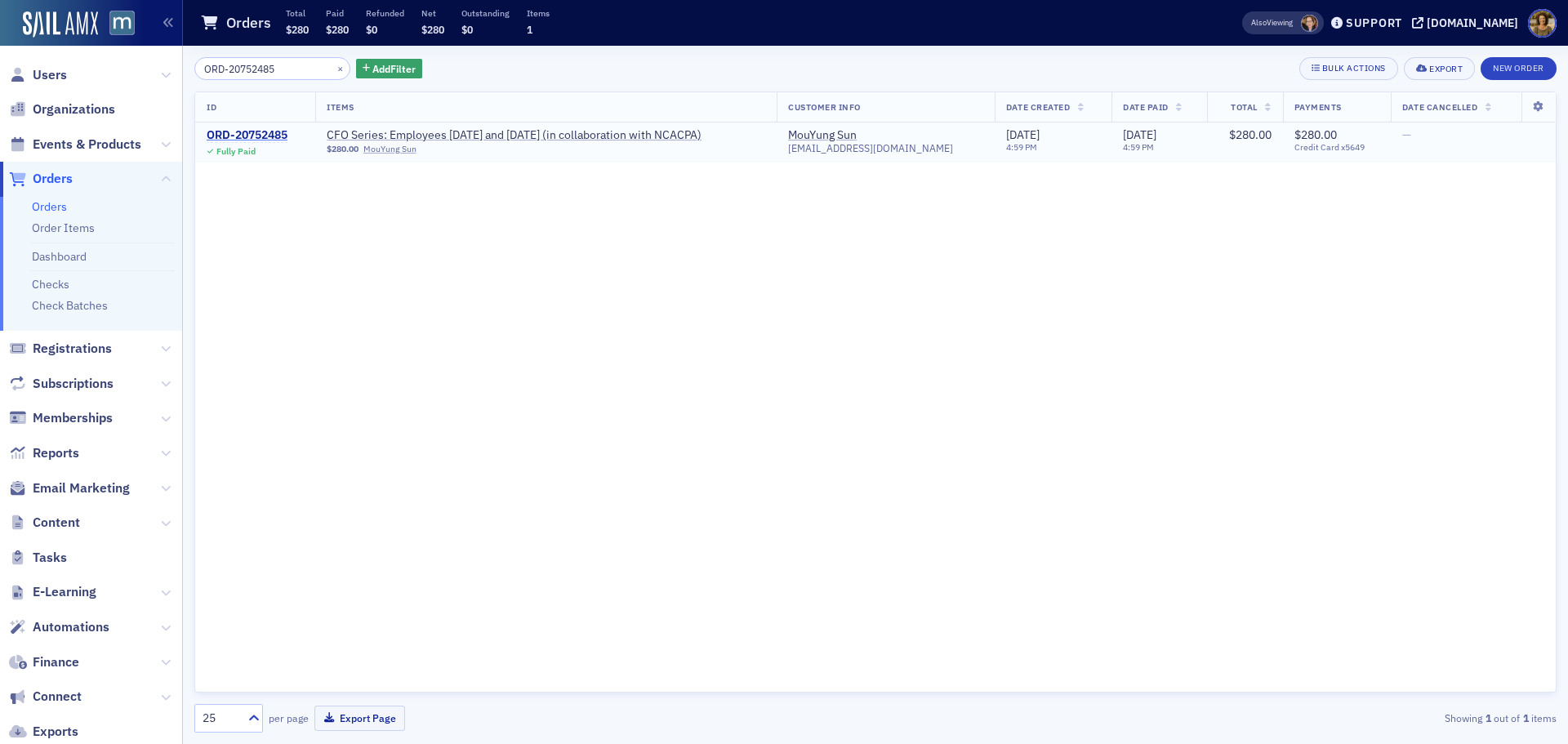
type input "ORD-20752485"
click at [247, 135] on div "ORD-20752485" at bounding box center [247, 135] width 81 height 14
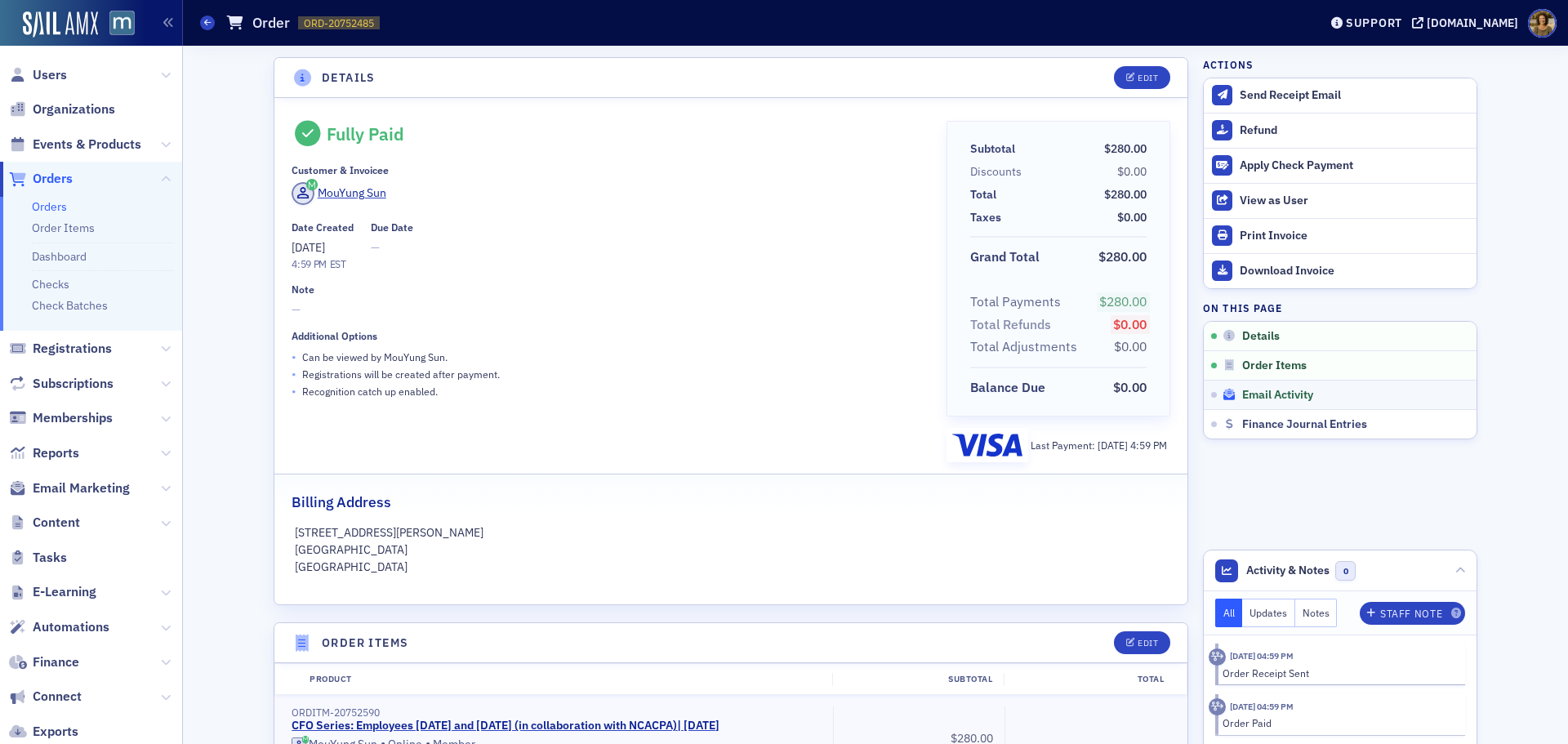
drag, startPoint x: 1251, startPoint y: 418, endPoint x: 1253, endPoint y: 402, distance: 16.1
click at [1252, 418] on span "Finance Journal Entries" at bounding box center [1305, 424] width 125 height 14
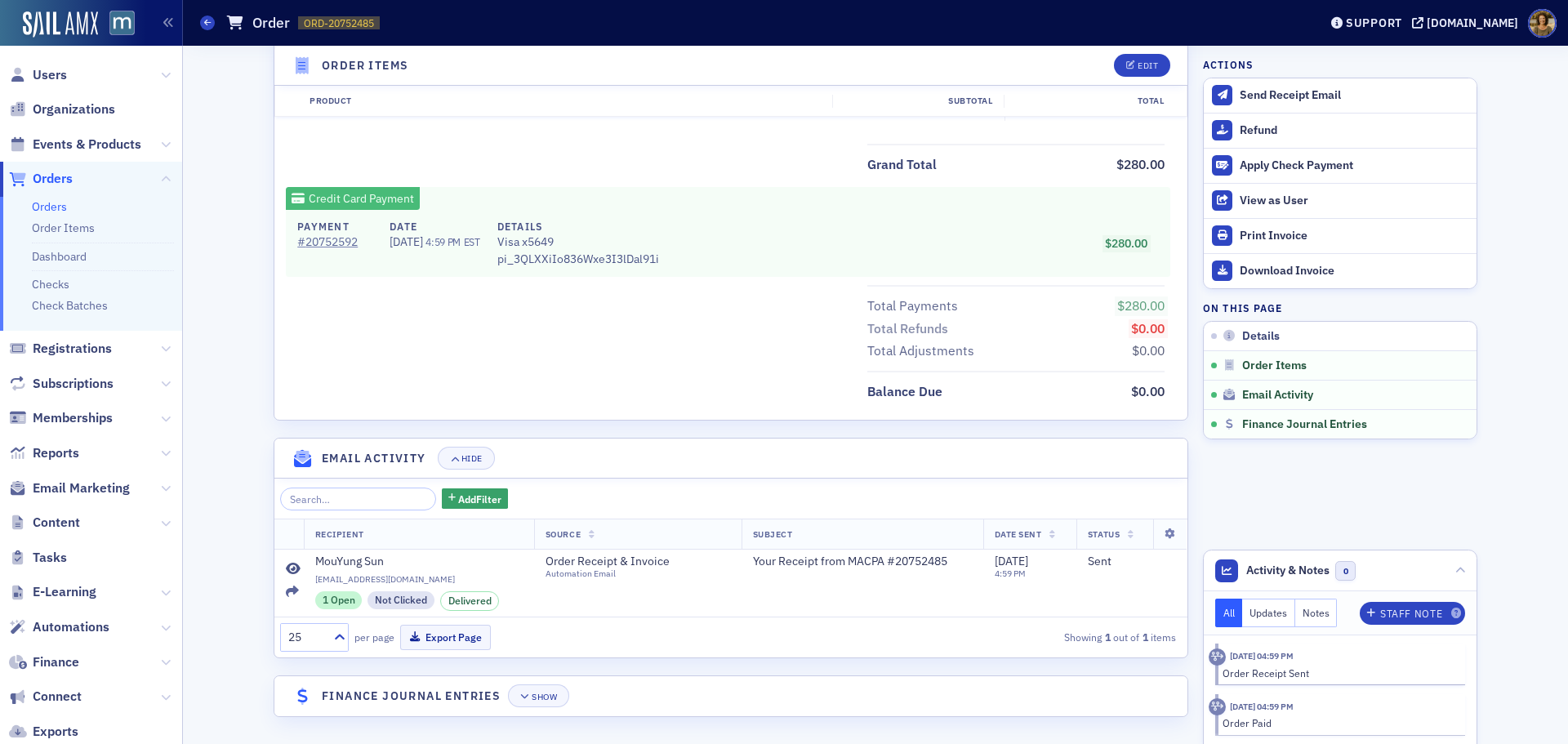
scroll to position [693, 0]
click at [520, 698] on icon "button" at bounding box center [525, 695] width 10 height 9
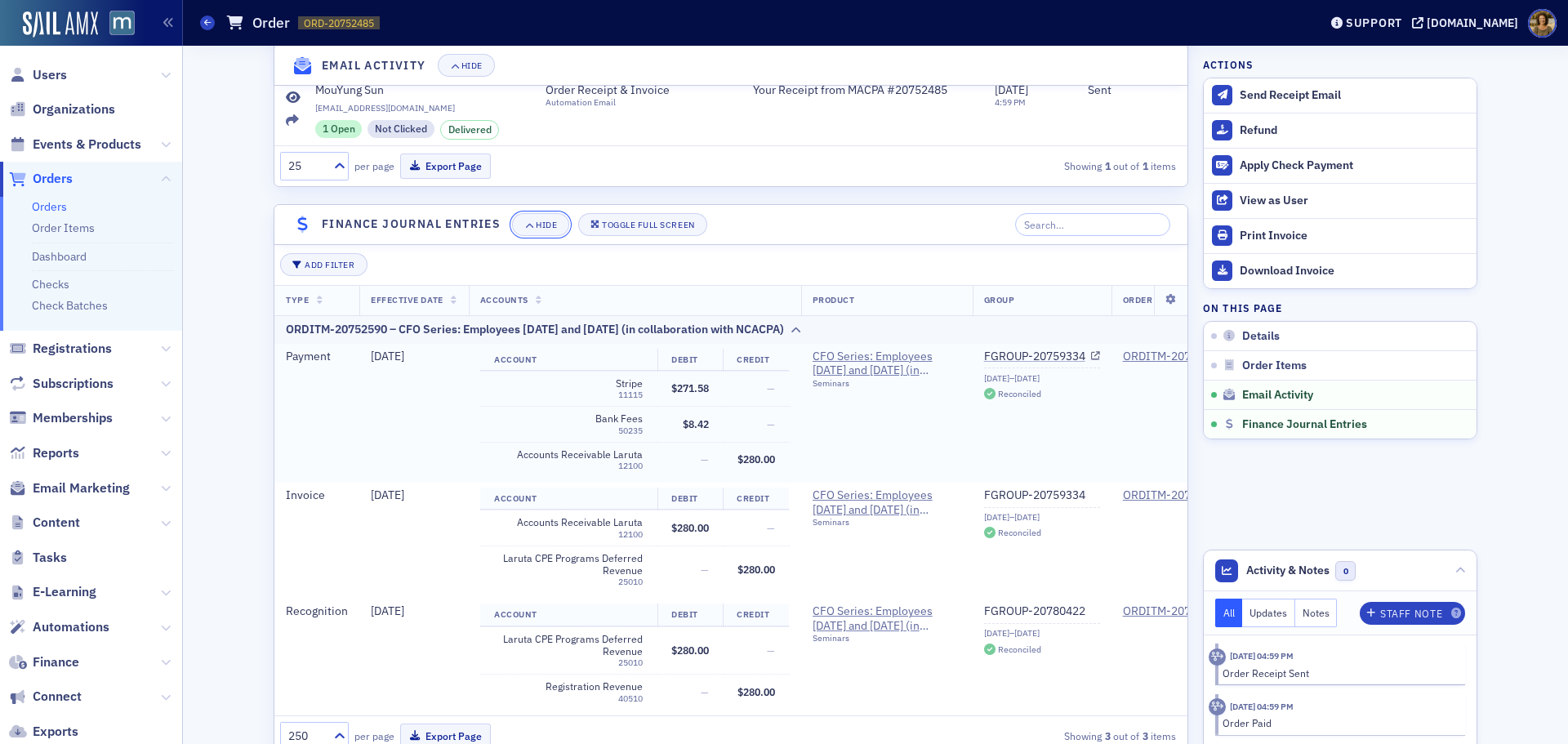
scroll to position [1183, 0]
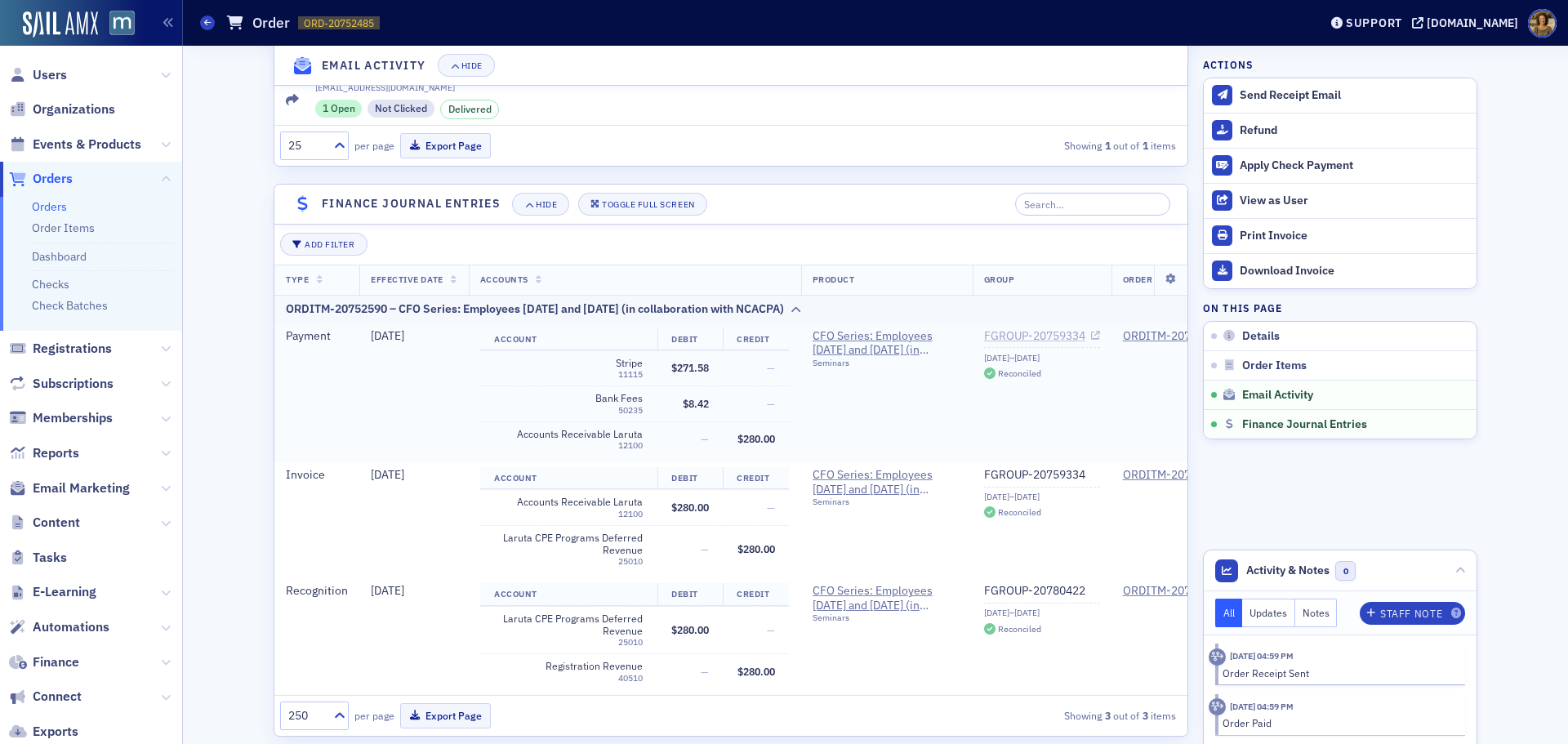
click at [1045, 342] on link "FGROUP-20759334" at bounding box center [1042, 336] width 116 height 14
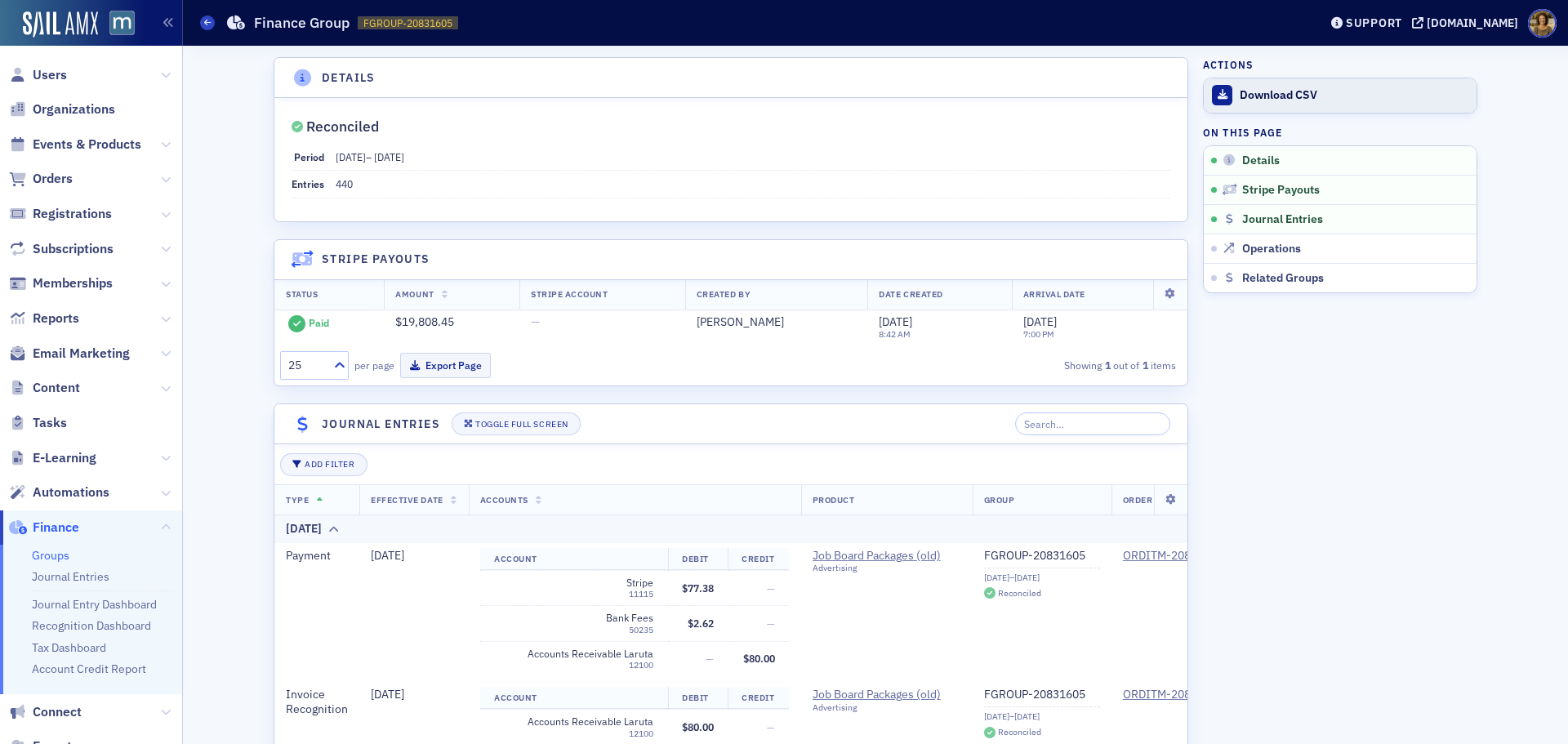
click at [1240, 94] on div "Download CSV" at bounding box center [1354, 95] width 229 height 14
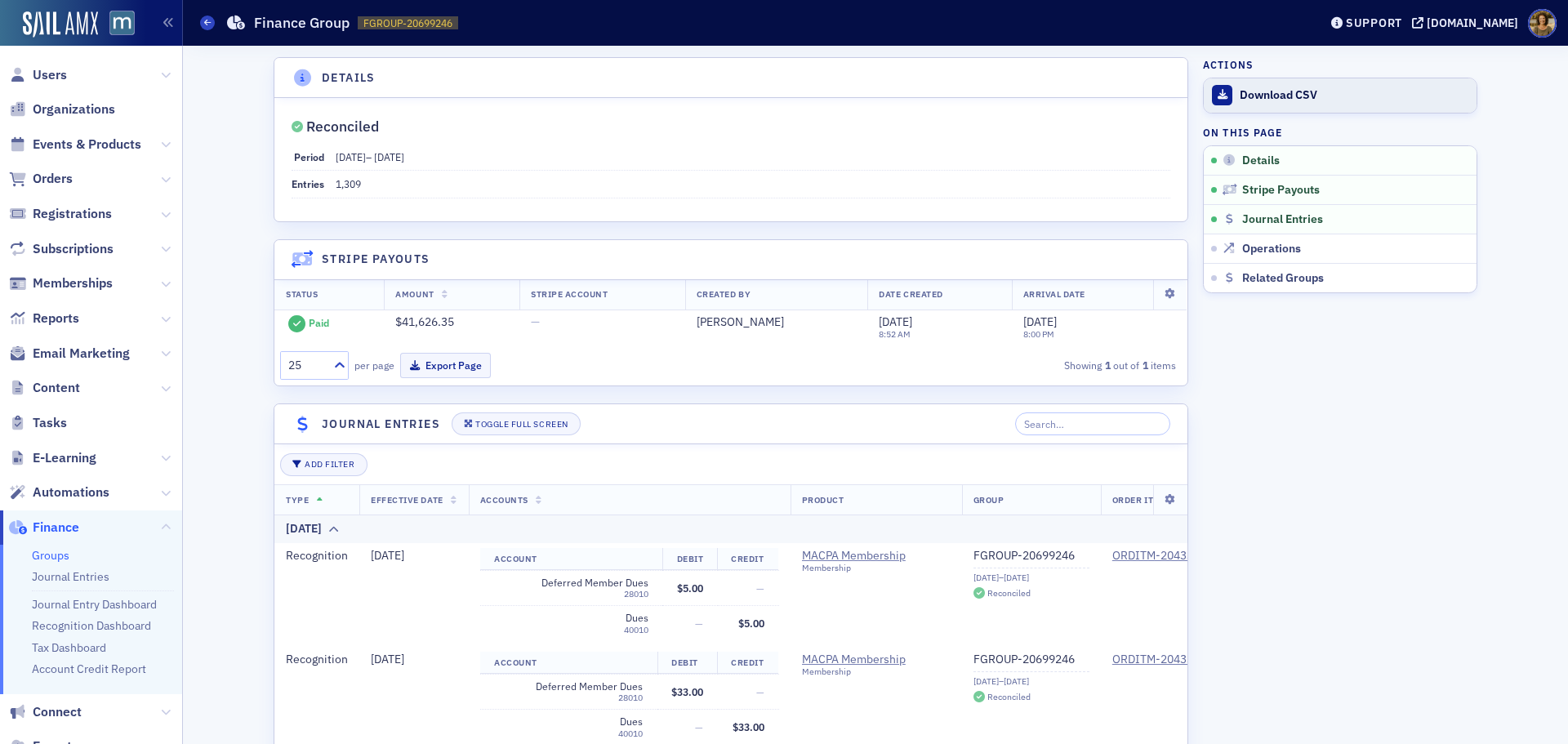
click at [1226, 94] on link "Download CSV" at bounding box center [1339, 95] width 272 height 35
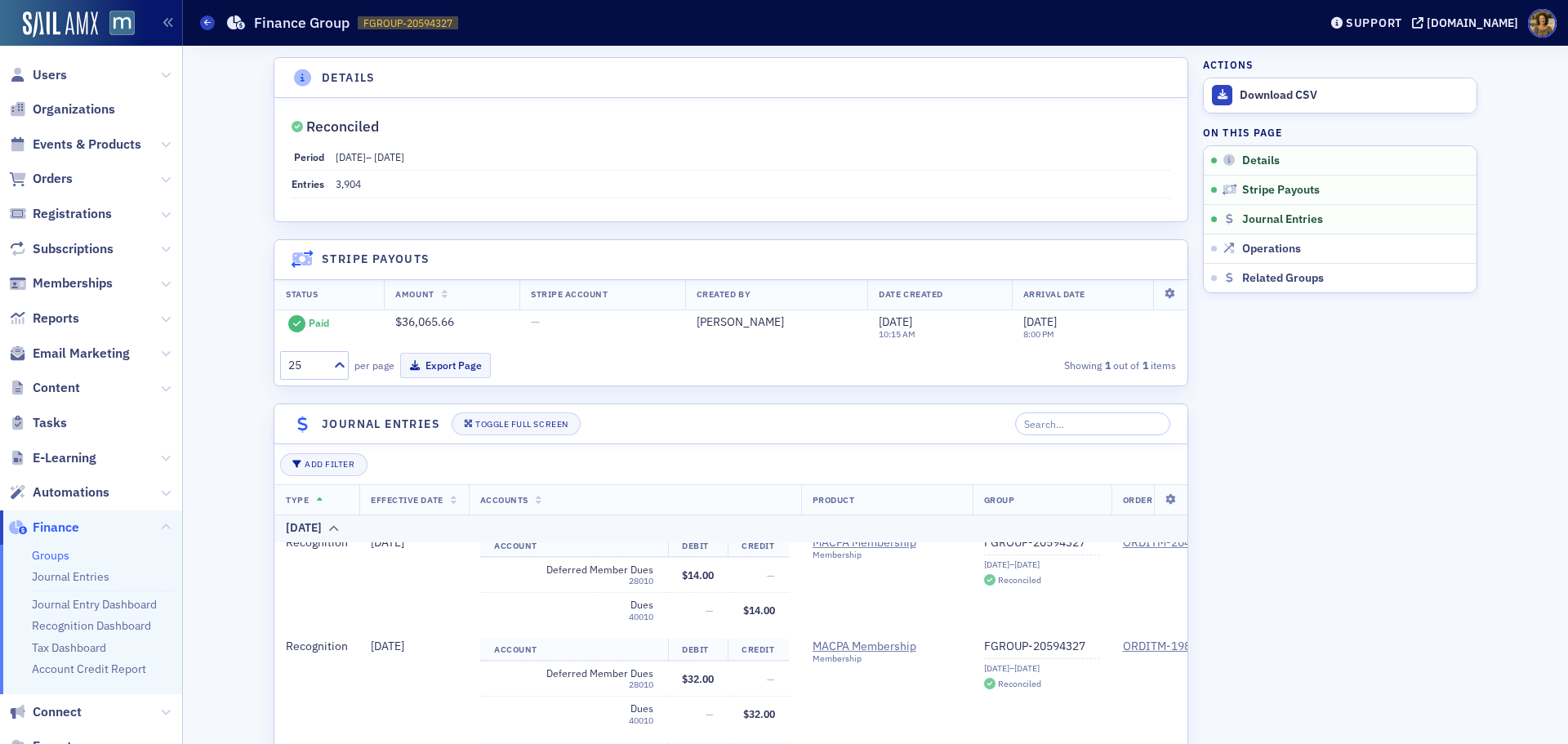
scroll to position [326, 0]
click at [1241, 89] on div "Download CSV" at bounding box center [1354, 95] width 229 height 14
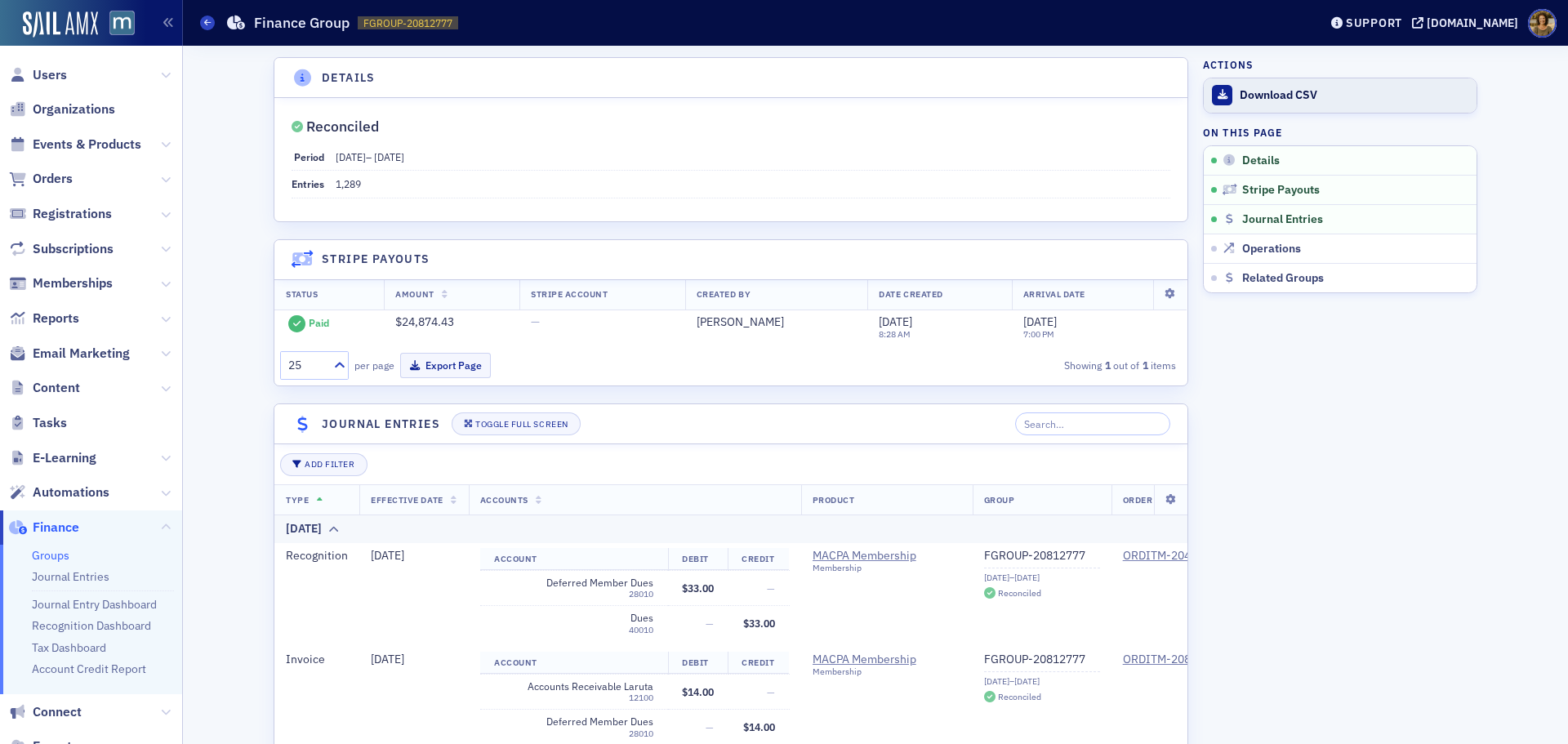
click at [1264, 99] on div "Download CSV" at bounding box center [1354, 95] width 229 height 14
click at [1261, 98] on div "Download CSV" at bounding box center [1354, 95] width 229 height 14
click at [1231, 94] on link "Download CSV" at bounding box center [1339, 95] width 272 height 35
